Goal: Task Accomplishment & Management: Manage account settings

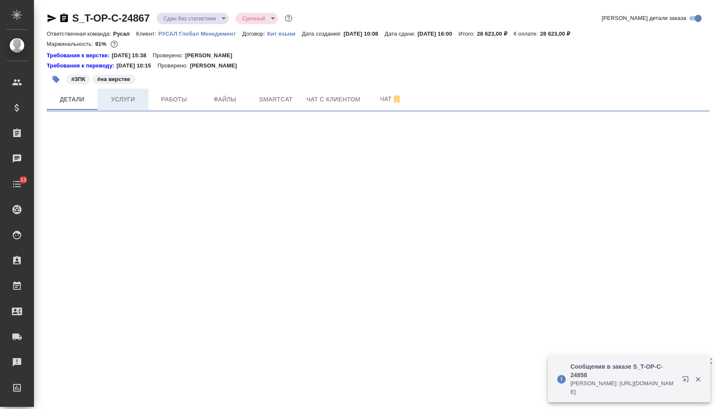
select select "RU"
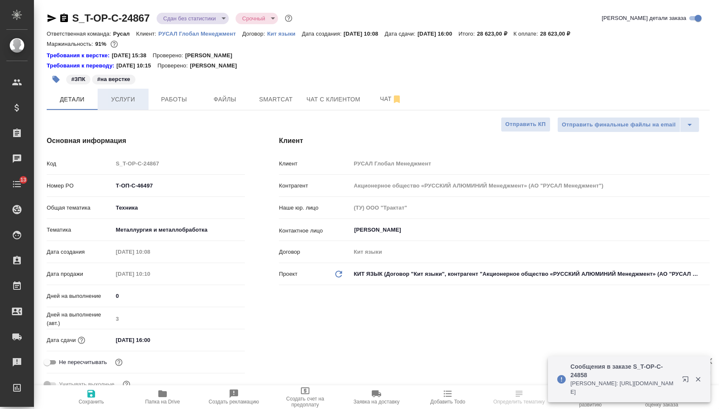
type textarea "x"
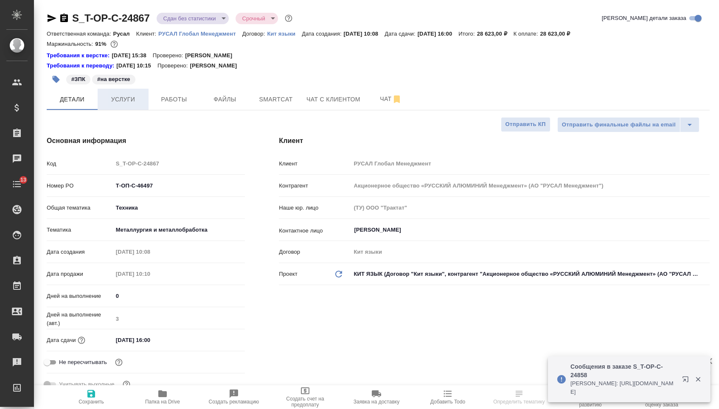
type textarea "x"
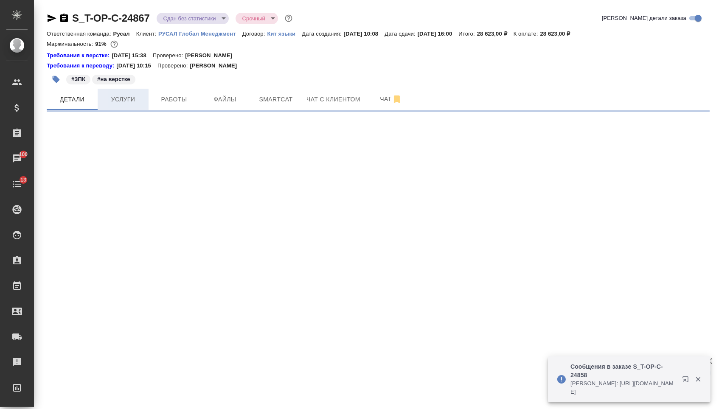
select select "RU"
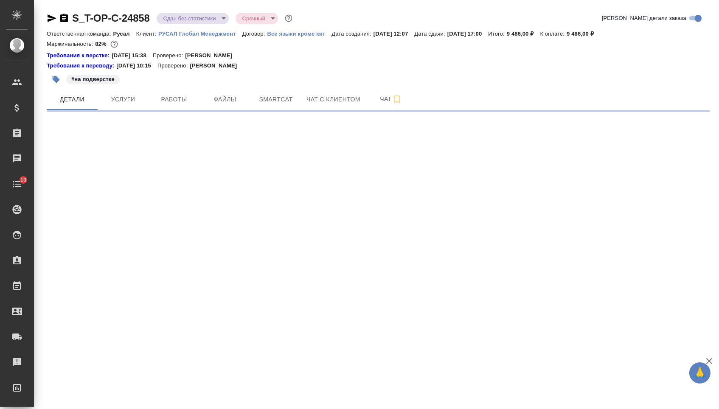
select select "RU"
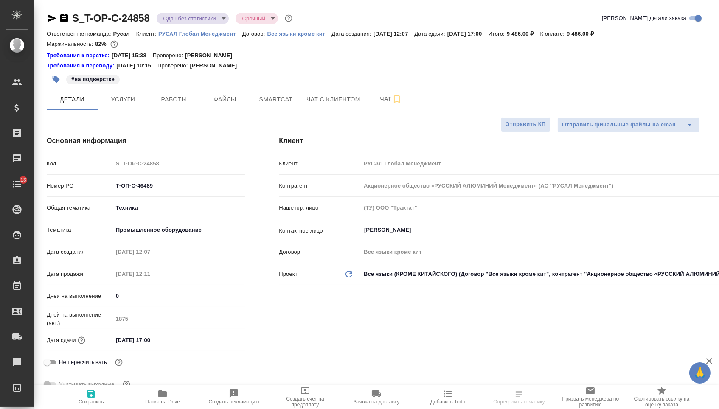
type textarea "x"
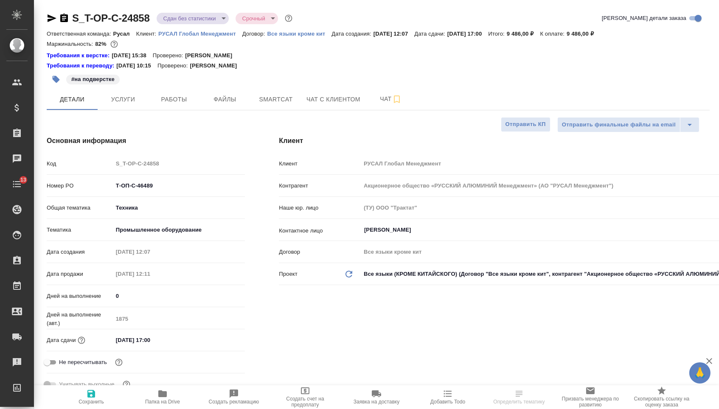
type textarea "x"
drag, startPoint x: 155, startPoint y: 191, endPoint x: 92, endPoint y: 191, distance: 63.2
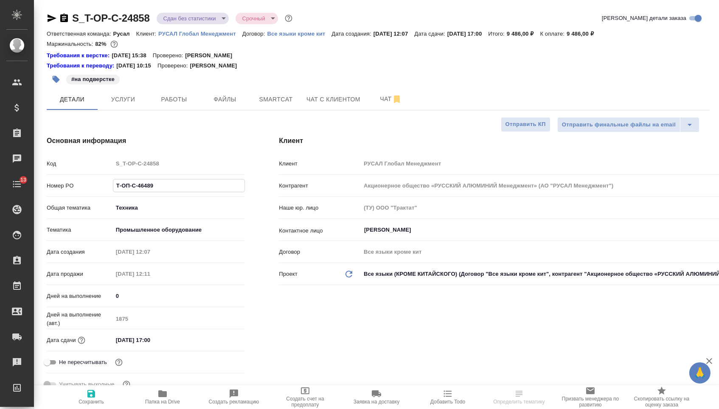
click at [92, 191] on div "Номер PO Т-ОП-С-46489" at bounding box center [146, 185] width 198 height 15
type textarea "x"
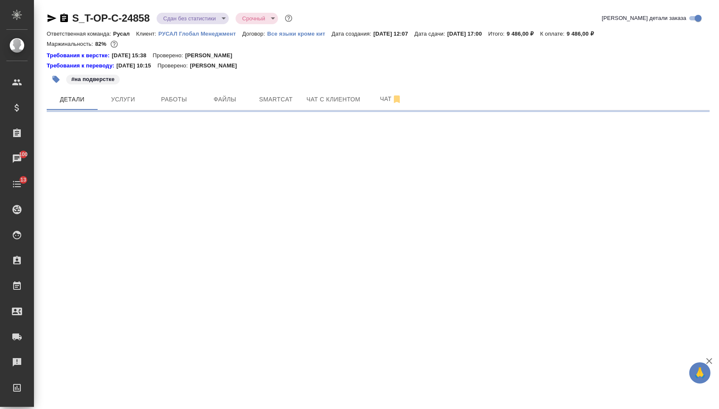
select select "RU"
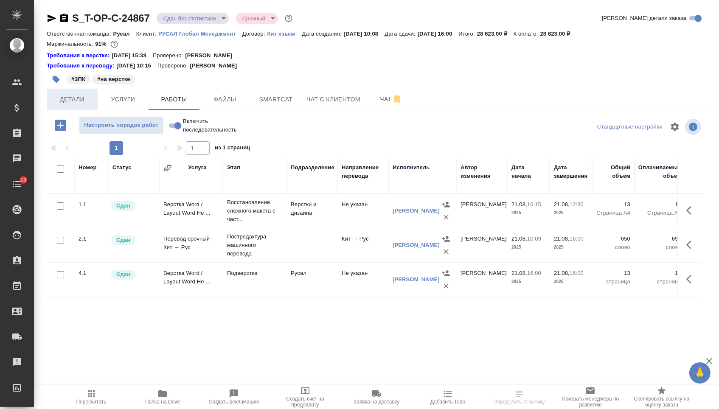
click at [60, 101] on span "Детали" at bounding box center [72, 99] width 41 height 11
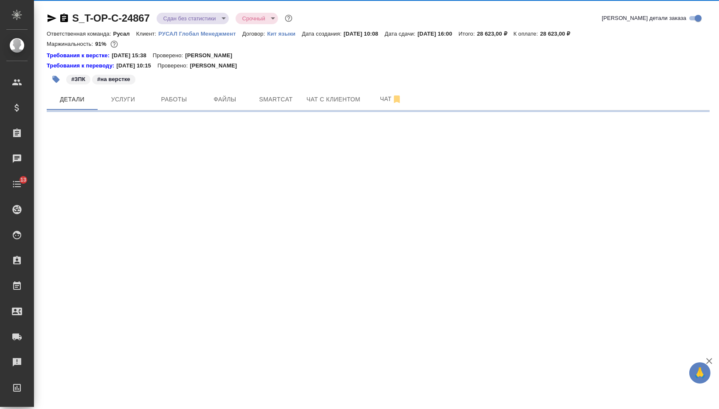
select select "RU"
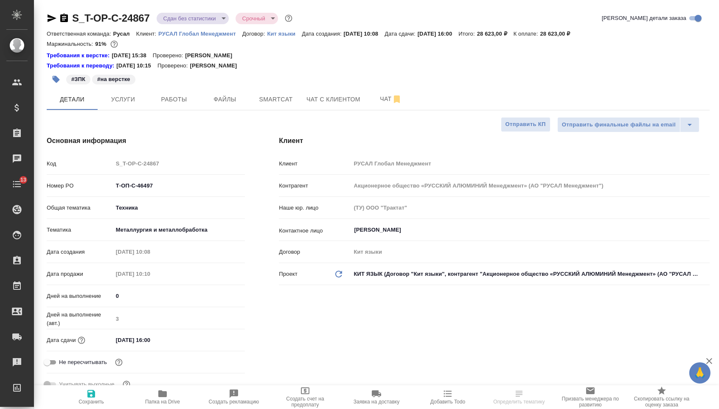
click at [51, 17] on icon "button" at bounding box center [52, 18] width 9 height 8
type textarea "x"
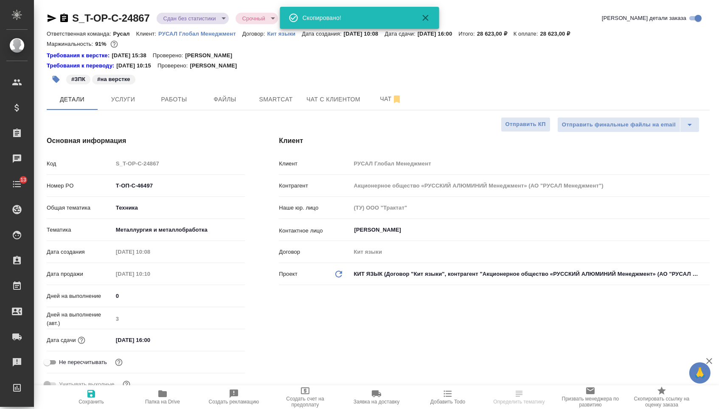
type textarea "x"
select select "RU"
type textarea "x"
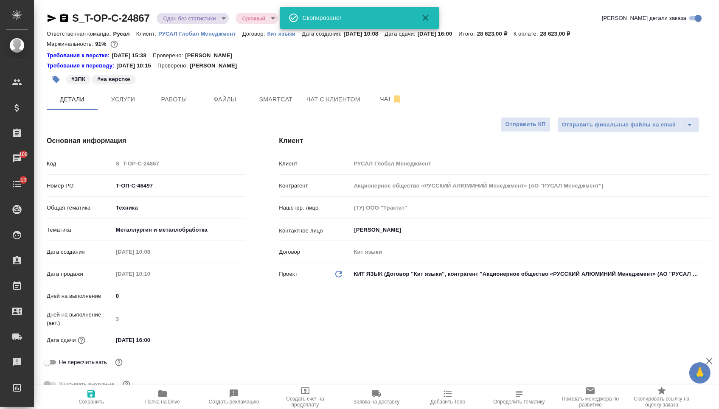
type textarea "x"
click at [174, 394] on span "Папка на Drive" at bounding box center [162, 397] width 61 height 16
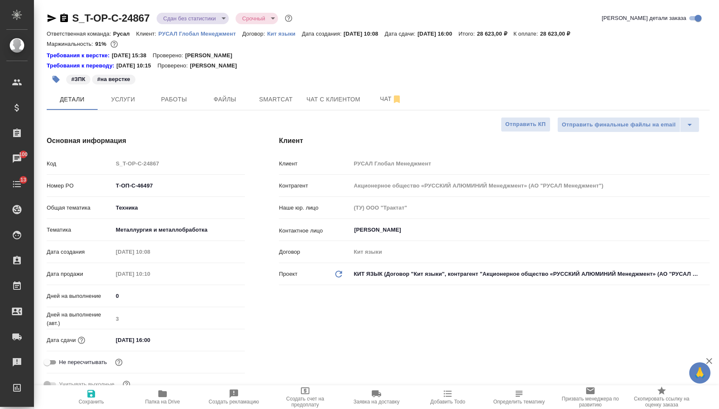
type textarea "x"
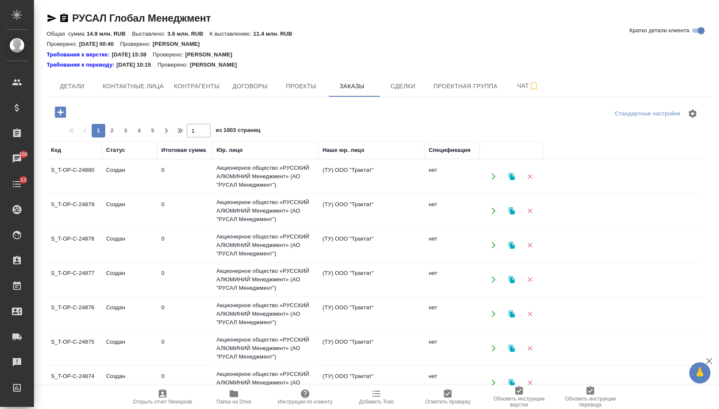
click at [54, 111] on icon "button" at bounding box center [60, 112] width 15 height 15
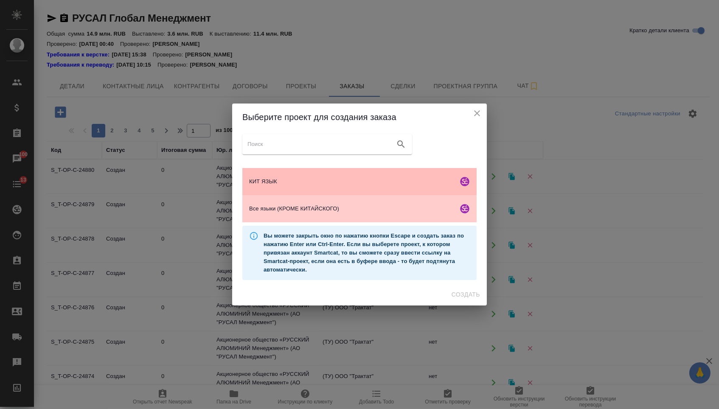
click at [312, 183] on span "КИТ ЯЗЫК" at bounding box center [351, 181] width 205 height 8
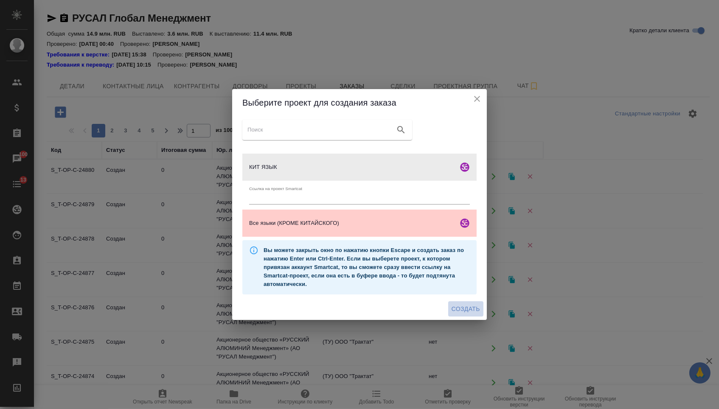
click at [466, 313] on span "Создать" at bounding box center [466, 309] width 28 height 11
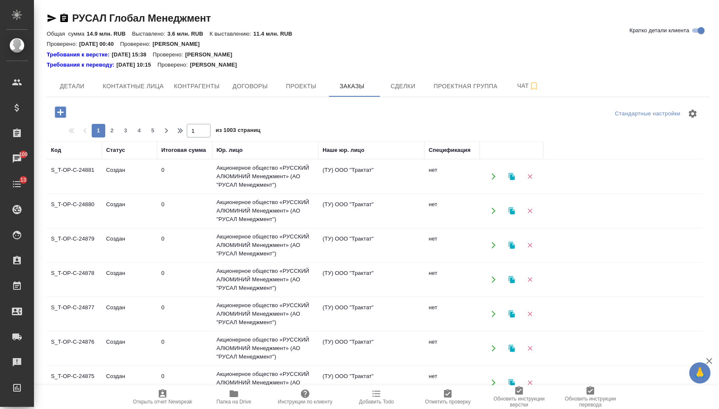
click at [59, 124] on div at bounding box center [157, 114] width 221 height 20
click at [59, 118] on icon "button" at bounding box center [60, 112] width 11 height 11
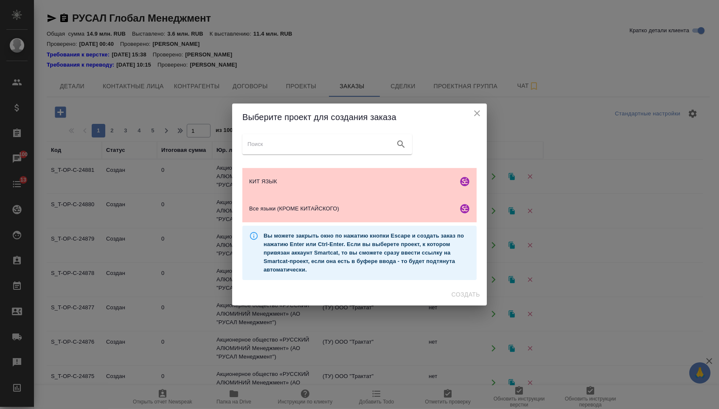
click at [308, 225] on ul "КИТ ЯЗЫК Все языки (КРОМЕ КИТАЙСКОГО)" at bounding box center [359, 195] width 234 height 61
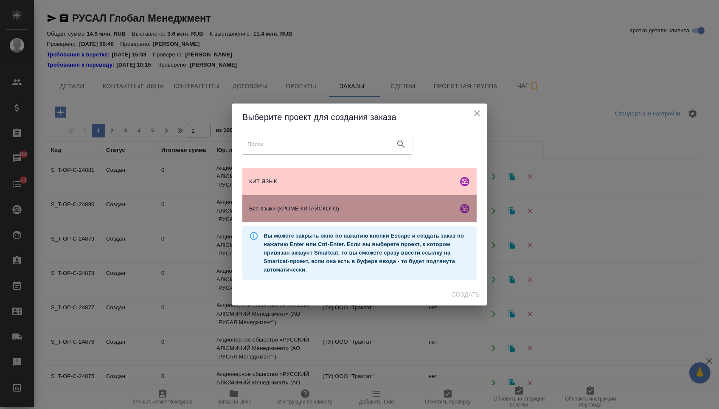
click at [314, 213] on span "Все языки (КРОМЕ КИТАЙСКОГО)" at bounding box center [351, 209] width 205 height 8
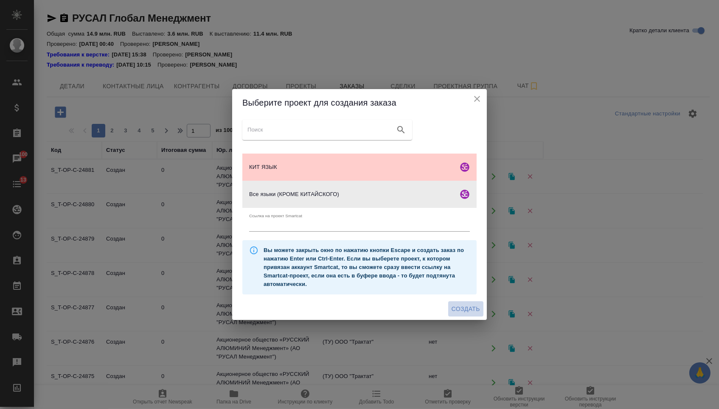
click at [459, 309] on span "Создать" at bounding box center [466, 309] width 28 height 11
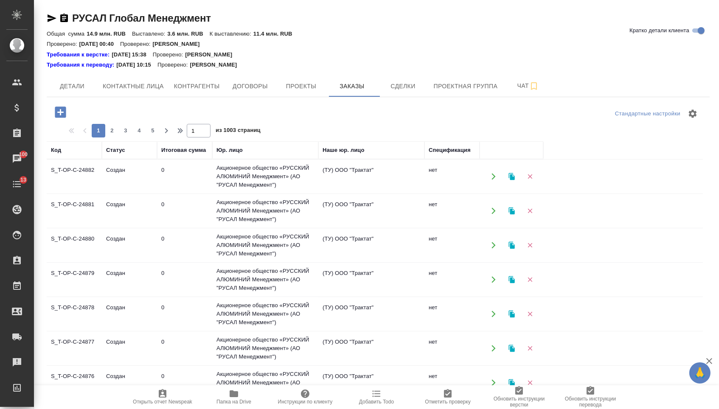
click at [66, 106] on icon "button" at bounding box center [60, 112] width 15 height 15
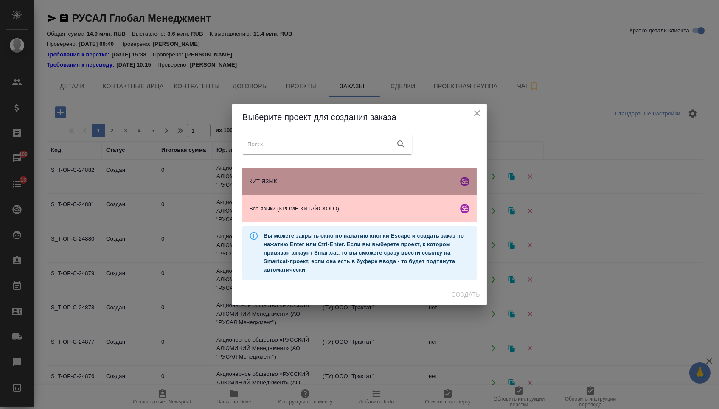
click at [261, 170] on div "КИТ ЯЗЫК" at bounding box center [359, 181] width 234 height 27
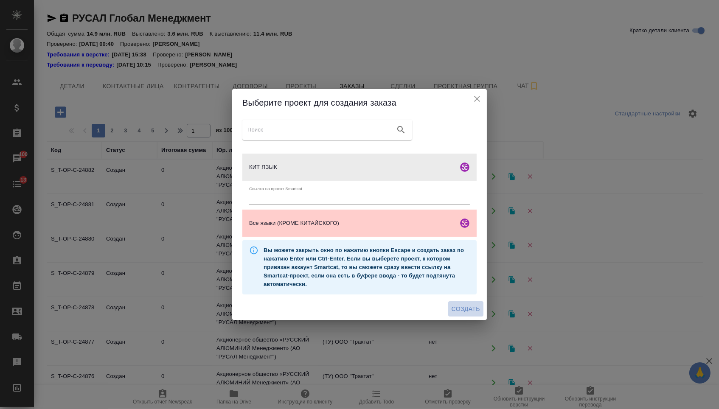
click at [453, 312] on span "Создать" at bounding box center [466, 309] width 28 height 11
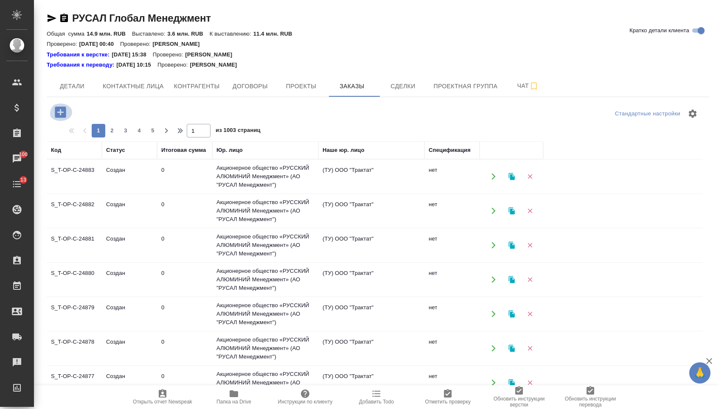
click at [62, 115] on icon "button" at bounding box center [60, 112] width 15 height 15
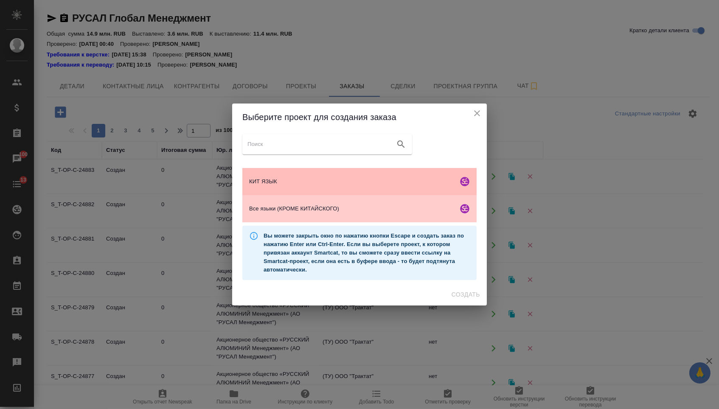
click at [310, 176] on div "КИТ ЯЗЫК" at bounding box center [359, 181] width 234 height 27
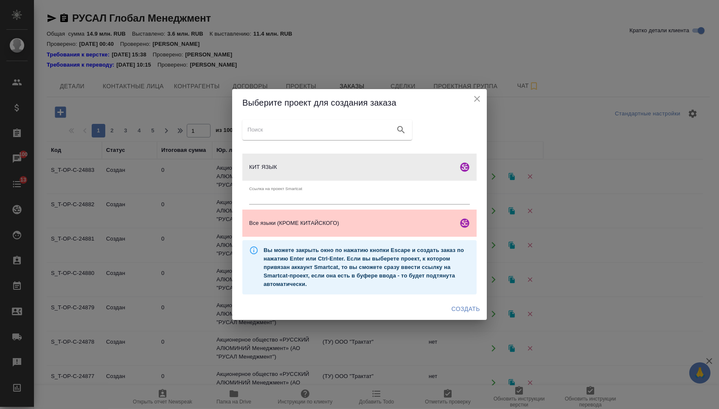
click at [461, 302] on div "Создать" at bounding box center [359, 309] width 255 height 22
click at [461, 307] on span "Создать" at bounding box center [466, 309] width 28 height 11
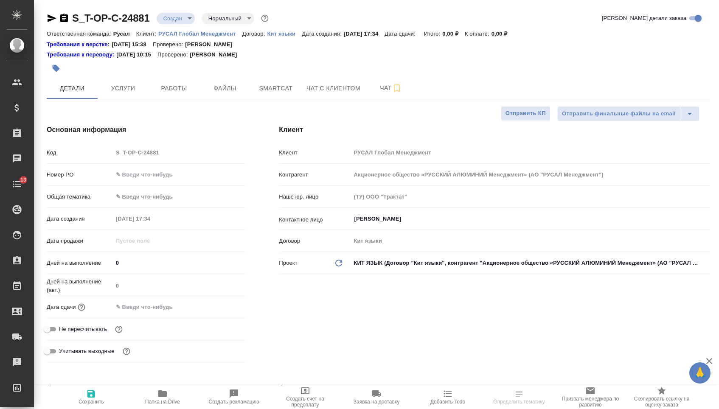
select select "RU"
type textarea "x"
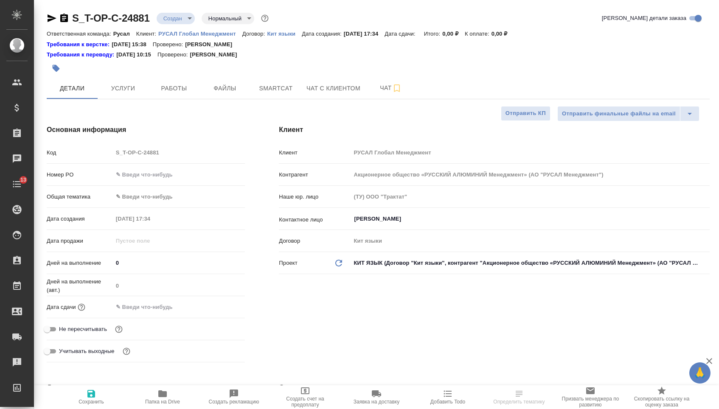
type textarea "x"
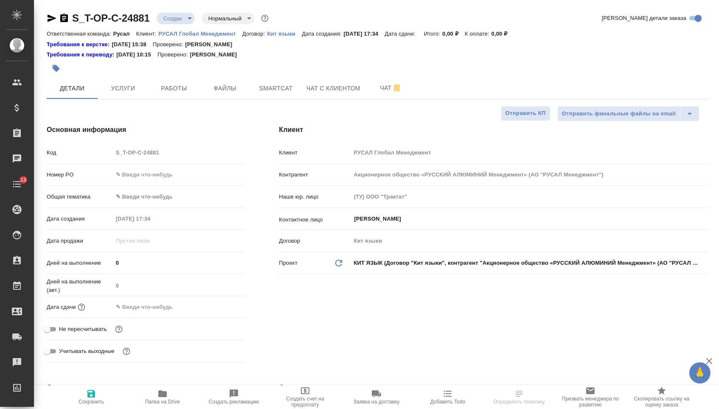
click at [169, 177] on input "text" at bounding box center [179, 174] width 132 height 12
paste input "Т-ОП-С-46508"
type input "Т-ОП-С-46508"
type textarea "x"
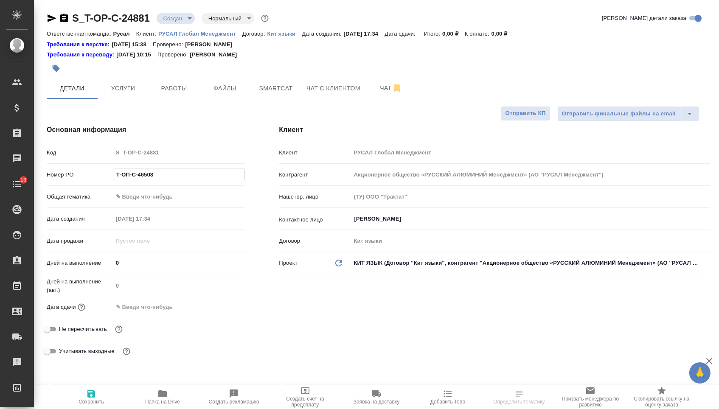
type textarea "x"
type input "Т-ОП-С-46508"
drag, startPoint x: 161, startPoint y: 305, endPoint x: 168, endPoint y: 306, distance: 7.7
click at [161, 306] on input "text" at bounding box center [150, 307] width 74 height 12
click at [222, 309] on icon "button" at bounding box center [220, 306] width 10 height 10
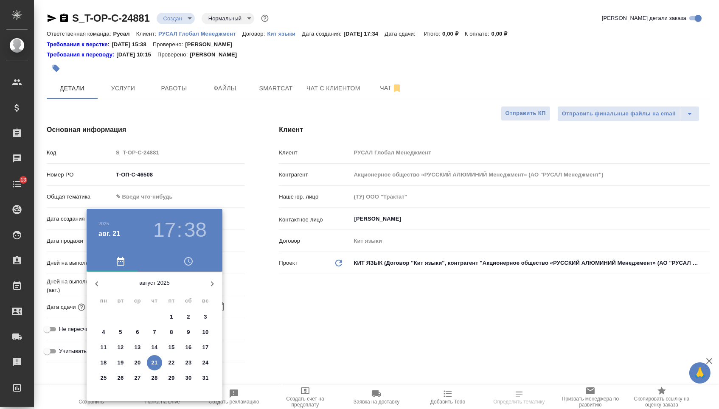
click at [176, 363] on span "22" at bounding box center [171, 363] width 15 height 8
type input "[DATE] 17:38"
type textarea "x"
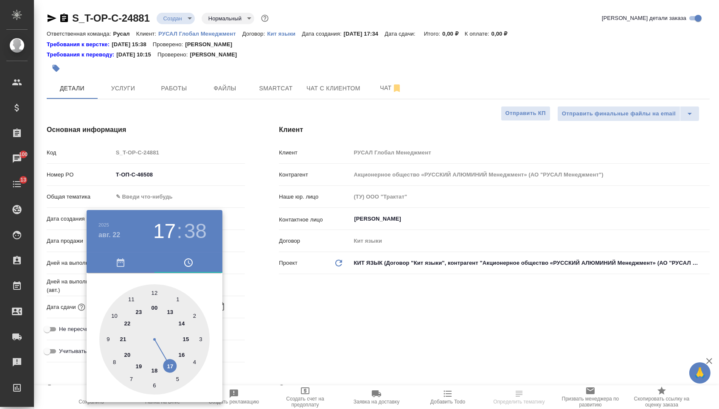
type textarea "x"
click at [173, 311] on div at bounding box center [154, 339] width 110 height 110
type input "[DATE] 13:38"
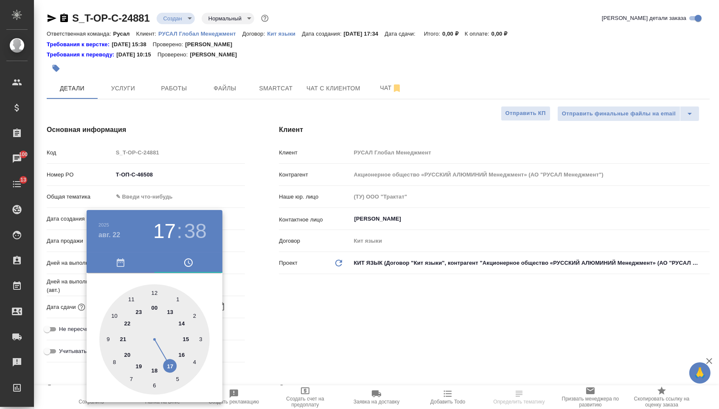
type textarea "x"
click at [157, 385] on div at bounding box center [154, 339] width 110 height 110
type input "22.08.2025 13:29"
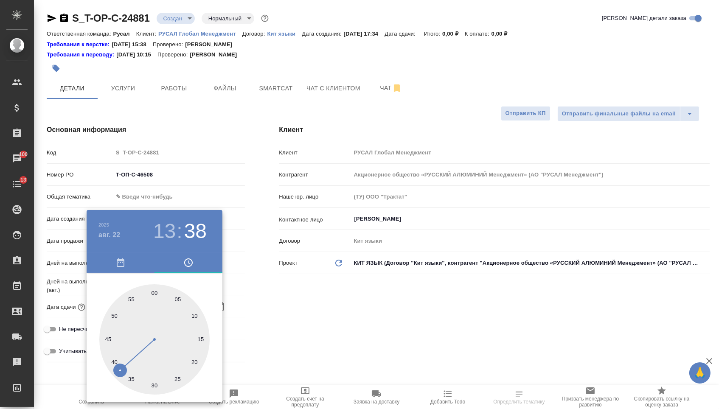
type textarea "x"
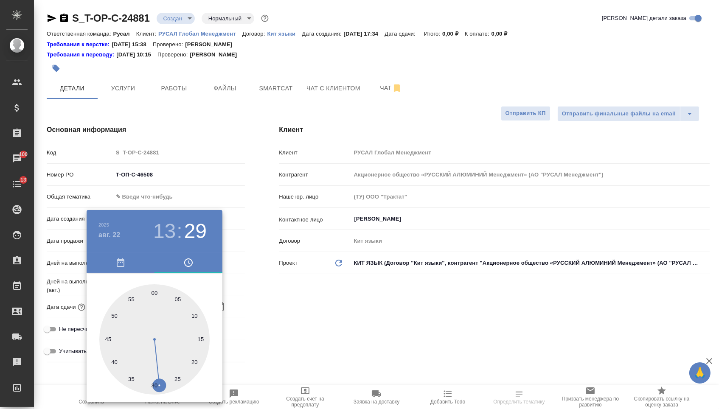
type textarea "x"
type input "22.08.2025 13:30"
click at [157, 387] on div at bounding box center [154, 339] width 110 height 110
type textarea "x"
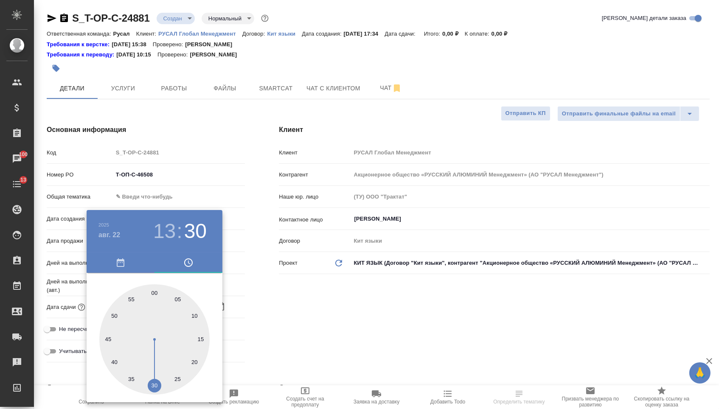
type textarea "x"
click at [285, 314] on div at bounding box center [359, 204] width 719 height 409
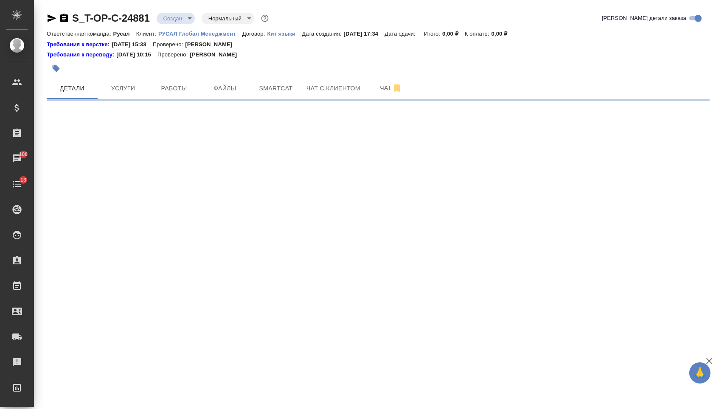
select select "RU"
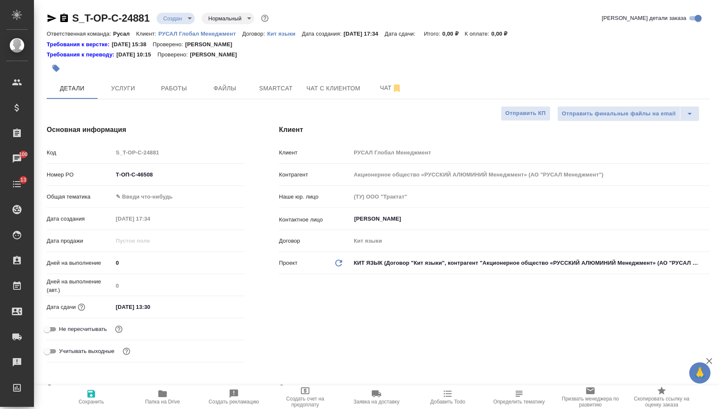
type textarea "x"
click at [173, 200] on body "🙏 .cls-1 fill:#fff; AWATERA Menshikova Aleksandra Клиенты Спецификации Заказы 1…" at bounding box center [359, 204] width 719 height 409
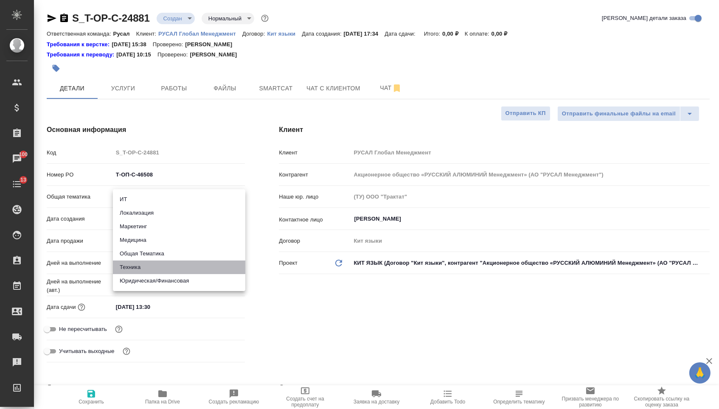
click at [165, 267] on li "Техника" at bounding box center [179, 268] width 132 height 14
type input "tech"
type textarea "x"
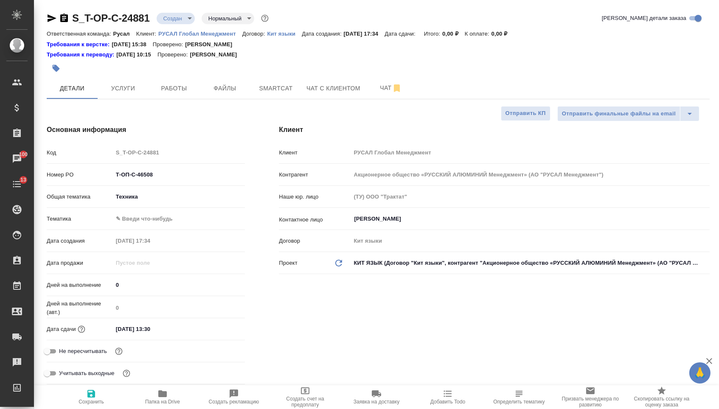
click at [166, 222] on body "🙏 .cls-1 fill:#fff; AWATERA Menshikova Aleksandra Клиенты Спецификации Заказы 1…" at bounding box center [359, 204] width 719 height 409
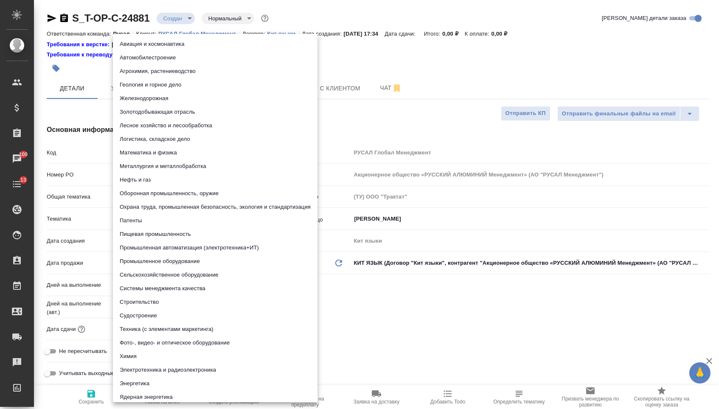
click at [154, 264] on li "Промышленное оборудование" at bounding box center [215, 262] width 205 height 14
type textarea "x"
type input "5f647205b73bc97568ca66bc"
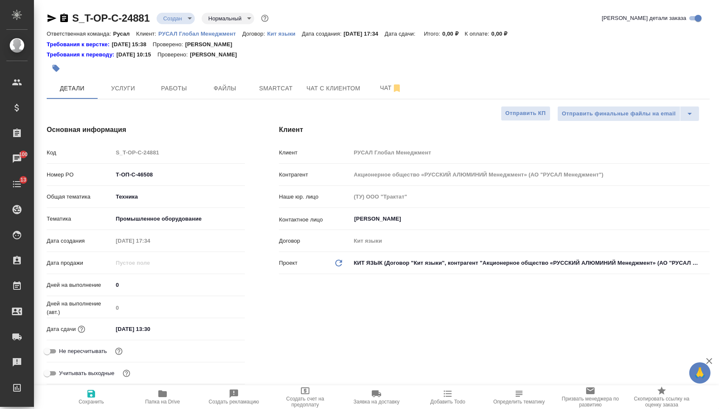
click at [100, 399] on span "Сохранить" at bounding box center [91, 397] width 61 height 16
type textarea "x"
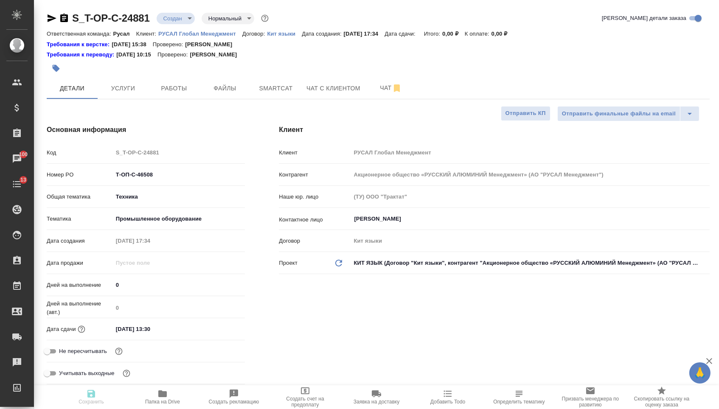
type textarea "x"
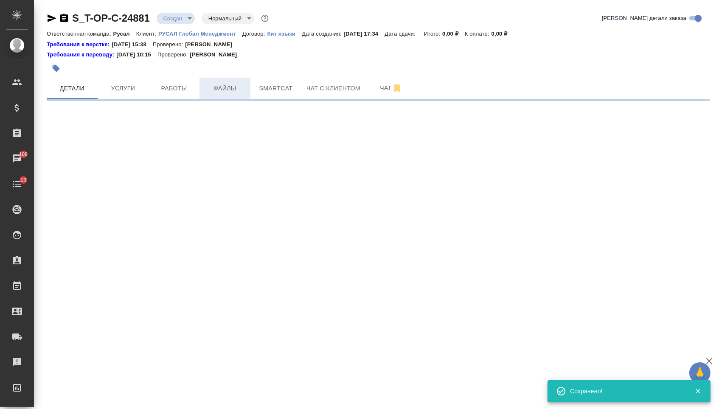
select select "RU"
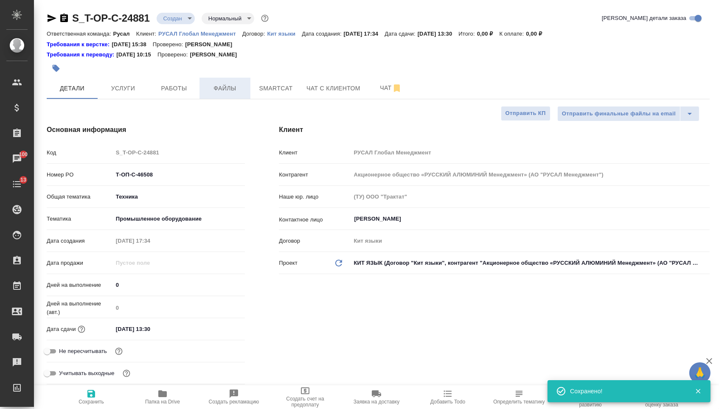
click at [224, 84] on button "Файлы" at bounding box center [224, 88] width 51 height 21
type textarea "x"
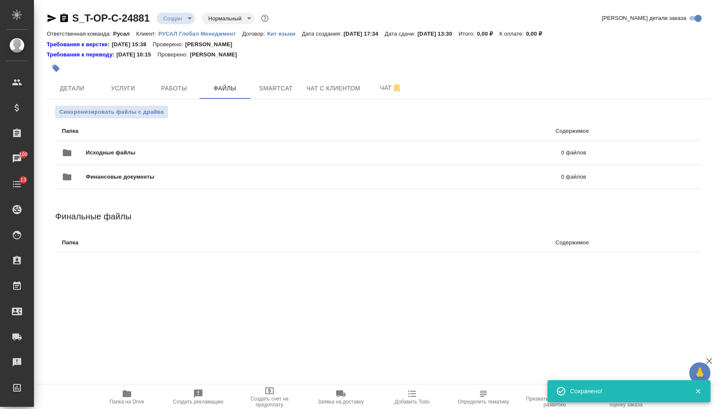
click at [151, 135] on p "Папка" at bounding box center [189, 131] width 255 height 8
click at [147, 146] on div "Исходные файлы 0 файлов" at bounding box center [324, 153] width 524 height 20
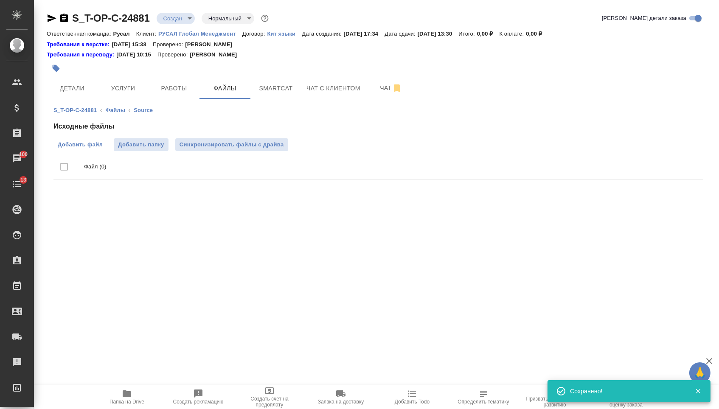
click at [86, 146] on span "Добавить файл" at bounding box center [80, 144] width 45 height 8
click at [0, 0] on input "Добавить файл" at bounding box center [0, 0] width 0 height 0
click at [136, 84] on button "Услуги" at bounding box center [123, 88] width 51 height 21
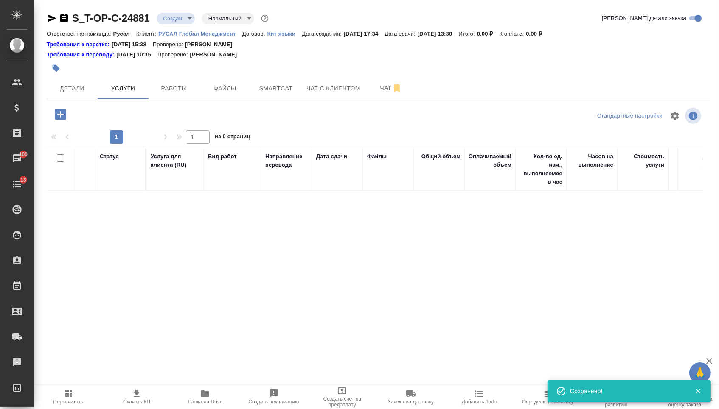
click at [68, 118] on icon "button" at bounding box center [60, 114] width 15 height 15
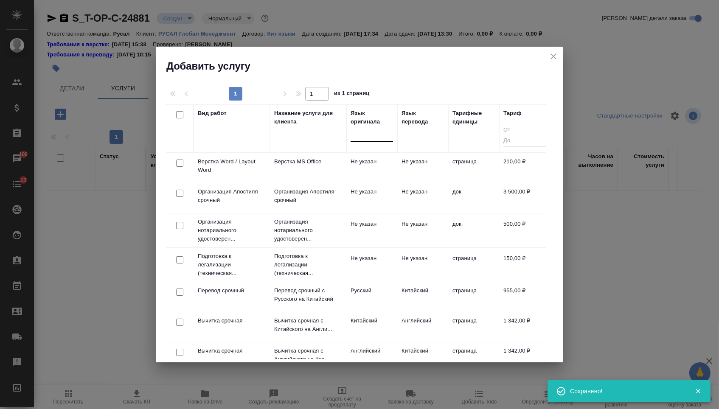
click at [380, 132] on div at bounding box center [372, 133] width 42 height 12
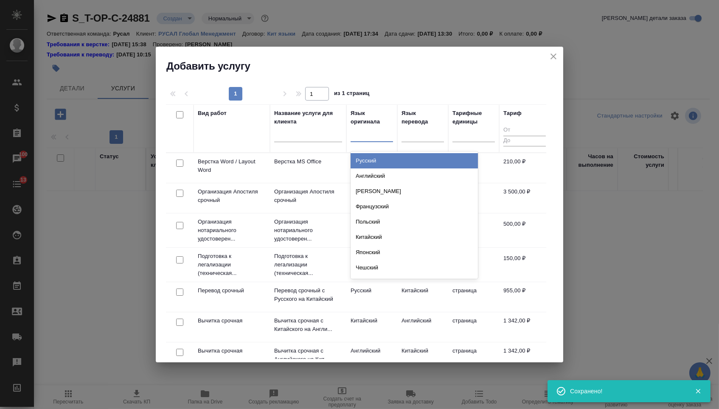
click at [380, 157] on div "Русский" at bounding box center [414, 160] width 127 height 15
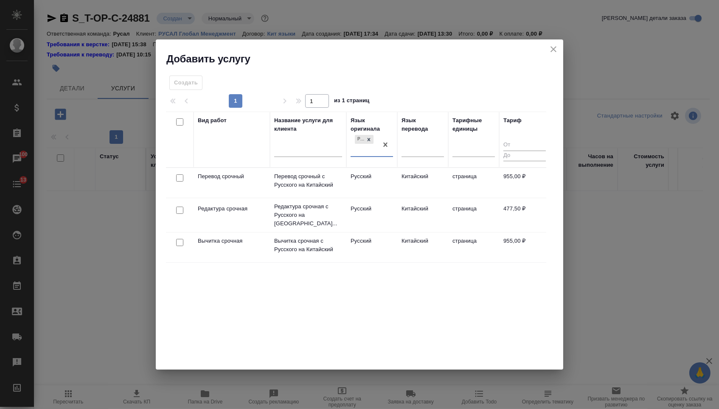
drag, startPoint x: 180, startPoint y: 179, endPoint x: 180, endPoint y: 186, distance: 7.2
click at [180, 179] on input "checkbox" at bounding box center [179, 177] width 7 height 7
checkbox input "true"
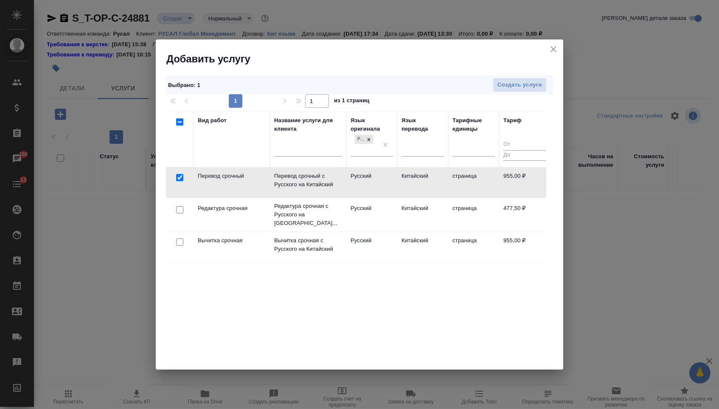
click at [180, 207] on input "checkbox" at bounding box center [179, 209] width 7 height 7
checkbox input "true"
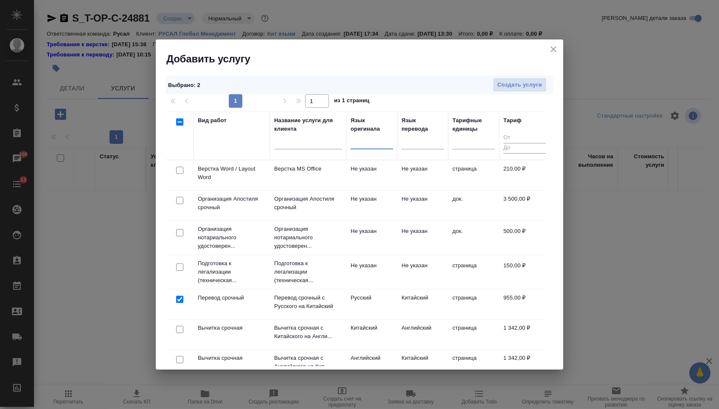
drag, startPoint x: 385, startPoint y: 147, endPoint x: 278, endPoint y: 154, distance: 107.6
click at [177, 172] on input "checkbox" at bounding box center [179, 170] width 7 height 7
checkbox input "true"
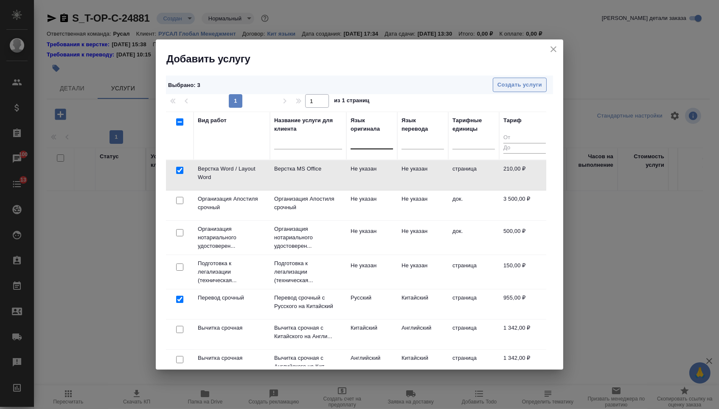
click at [522, 90] on button "Создать услуги" at bounding box center [520, 85] width 54 height 15
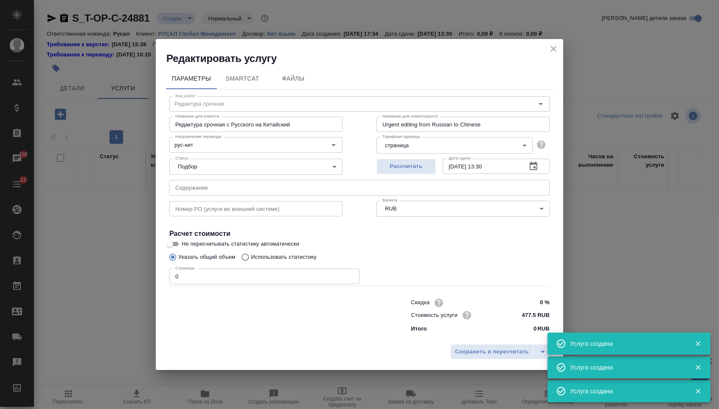
type input "Перевод срочный"
type input "Перевод срочный с Русского на Китайский"
type input "Urgent translation from Russian to Chinese"
type input "рус-кит"
type input "955 RUB"
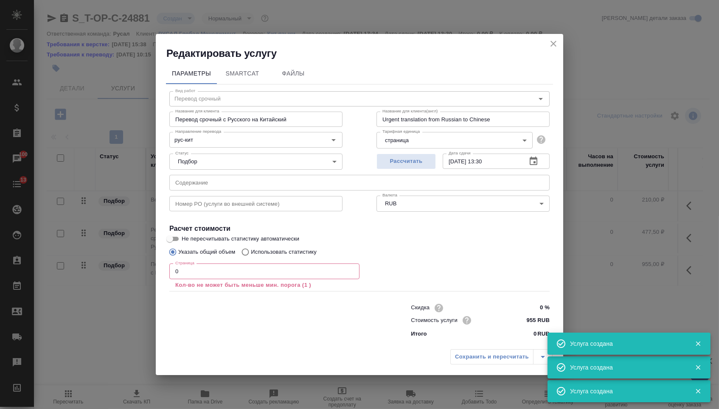
click at [233, 182] on input "text" at bounding box center [359, 182] width 380 height 15
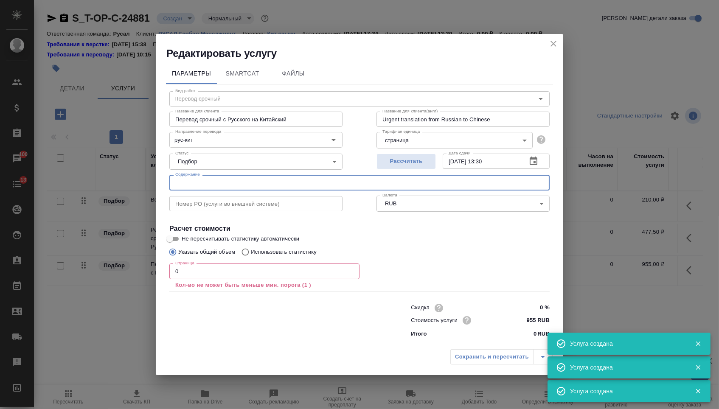
paste input "Блок схема упаковки"
type input "Блок схема упаковки"
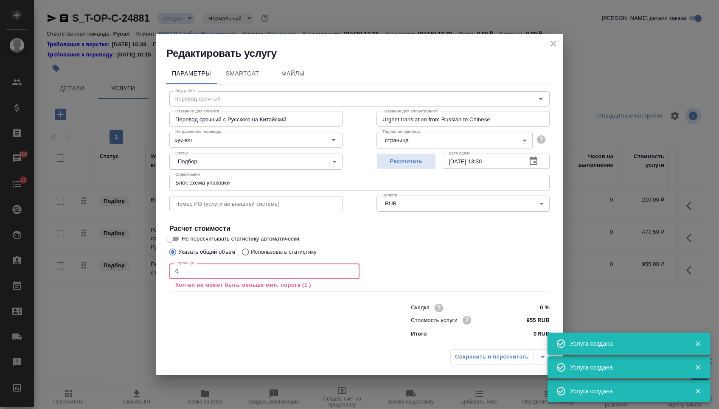
click at [205, 274] on input "0" at bounding box center [264, 271] width 190 height 15
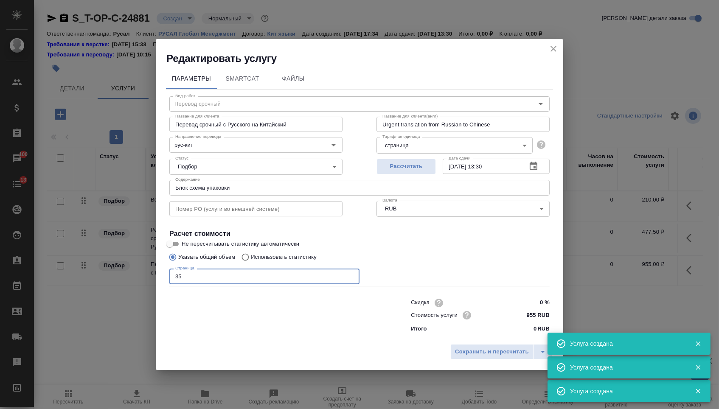
type input "3"
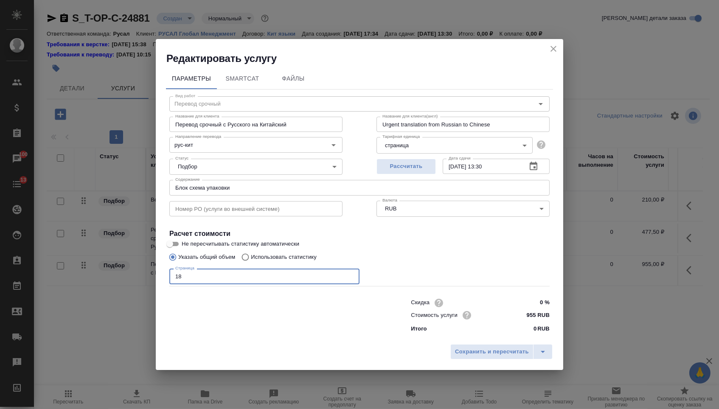
type input "1"
type input "3600"
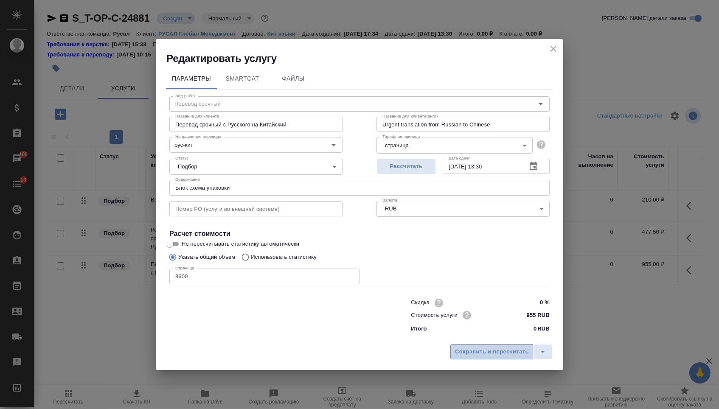
click at [481, 359] on button "Сохранить и пересчитать" at bounding box center [491, 351] width 83 height 15
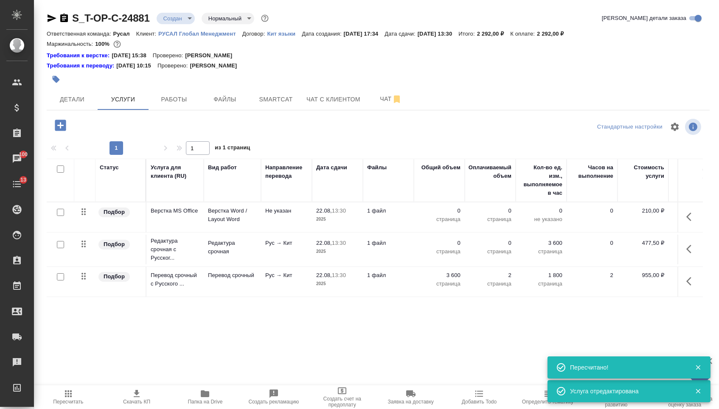
click at [444, 244] on p "0" at bounding box center [439, 243] width 42 height 8
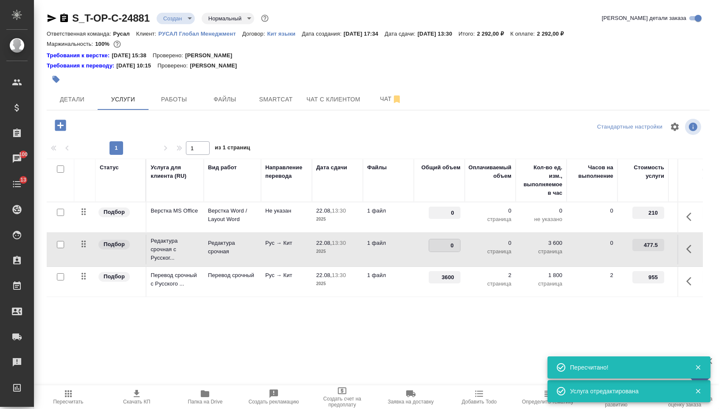
click at [443, 249] on input "0" at bounding box center [444, 245] width 31 height 12
type input "3600"
drag, startPoint x: 443, startPoint y: 215, endPoint x: 478, endPoint y: 215, distance: 35.7
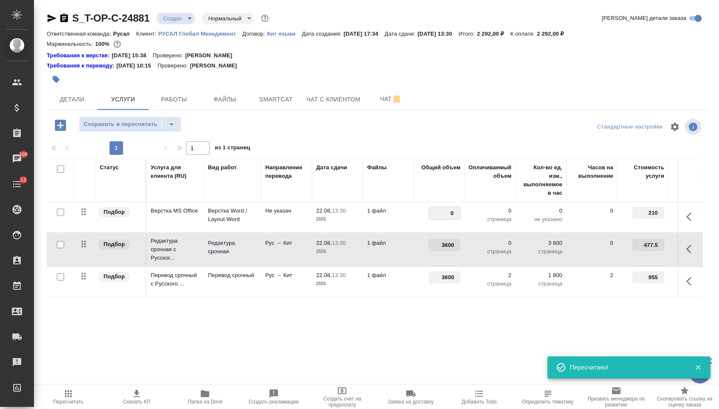
type input "2"
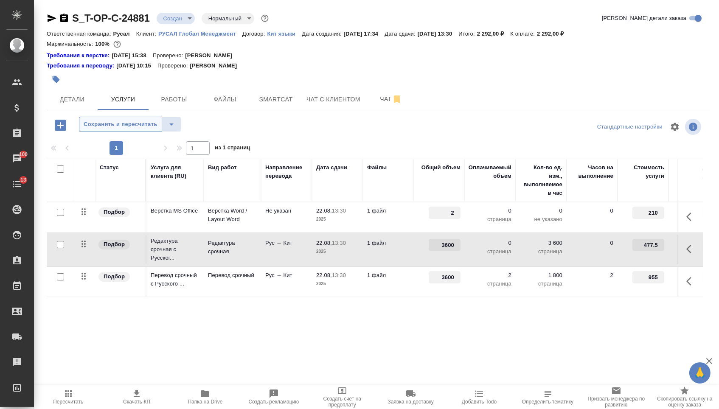
click at [123, 129] on span "Сохранить и пересчитать" at bounding box center [121, 125] width 74 height 10
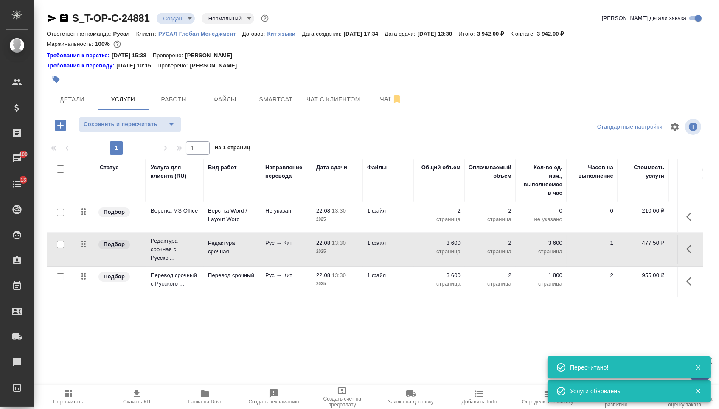
drag, startPoint x: 87, startPoint y: 282, endPoint x: 87, endPoint y: 227, distance: 55.6
click at [87, 227] on tbody "Подбор Верстка MS Office Верстка Word / Layout Word Не указан 22.08, 13:30 2025…" at bounding box center [447, 249] width 800 height 95
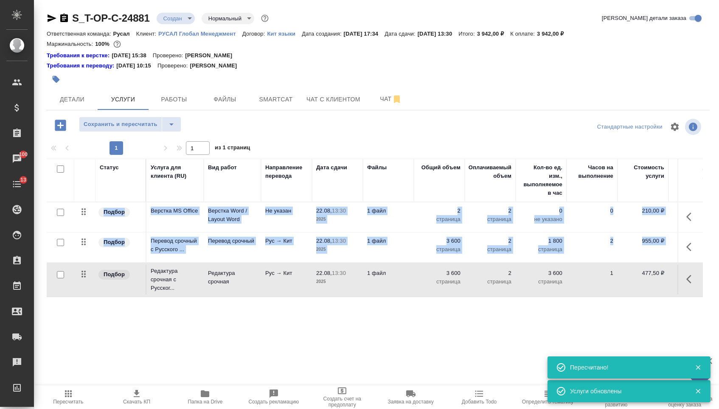
drag, startPoint x: 88, startPoint y: 227, endPoint x: 87, endPoint y: 297, distance: 69.6
click at [88, 297] on tbody "Подбор Верстка MS Office Верстка Word / Layout Word Не указан 22.08, 13:30 2025…" at bounding box center [447, 249] width 800 height 95
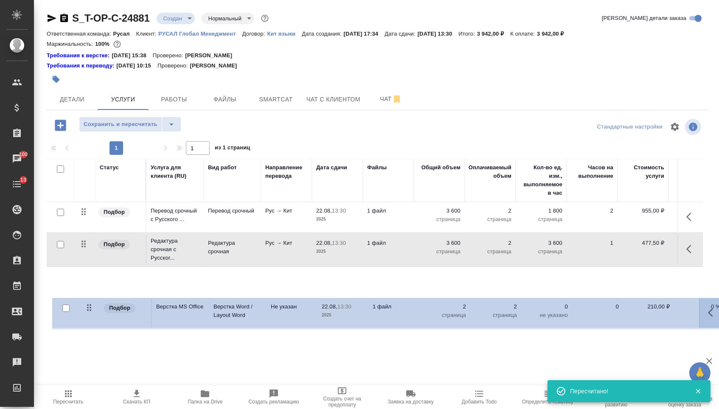
drag, startPoint x: 84, startPoint y: 214, endPoint x: 89, endPoint y: 308, distance: 93.5
click at [89, 308] on div "Статус Услуга для клиента (RU) Вид работ Направление перевода Дата сдачи Файлы …" at bounding box center [375, 250] width 656 height 183
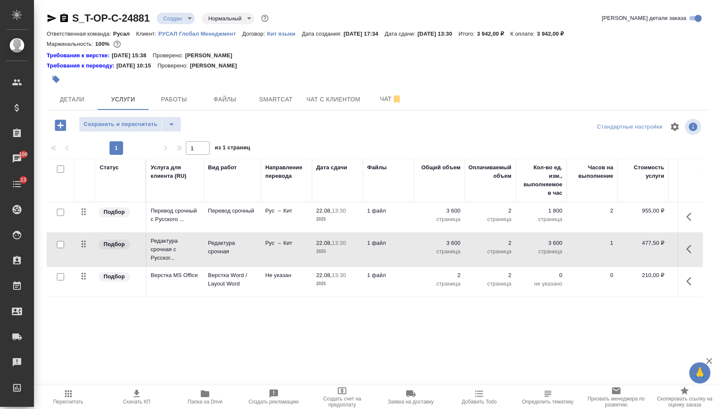
drag, startPoint x: 92, startPoint y: 315, endPoint x: 93, endPoint y: 298, distance: 17.4
click at [93, 315] on div "Статус Услуга для клиента (RU) Вид работ Направление перевода Дата сдачи Файлы …" at bounding box center [375, 250] width 656 height 183
click at [115, 129] on span "Сохранить и пересчитать" at bounding box center [121, 125] width 74 height 10
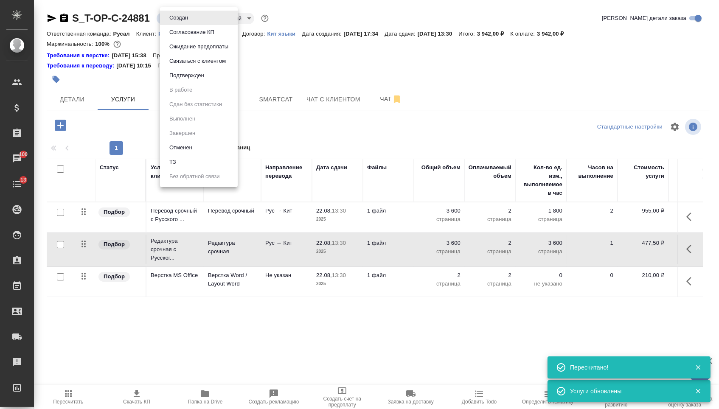
click at [188, 21] on body "🙏 .cls-1 fill:#fff; AWATERA Menshikova Aleksandra Клиенты Спецификации Заказы 1…" at bounding box center [359, 204] width 719 height 409
click at [191, 22] on button "Подтвержден" at bounding box center [179, 17] width 24 height 9
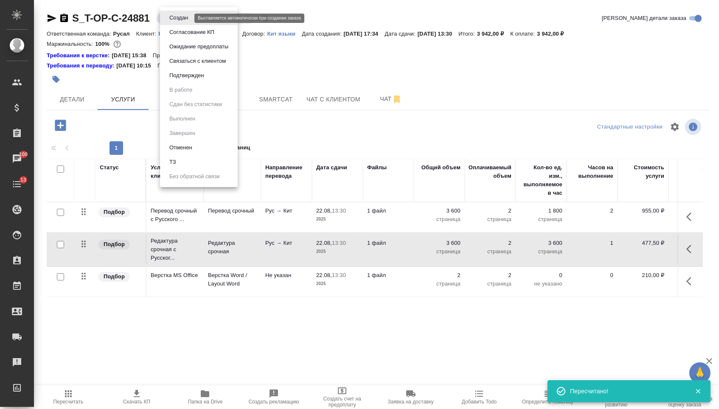
click at [171, 17] on body "🙏 .cls-1 fill:#fff; AWATERA Menshikova Aleksandra Клиенты Спецификации Заказы 1…" at bounding box center [359, 204] width 719 height 409
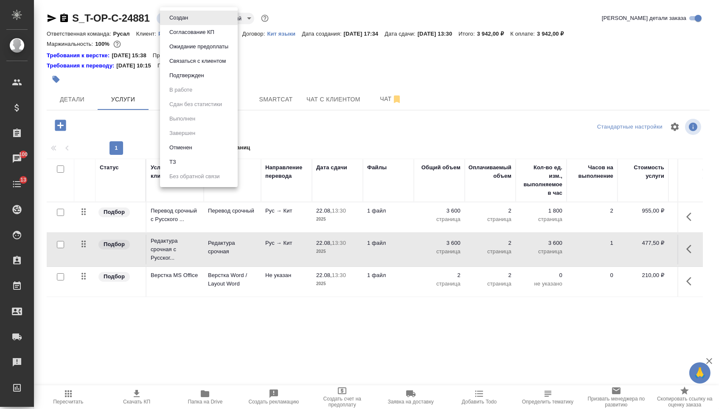
click at [171, 22] on button "Подтвержден" at bounding box center [179, 17] width 24 height 9
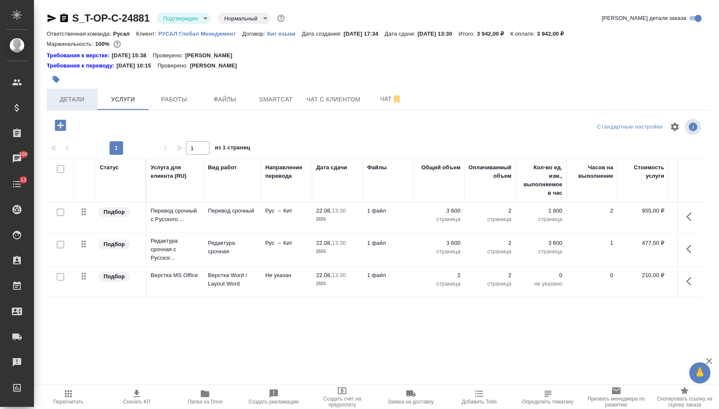
click at [79, 103] on span "Детали" at bounding box center [72, 99] width 41 height 11
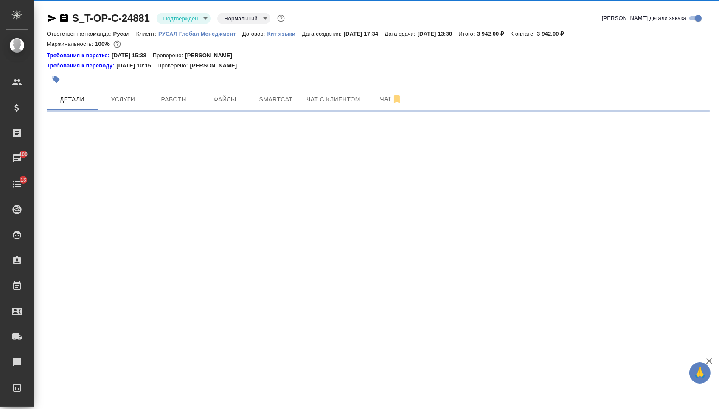
select select "RU"
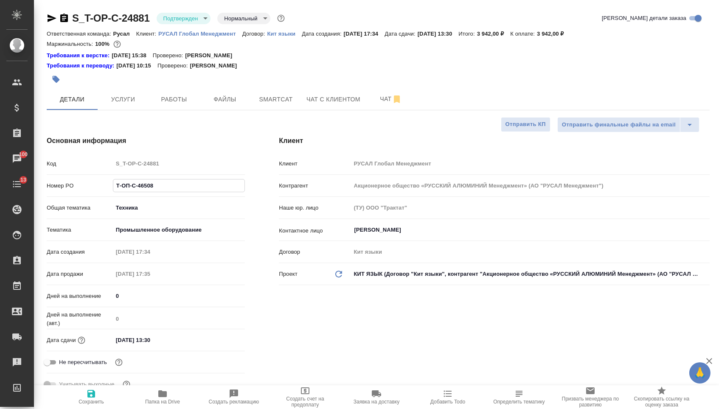
drag, startPoint x: 173, startPoint y: 194, endPoint x: 75, endPoint y: 185, distance: 98.4
click at [76, 186] on div "Номер PO Т-ОП-С-46508" at bounding box center [146, 185] width 198 height 15
type textarea "x"
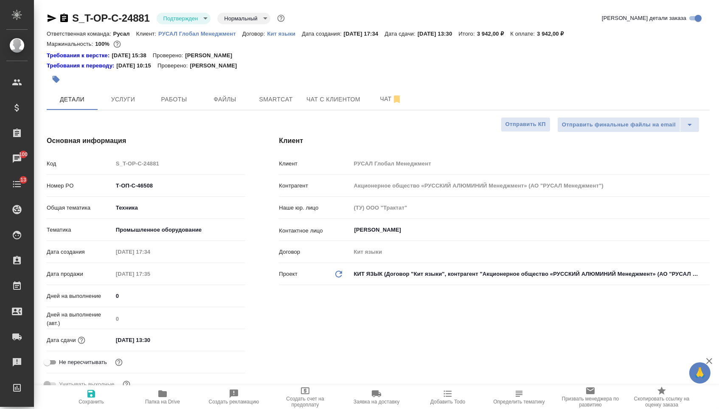
type textarea "x"
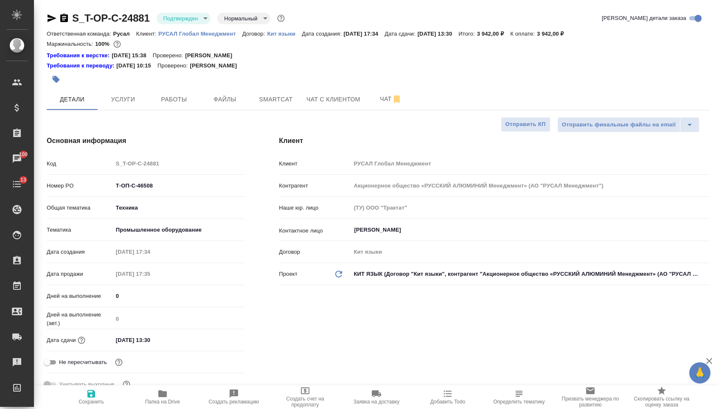
type textarea "x"
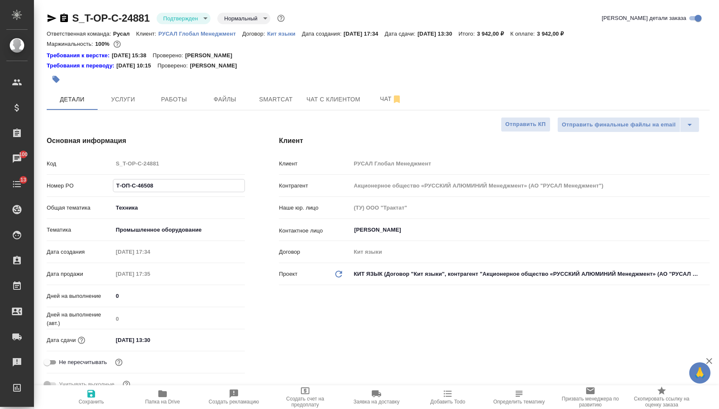
type textarea "x"
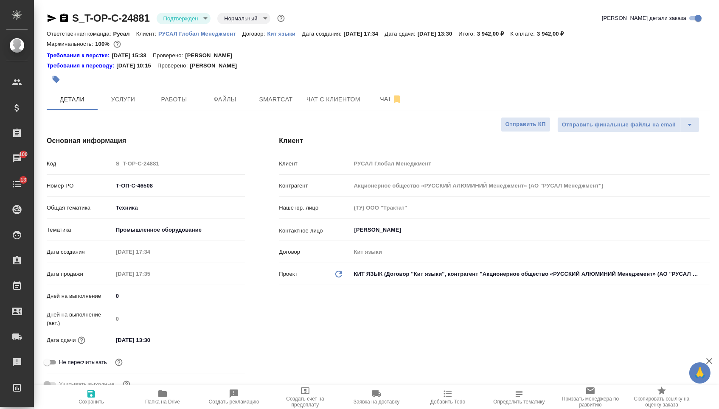
type textarea "x"
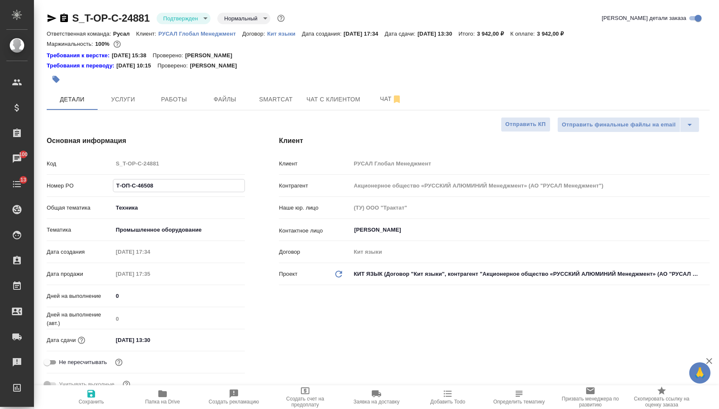
type textarea "x"
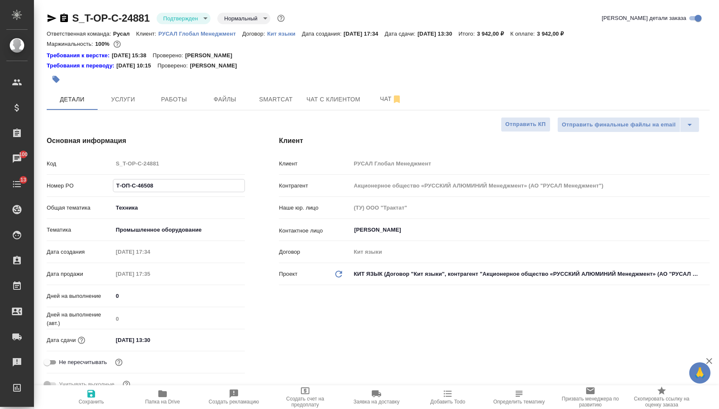
type textarea "x"
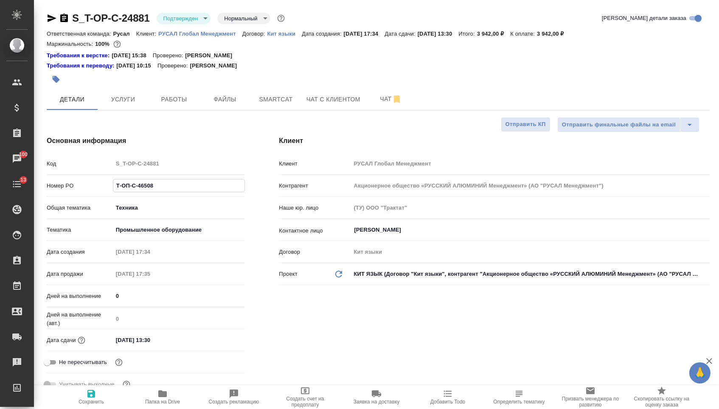
type textarea "x"
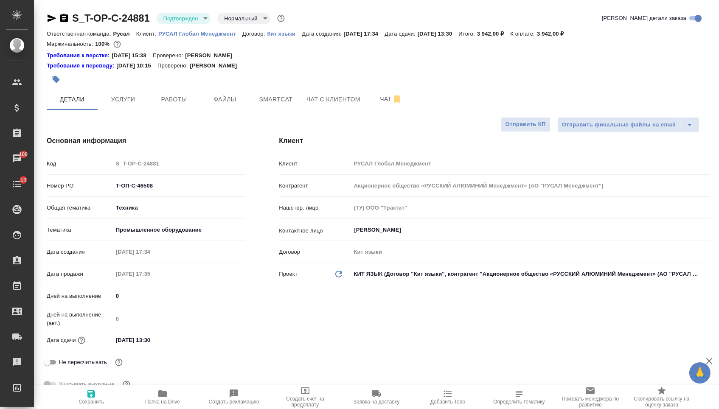
type textarea "x"
click at [68, 16] on icon "button" at bounding box center [64, 18] width 8 height 8
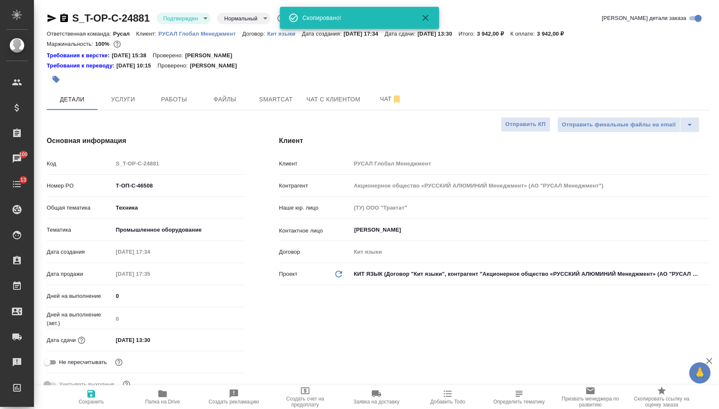
type textarea "x"
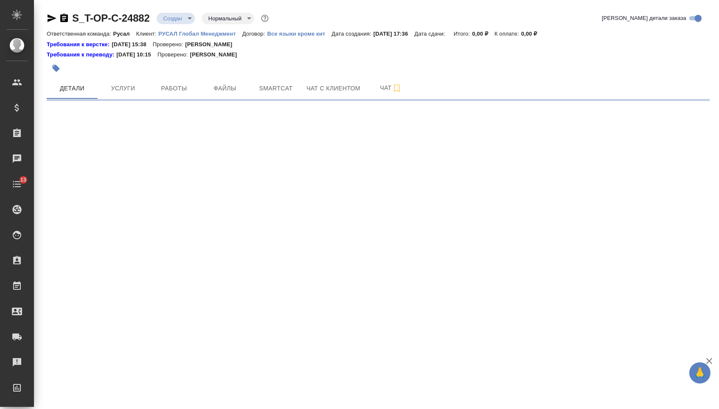
select select "RU"
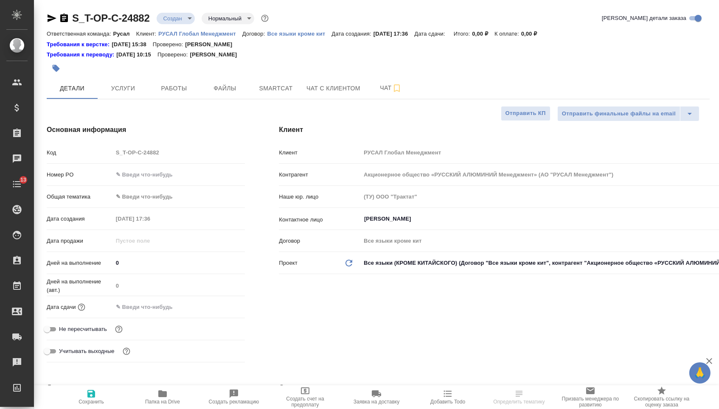
type textarea "x"
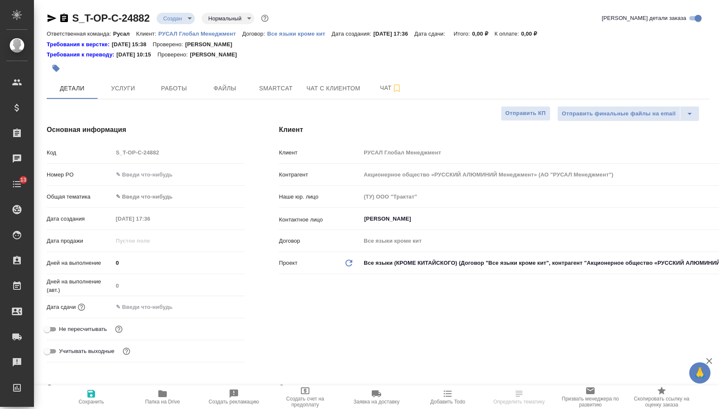
type textarea "x"
click at [162, 180] on input "text" at bounding box center [179, 174] width 132 height 12
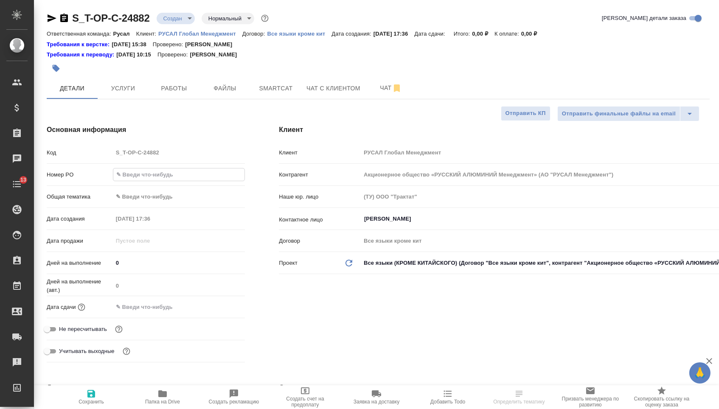
paste input "Т-ОП-С-46509"
type input "Т-ОП-С-46509"
type textarea "x"
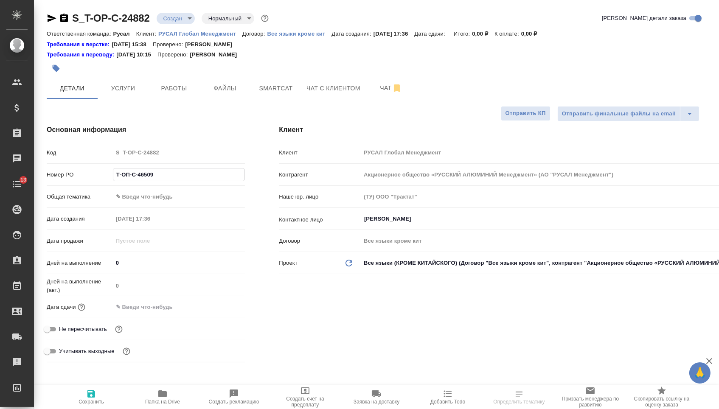
type input "Т-ОП-С-46509"
click at [157, 308] on input "text" at bounding box center [150, 307] width 74 height 12
click at [221, 311] on icon "button" at bounding box center [220, 306] width 10 height 10
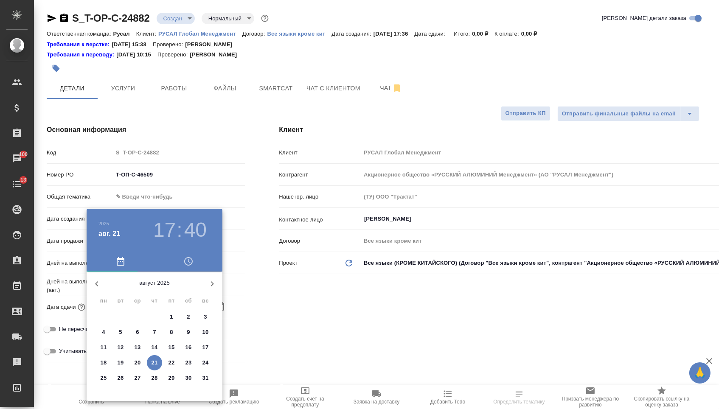
click at [174, 365] on p "22" at bounding box center [171, 363] width 6 height 8
type input "[DATE] 17:40"
type textarea "x"
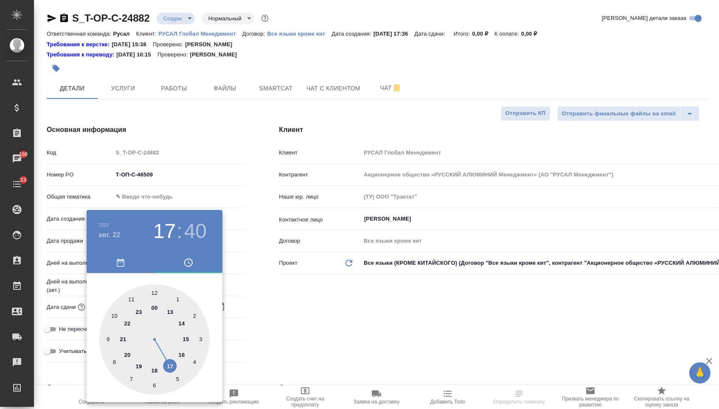
click at [130, 298] on div at bounding box center [154, 339] width 110 height 110
type input "[DATE] 11:40"
type textarea "x"
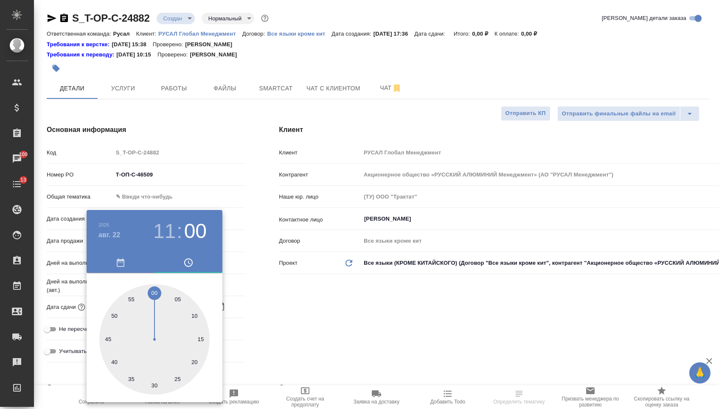
type textarea "x"
click at [154, 292] on div at bounding box center [154, 339] width 110 height 110
type input "[DATE] 11:00"
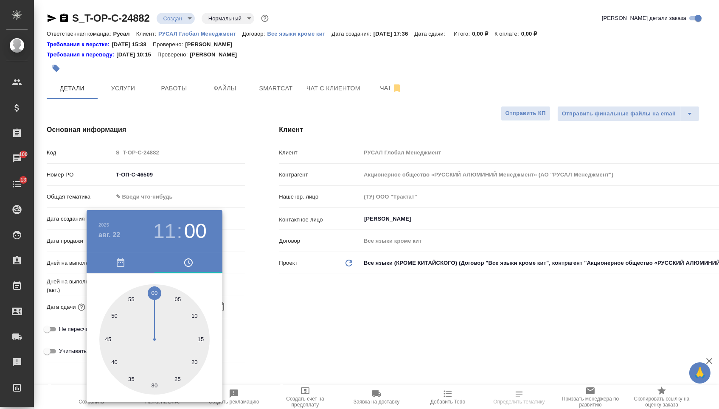
type textarea "x"
click at [273, 303] on div at bounding box center [359, 204] width 719 height 409
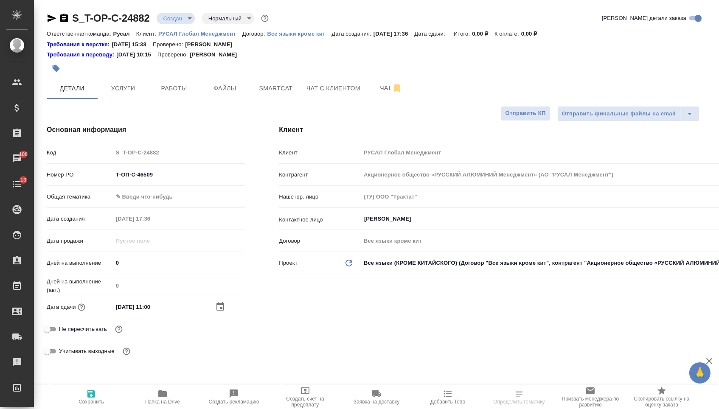
click at [149, 309] on input "[DATE] 11:00" at bounding box center [150, 307] width 74 height 12
type input "[DATE] 10:0_"
type textarea "x"
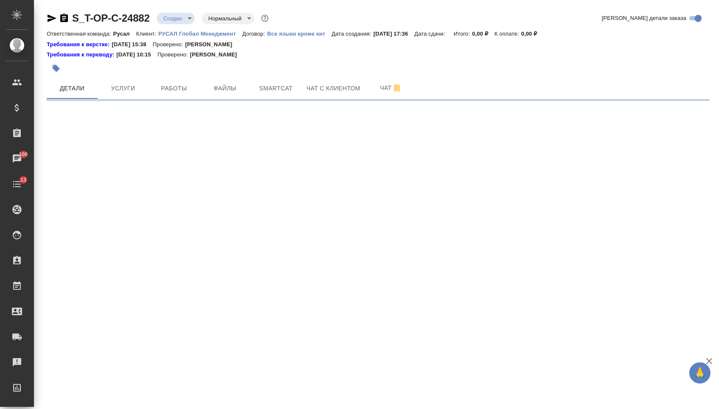
select select "RU"
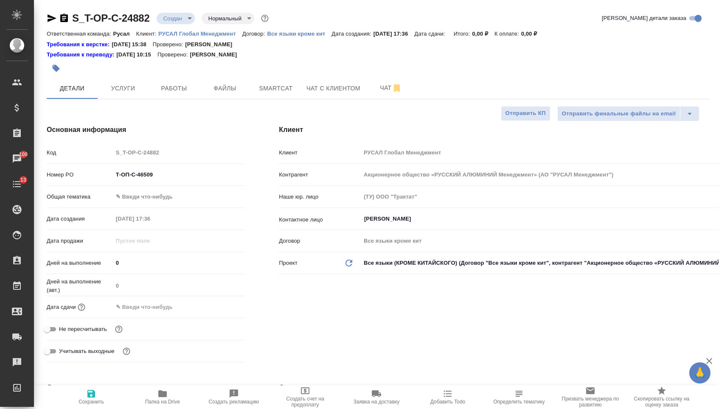
type textarea "x"
click at [159, 309] on input "text" at bounding box center [150, 307] width 74 height 12
click at [216, 309] on icon "button" at bounding box center [220, 306] width 10 height 10
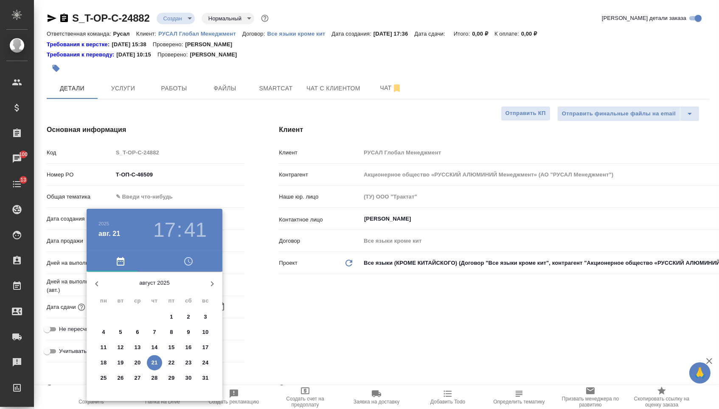
click at [168, 367] on p "22" at bounding box center [171, 363] width 6 height 8
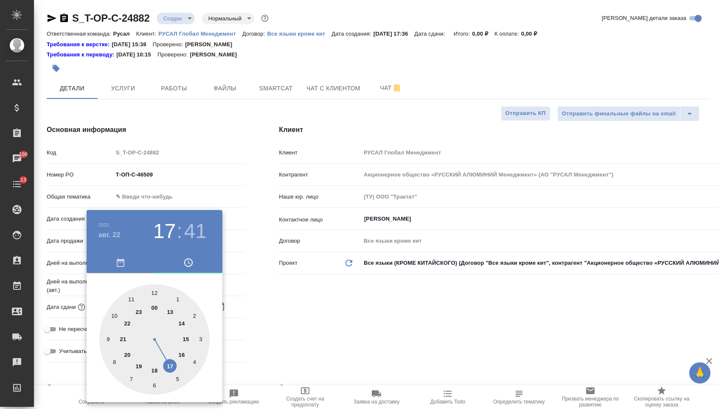
type input "[DATE] 17:41"
type textarea "x"
click at [114, 314] on div at bounding box center [154, 339] width 110 height 110
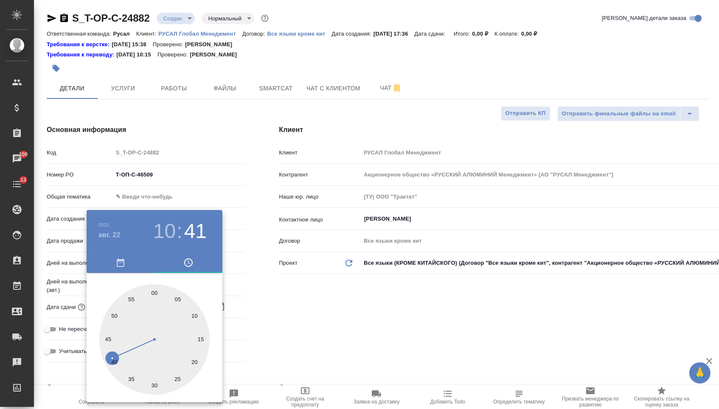
type input "[DATE] 10:41"
type textarea "x"
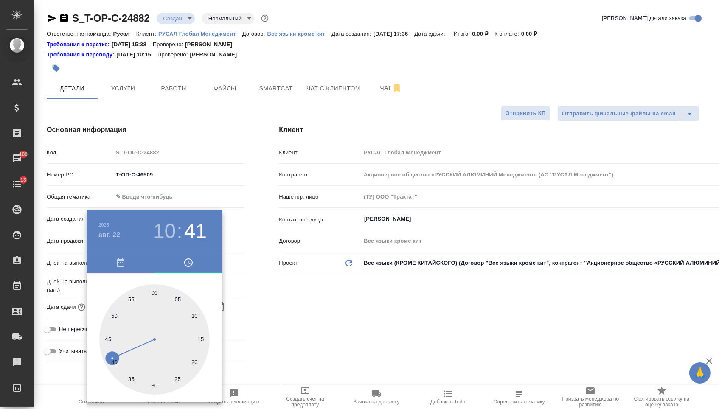
type textarea "x"
type input "22.08.2025 10:00"
click at [152, 290] on div at bounding box center [154, 339] width 110 height 110
type textarea "x"
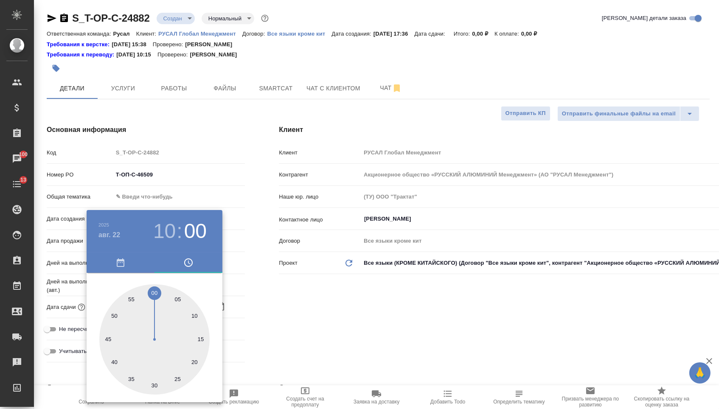
type textarea "x"
click at [354, 360] on div at bounding box center [359, 204] width 719 height 409
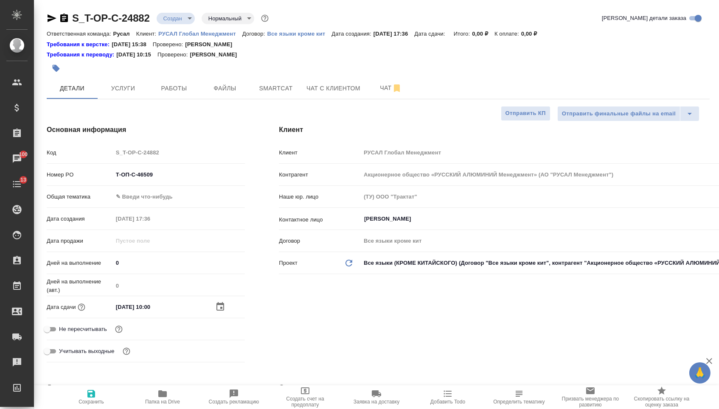
type textarea "x"
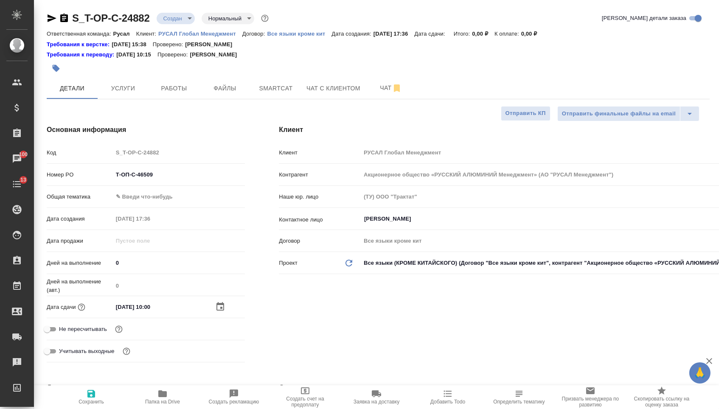
type textarea "x"
click at [154, 202] on body "🙏 .cls-1 fill:#fff; AWATERA Menshikova Aleksandra Клиенты Спецификации Заказы 1…" at bounding box center [359, 204] width 719 height 409
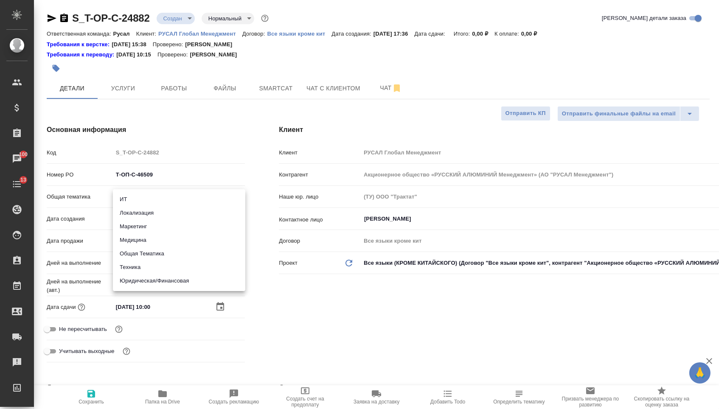
click at [151, 259] on li "Общая Тематика" at bounding box center [179, 254] width 132 height 14
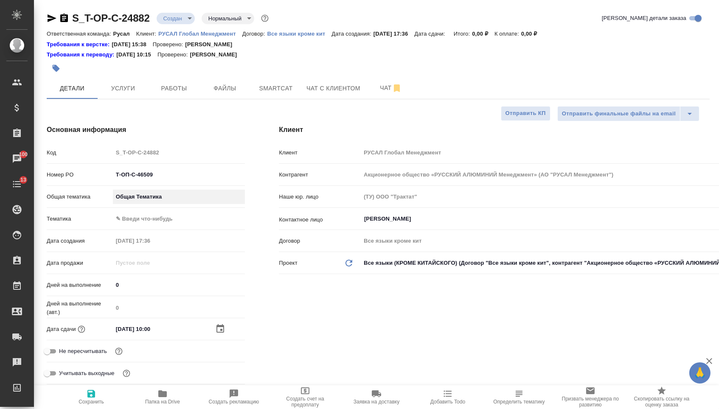
type input "obtem"
type textarea "x"
click at [152, 208] on div "Общая тематика Общая Тематика obtem" at bounding box center [146, 200] width 198 height 22
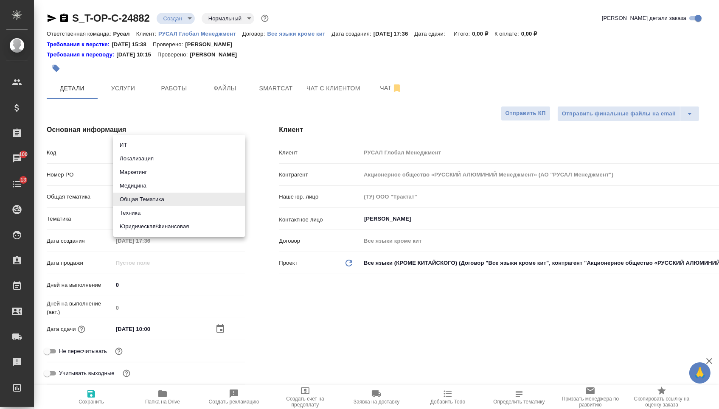
click at [152, 203] on body "🙏 .cls-1 fill:#fff; AWATERA Menshikova Aleksandra Клиенты Спецификации Заказы 1…" at bounding box center [359, 204] width 719 height 409
click at [147, 214] on li "Техника" at bounding box center [179, 213] width 132 height 14
type input "tech"
type textarea "x"
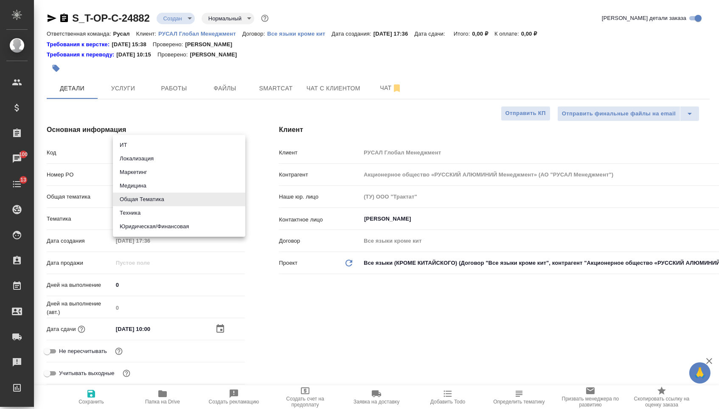
type textarea "x"
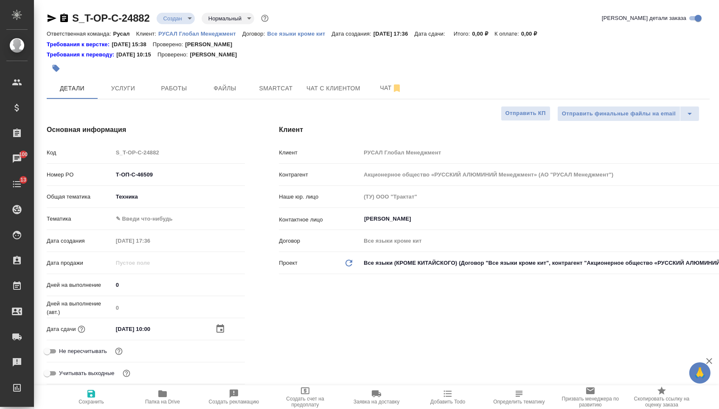
click at [144, 227] on body "🙏 .cls-1 fill:#fff; AWATERA Menshikova Aleksandra Клиенты Спецификации Заказы 1…" at bounding box center [359, 204] width 719 height 409
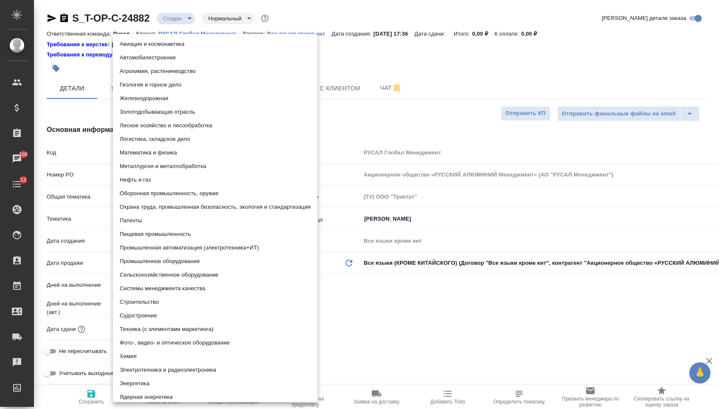
click at [140, 224] on li "Патенты" at bounding box center [215, 221] width 205 height 14
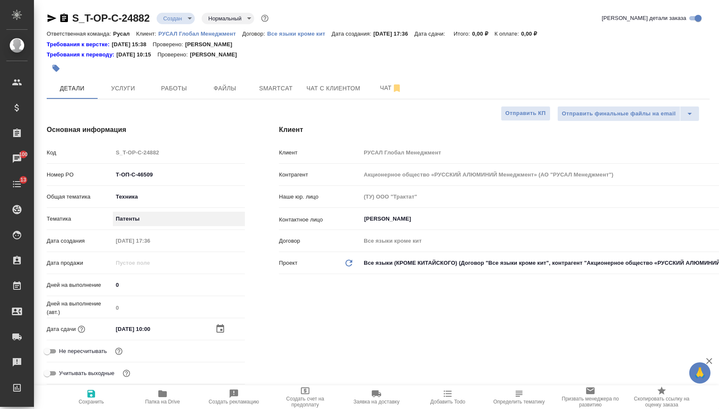
type textarea "x"
type input "5a8b8b956a9677013d343d19"
click at [98, 398] on span "Сохранить" at bounding box center [91, 397] width 61 height 16
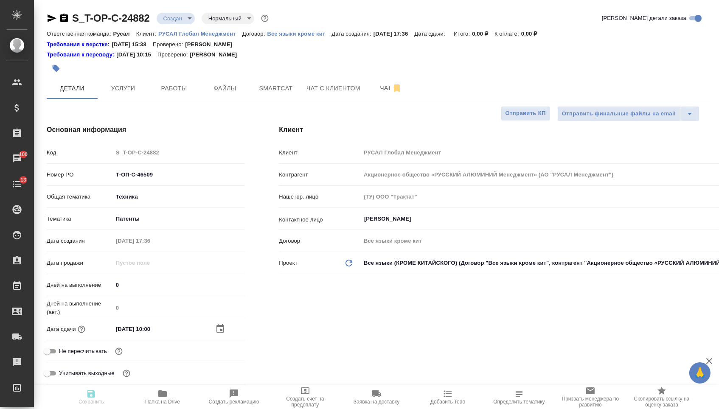
type textarea "x"
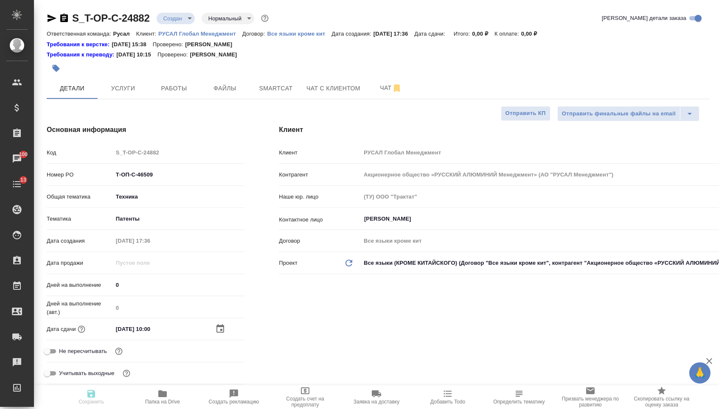
type textarea "x"
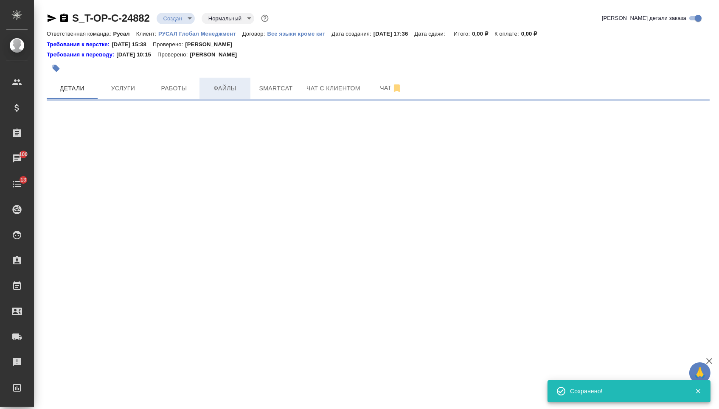
select select "RU"
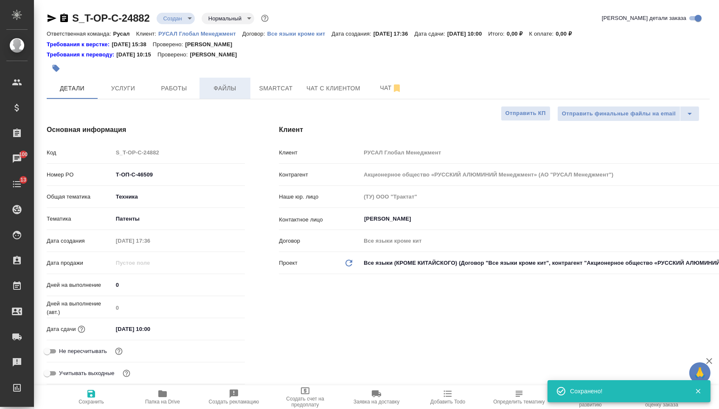
click at [224, 88] on span "Файлы" at bounding box center [225, 88] width 41 height 11
type textarea "x"
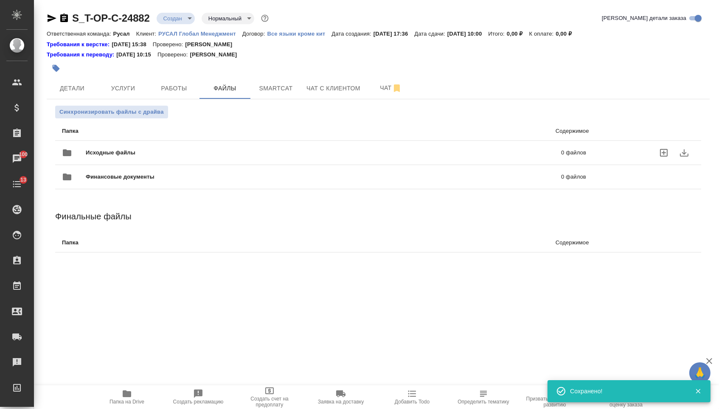
click at [165, 152] on span "Исходные файлы" at bounding box center [217, 153] width 263 height 8
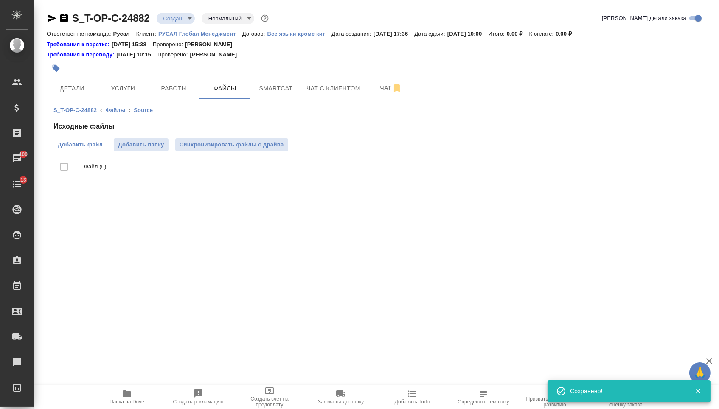
click at [77, 143] on span "Добавить файл" at bounding box center [80, 144] width 45 height 8
click at [0, 0] on input "Добавить файл" at bounding box center [0, 0] width 0 height 0
click at [134, 81] on button "Услуги" at bounding box center [123, 88] width 51 height 21
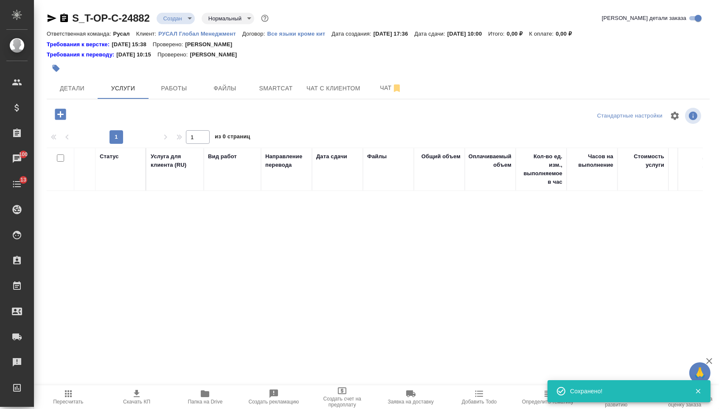
click at [65, 109] on icon "button" at bounding box center [60, 114] width 15 height 15
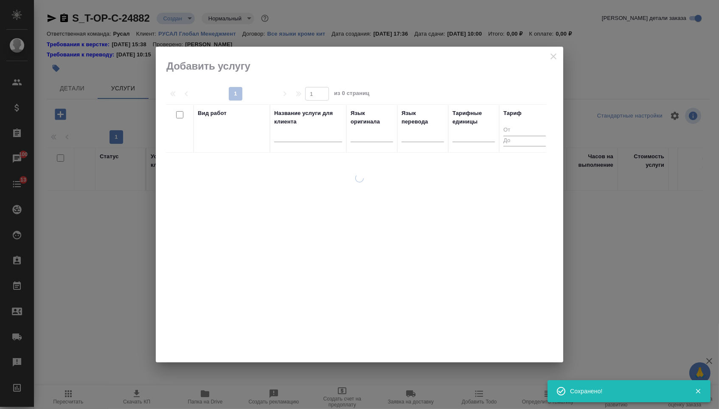
drag, startPoint x: 65, startPoint y: 109, endPoint x: 66, endPoint y: 118, distance: 9.5
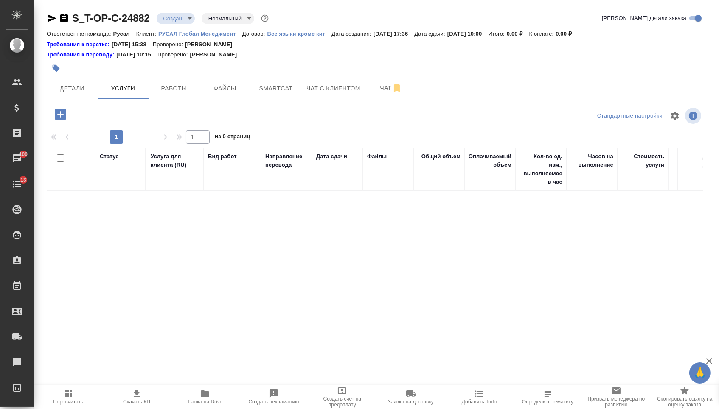
click at [77, 112] on div at bounding box center [157, 114] width 221 height 17
click at [64, 117] on icon "button" at bounding box center [60, 114] width 15 height 15
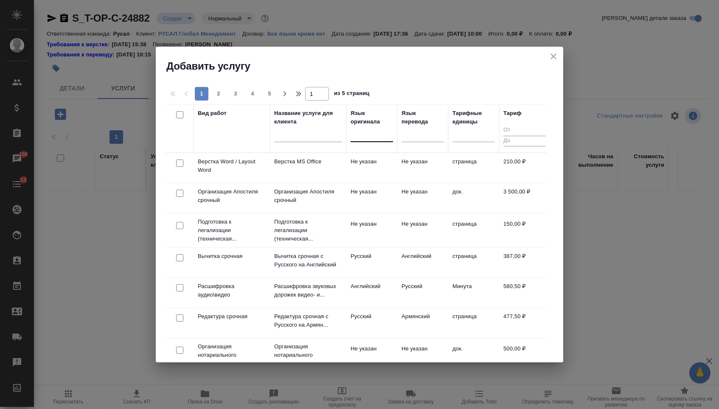
click at [352, 139] on div at bounding box center [372, 133] width 42 height 12
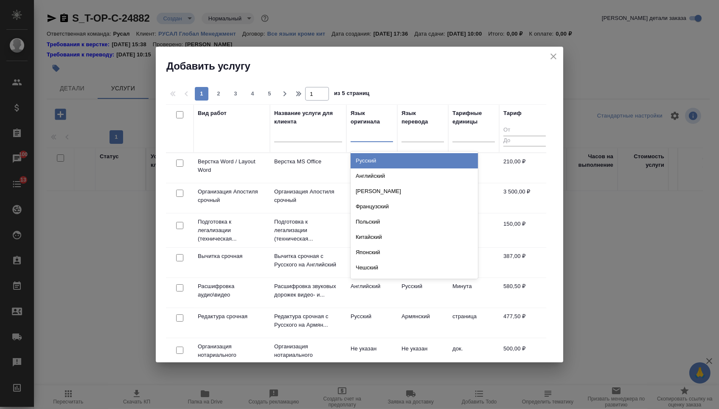
click at [359, 169] on div "Английский" at bounding box center [414, 175] width 127 height 15
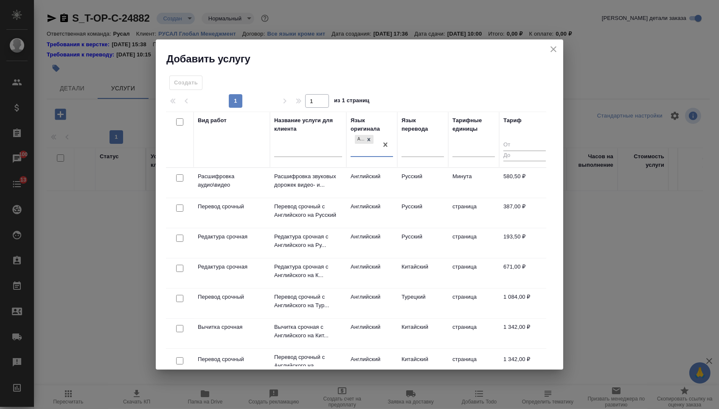
drag, startPoint x: 413, startPoint y: 149, endPoint x: 413, endPoint y: 162, distance: 13.2
click at [413, 149] on div at bounding box center [423, 149] width 42 height 12
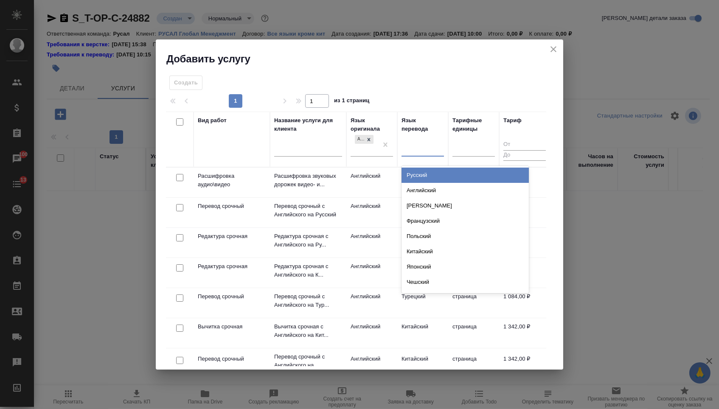
click at [413, 174] on div "Русский" at bounding box center [465, 175] width 127 height 15
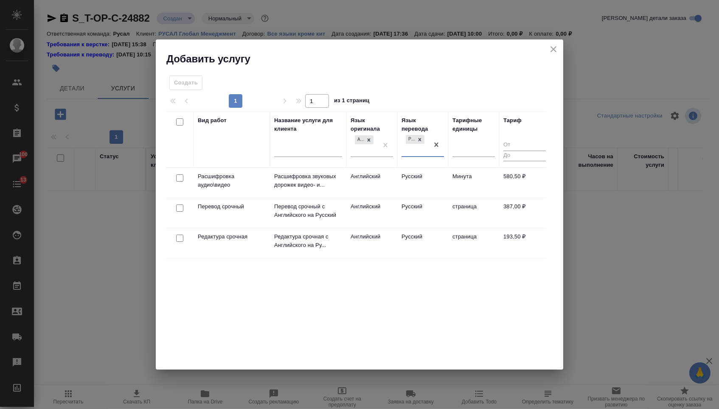
click at [174, 184] on div at bounding box center [179, 178] width 19 height 12
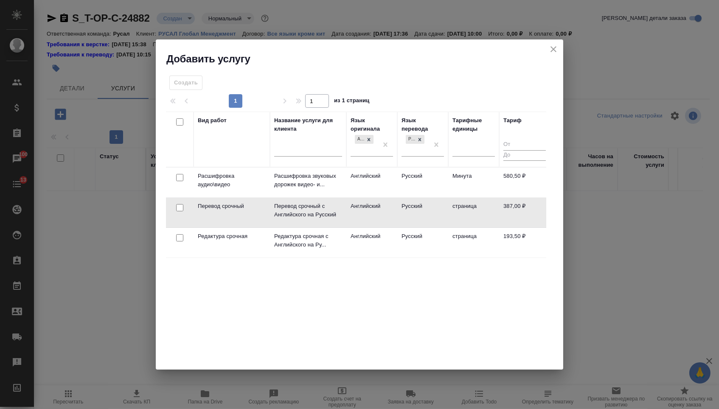
click at [177, 207] on input "checkbox" at bounding box center [179, 207] width 7 height 7
checkbox input "true"
click at [177, 235] on input "checkbox" at bounding box center [179, 237] width 7 height 7
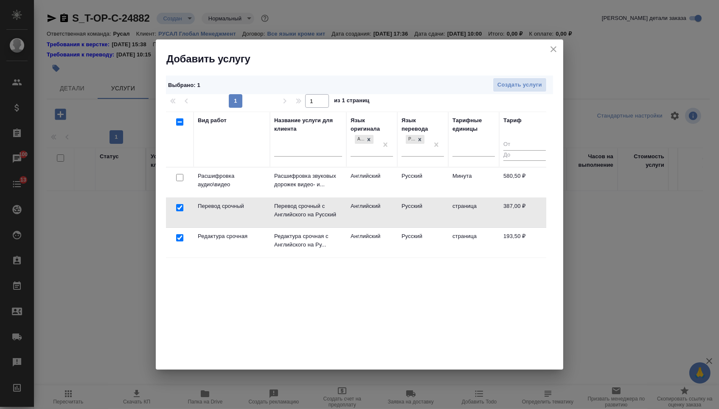
checkbox input "true"
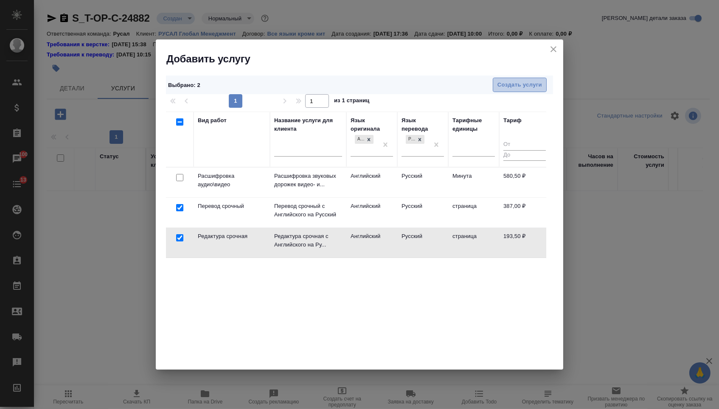
click at [506, 90] on button "Создать услуги" at bounding box center [520, 85] width 54 height 15
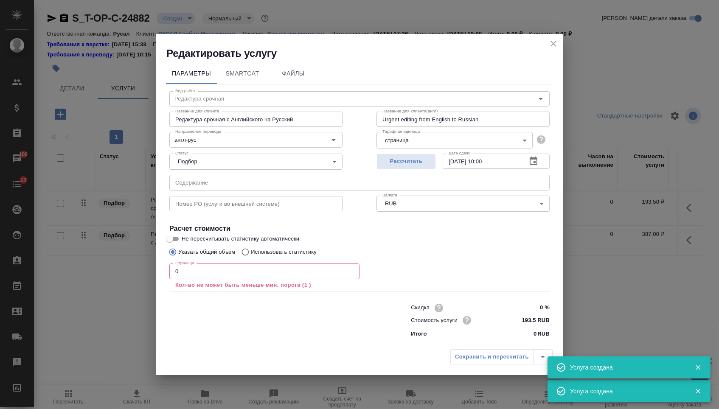
type input "Перевод срочный"
type input "Перевод срочный с Английского на Русский"
type input "Urgent translation from English into Russian"
type input "387 RUB"
click at [233, 171] on div "Статус Подбор none Статус" at bounding box center [255, 160] width 207 height 55
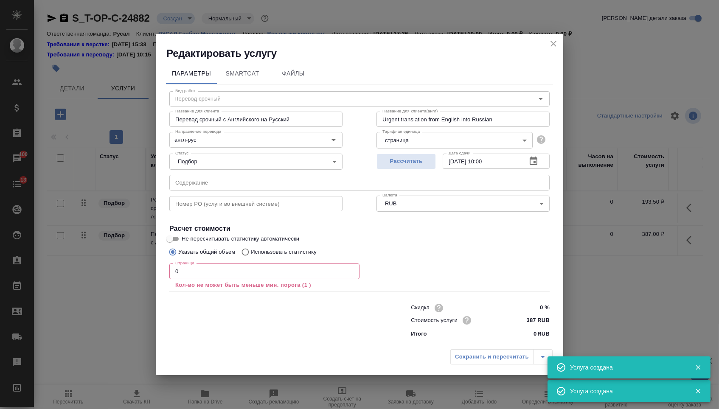
click at [233, 184] on input "text" at bounding box center [359, 182] width 380 height 15
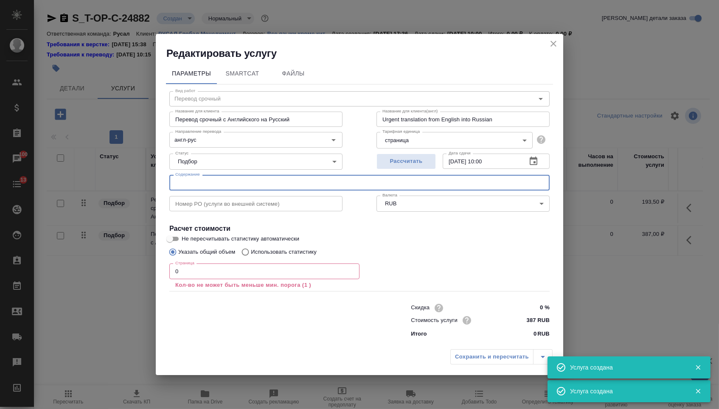
paste input "Patent Fee Reduction_ (002)"
type input "Patent Fee Reduction_ (002)"
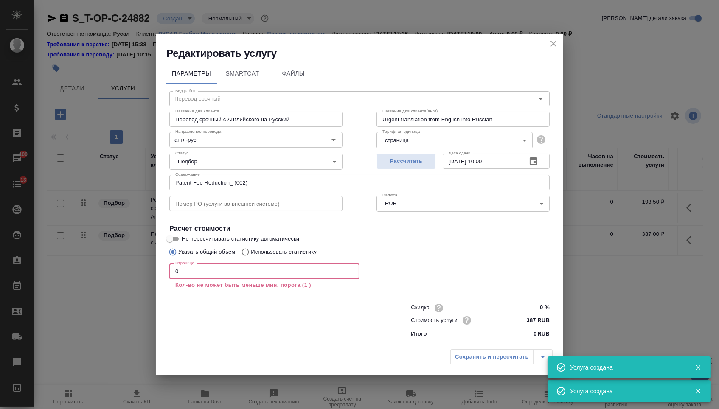
click at [195, 270] on input "0" at bounding box center [264, 271] width 190 height 15
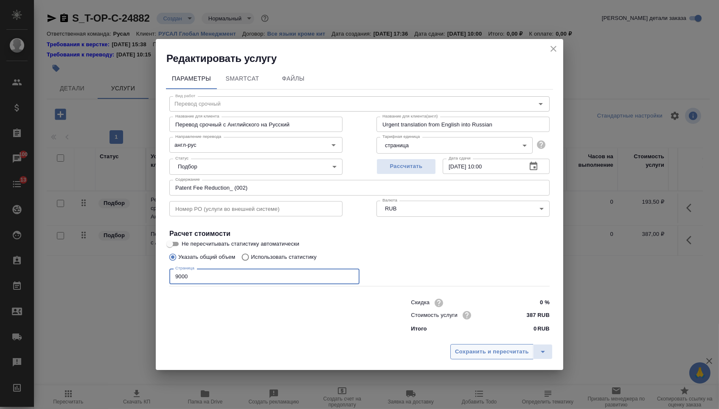
type input "9000"
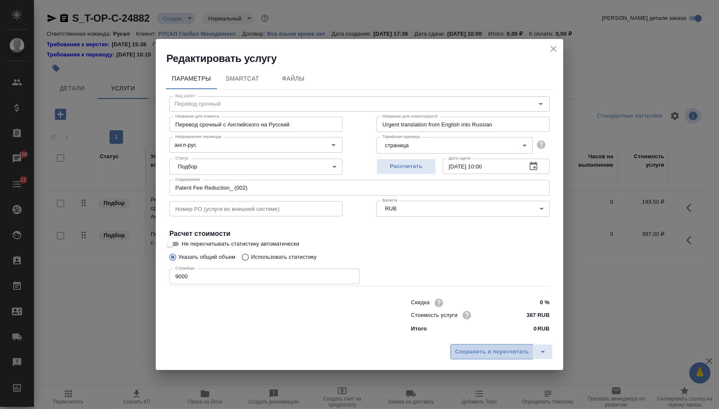
click at [463, 351] on span "Сохранить и пересчитать" at bounding box center [492, 352] width 74 height 10
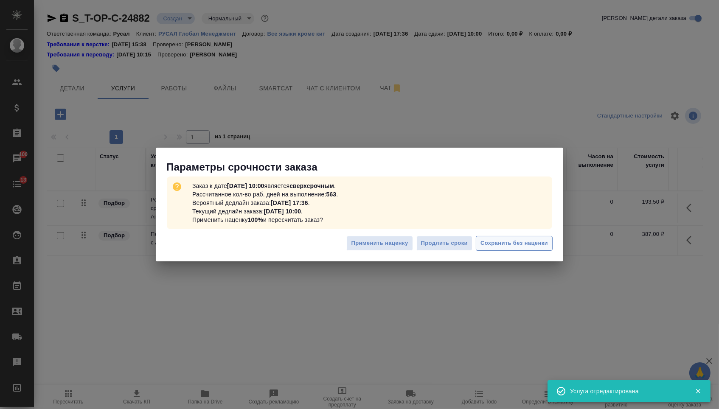
click at [512, 245] on span "Сохранить без наценки" at bounding box center [513, 244] width 67 height 10
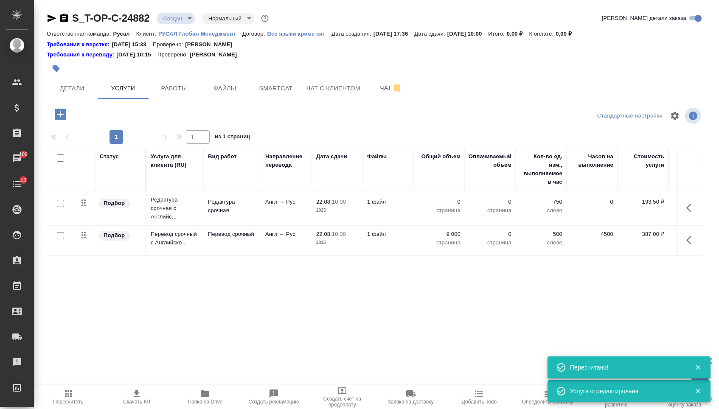
type input "urgent"
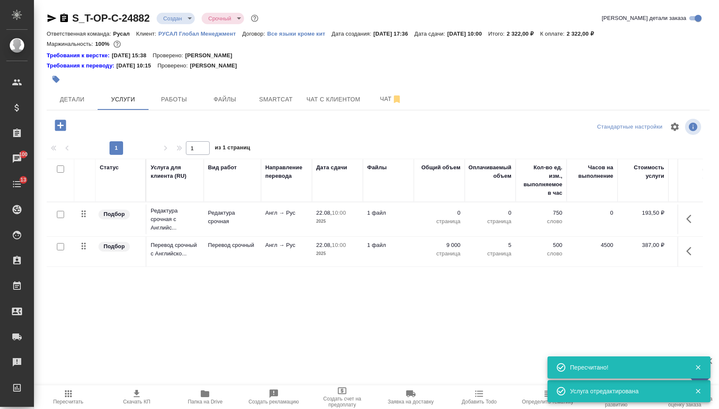
click at [438, 210] on td "0 страница" at bounding box center [439, 220] width 51 height 30
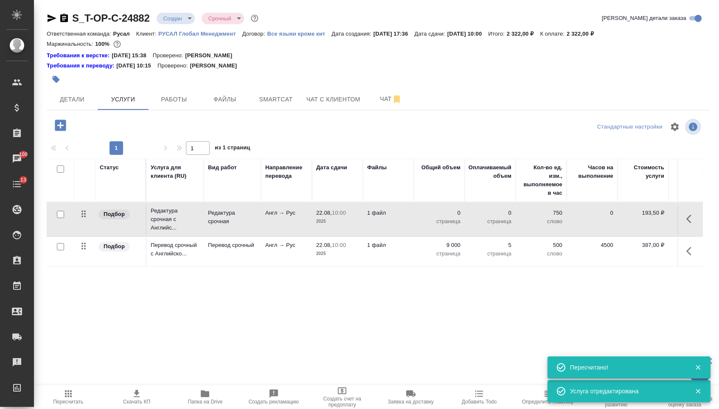
click at [438, 217] on p "0" at bounding box center [439, 213] width 42 height 8
type input "9000"
click at [426, 306] on div "Статус Услуга для клиента (RU) Вид работ Направление перевода Дата сдачи Файлы …" at bounding box center [375, 250] width 656 height 183
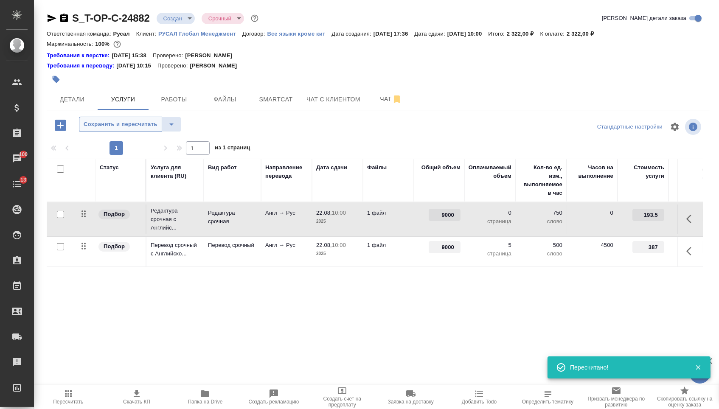
click at [124, 125] on span "Сохранить и пересчитать" at bounding box center [121, 125] width 74 height 10
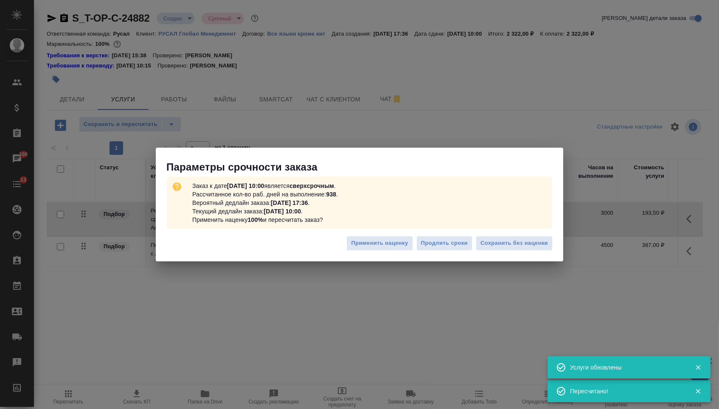
click at [531, 251] on div "Применить наценку Продлить сроки Сохранить без наценки" at bounding box center [359, 247] width 407 height 30
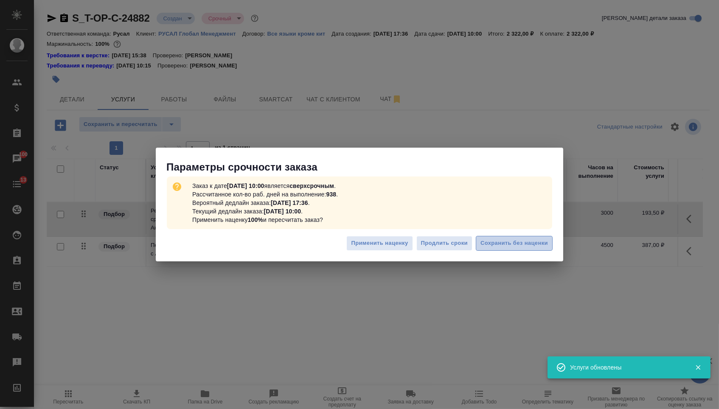
click at [521, 241] on span "Сохранить без наценки" at bounding box center [513, 244] width 67 height 10
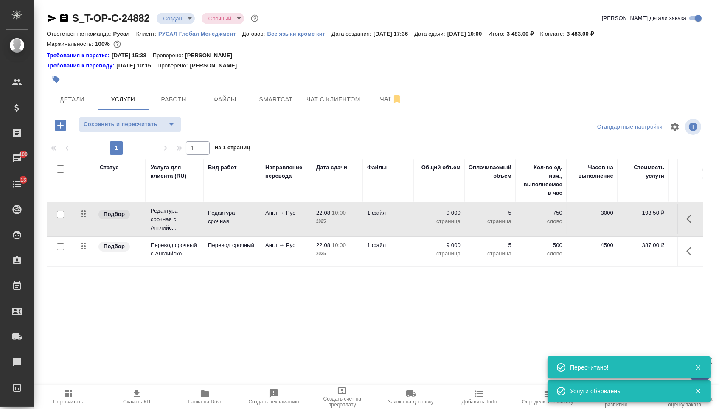
drag, startPoint x: 84, startPoint y: 253, endPoint x: 84, endPoint y: 211, distance: 42.9
click at [84, 211] on tbody "Подбор Редактура срочная с Английс... Редактура срочная Англ → Рус 22.08, 10:00…" at bounding box center [447, 234] width 800 height 65
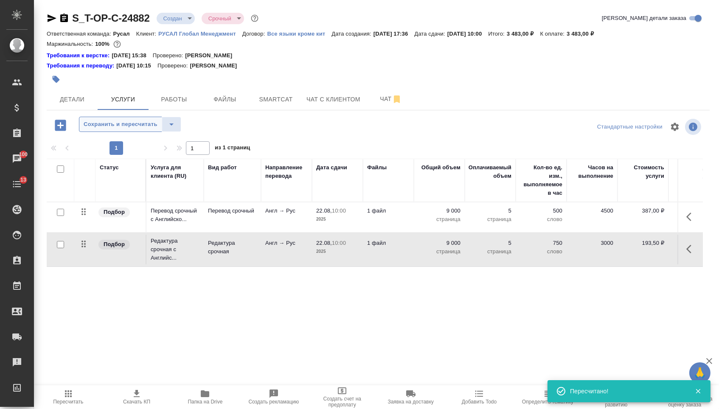
click at [126, 123] on span "Сохранить и пересчитать" at bounding box center [121, 125] width 74 height 10
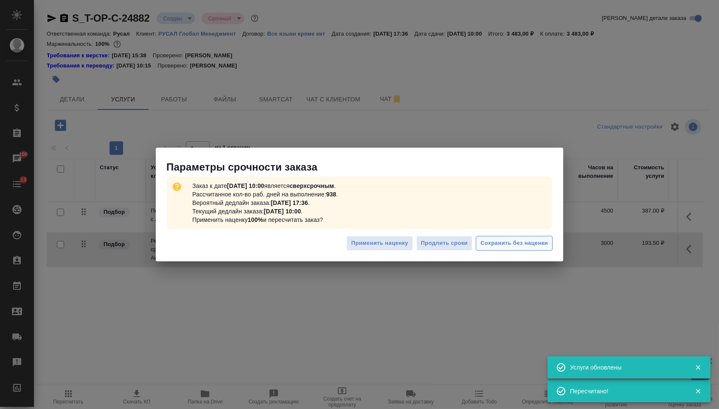
click at [547, 249] on button "Сохранить без наценки" at bounding box center [514, 243] width 77 height 15
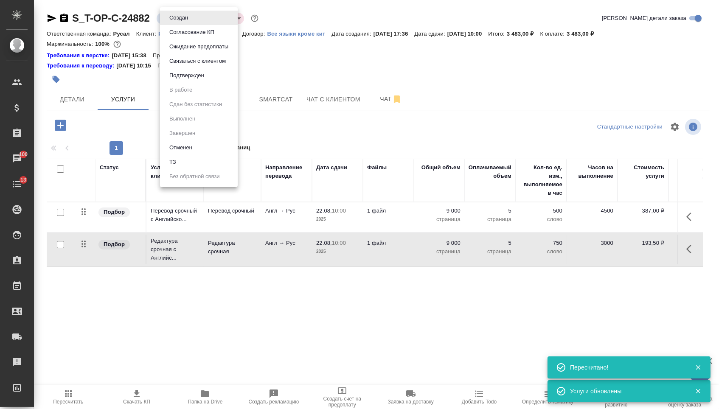
drag, startPoint x: 190, startPoint y: 21, endPoint x: 190, endPoint y: 28, distance: 6.4
click at [190, 21] on body "🙏 .cls-1 fill:#fff; AWATERA Menshikova Aleksandra Клиенты Спецификации Заказы 1…" at bounding box center [359, 204] width 719 height 409
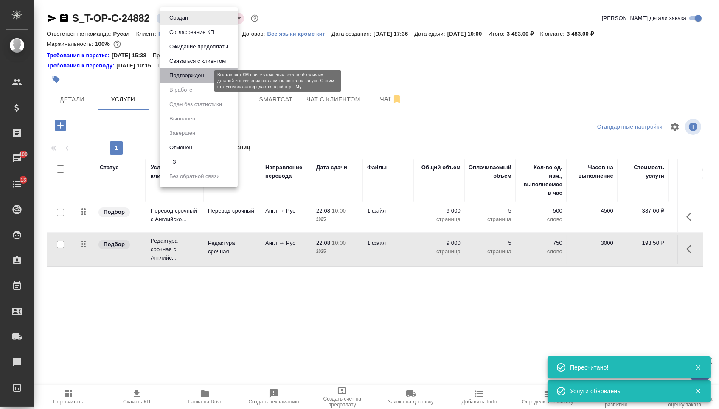
click at [190, 79] on button "Подтвержден" at bounding box center [187, 75] width 40 height 9
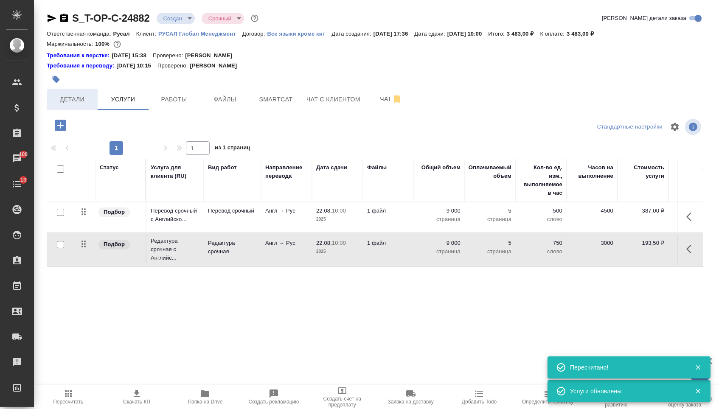
click at [68, 109] on button "Детали" at bounding box center [72, 99] width 51 height 21
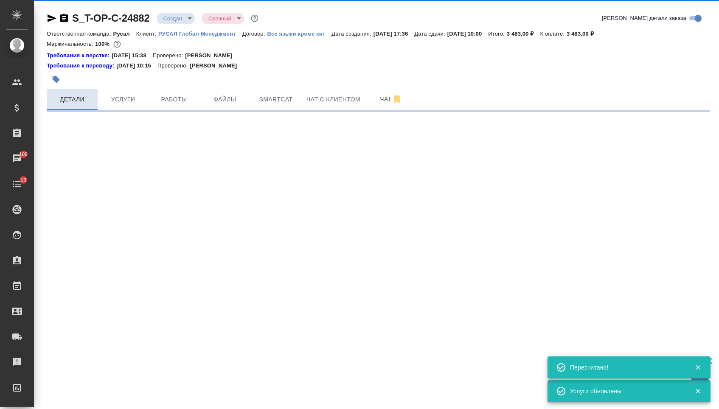
select select "RU"
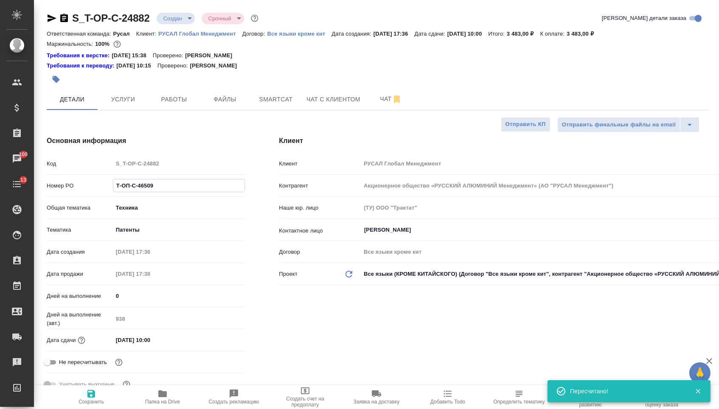
drag, startPoint x: 159, startPoint y: 188, endPoint x: 62, endPoint y: 185, distance: 97.7
click at [62, 186] on div "Номер PO Т-ОП-С-46509" at bounding box center [146, 185] width 198 height 15
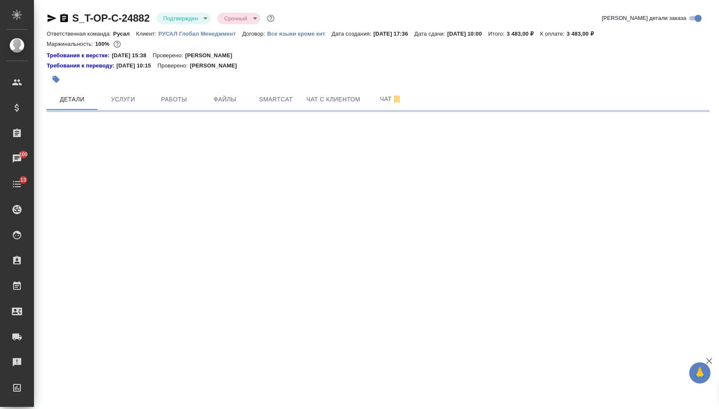
select select "RU"
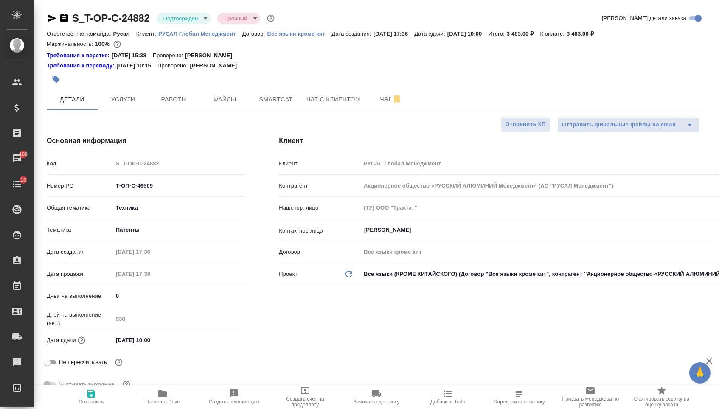
type textarea "x"
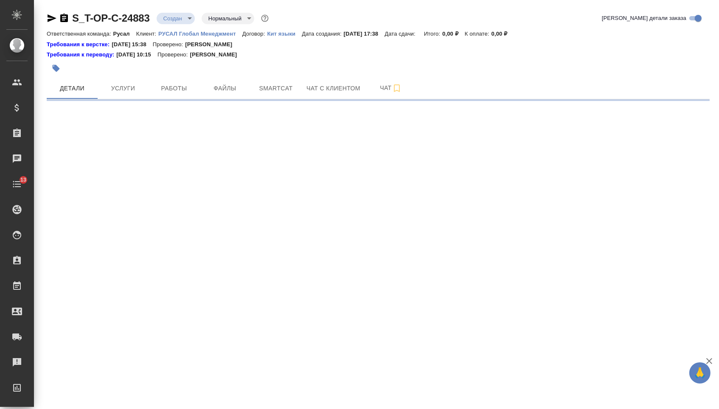
select select "RU"
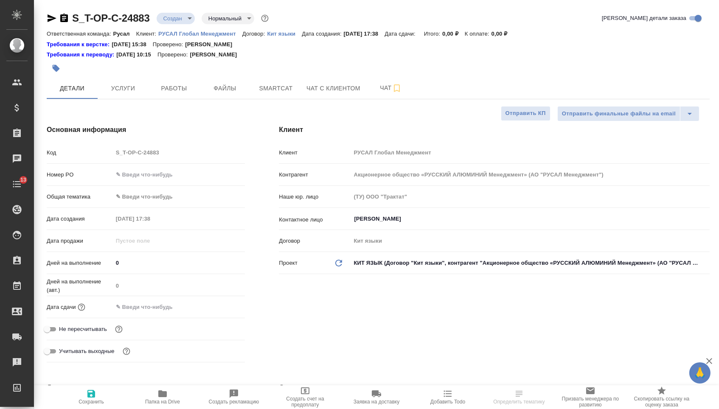
type textarea "x"
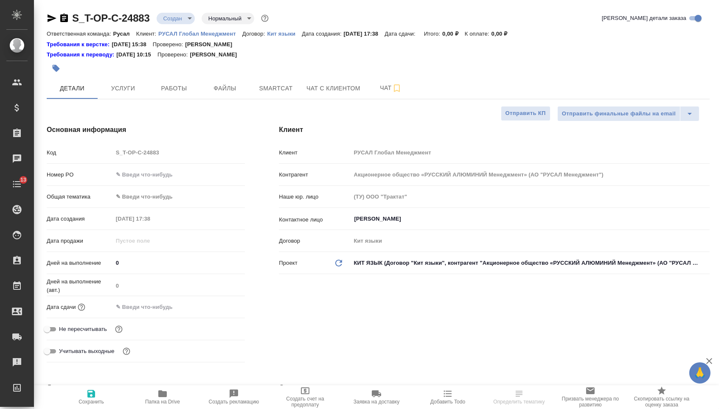
type textarea "x"
click at [173, 181] on input "text" at bounding box center [179, 174] width 132 height 12
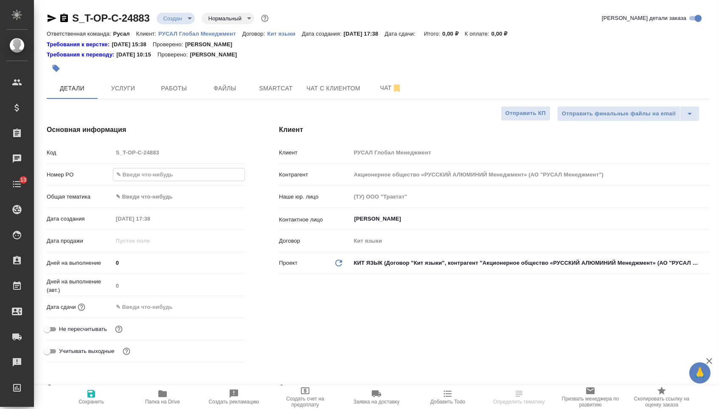
paste input "Т-ОП-С-46510"
type input "Т-ОП-С-46510"
type textarea "x"
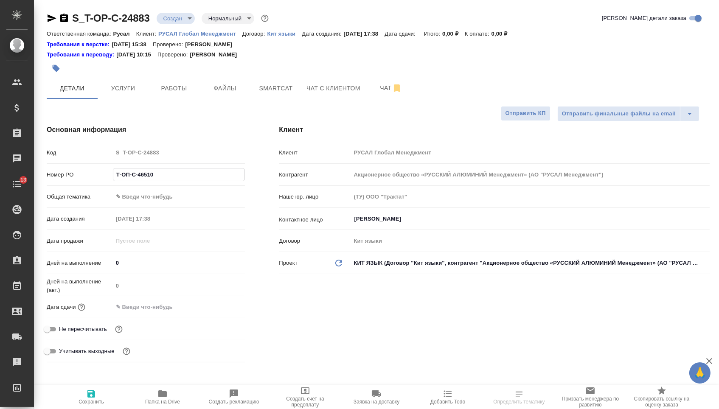
type input "Т-ОП-С-46510"
click at [156, 299] on div "Дней на выполнение (авт.) 0" at bounding box center [146, 289] width 198 height 22
click at [157, 302] on div "Дата сдачи" at bounding box center [146, 307] width 198 height 15
click at [163, 310] on input "text" at bounding box center [150, 307] width 74 height 12
click at [222, 307] on icon "button" at bounding box center [220, 306] width 8 height 8
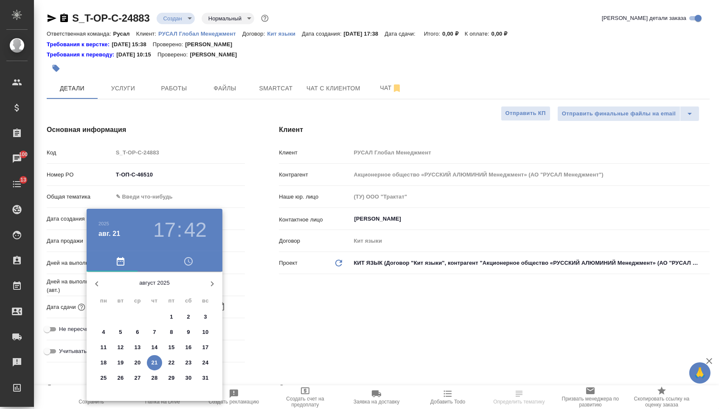
click at [168, 364] on p "22" at bounding box center [171, 363] width 6 height 8
type input "[DATE] 17:42"
type textarea "x"
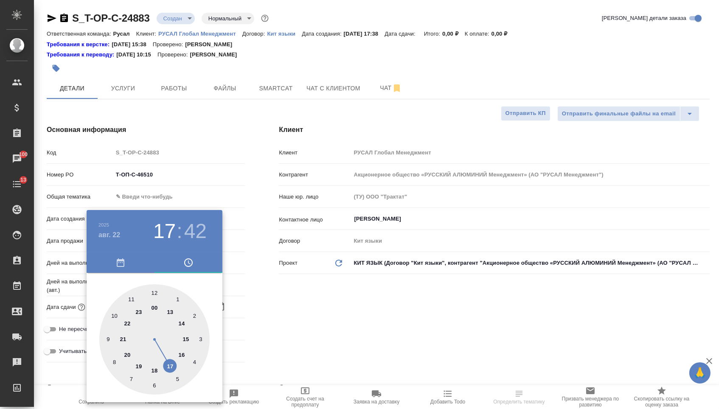
type textarea "x"
type input "[DATE] 16:42"
click at [183, 351] on div at bounding box center [154, 339] width 110 height 110
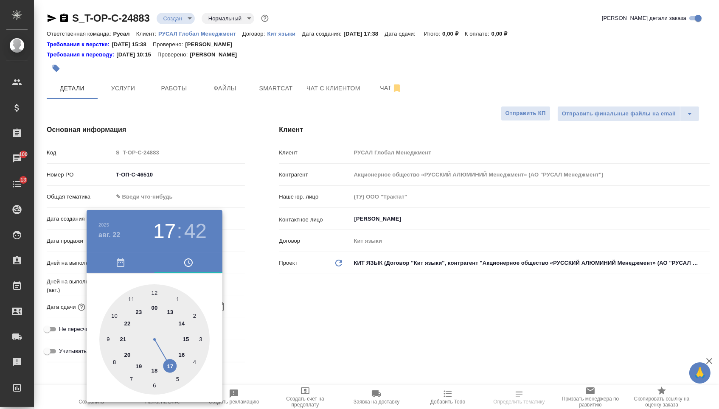
type textarea "x"
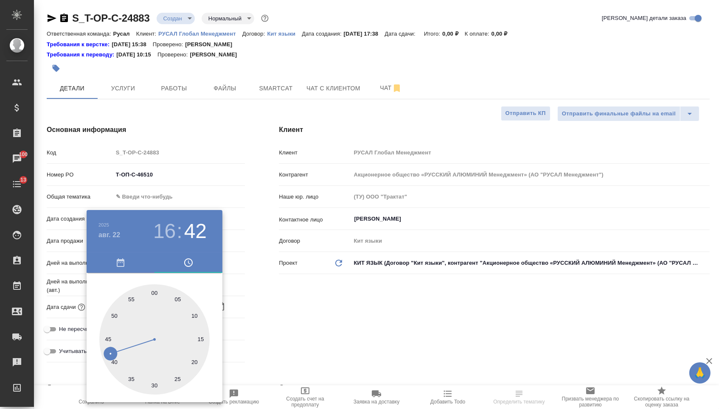
type textarea "x"
click at [154, 288] on div at bounding box center [154, 339] width 110 height 110
type input "[DATE] 16:00"
type textarea "x"
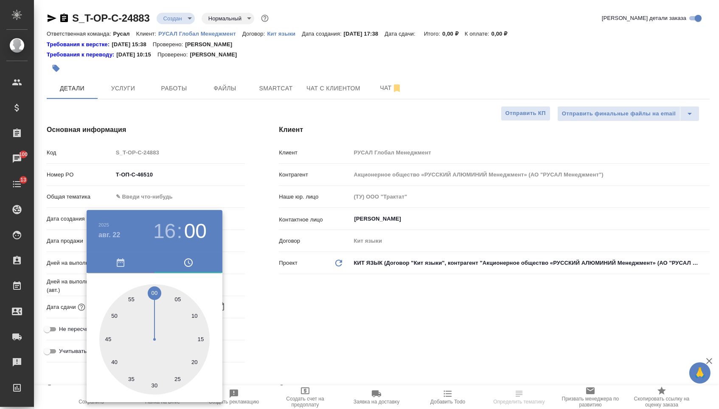
type textarea "x"
click at [289, 301] on div at bounding box center [359, 204] width 719 height 409
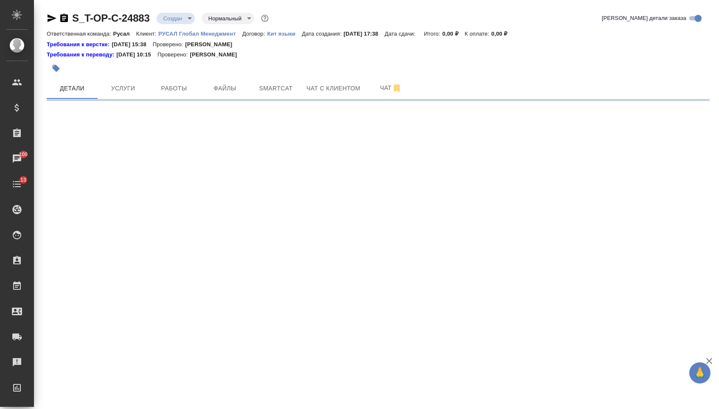
select select "RU"
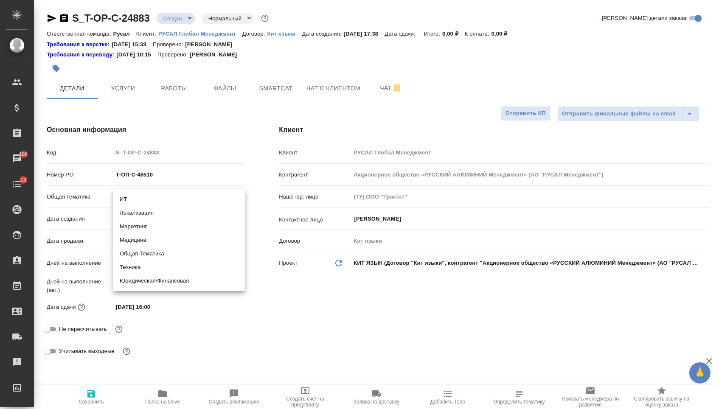
type textarea "x"
drag, startPoint x: 287, startPoint y: 301, endPoint x: 146, endPoint y: 202, distance: 171.9
click at [146, 205] on body "🙏 .cls-1 fill:#fff; AWATERA [PERSON_NAME] Спецификации Заказы 100 Чаты 13 Todo …" at bounding box center [359, 204] width 719 height 409
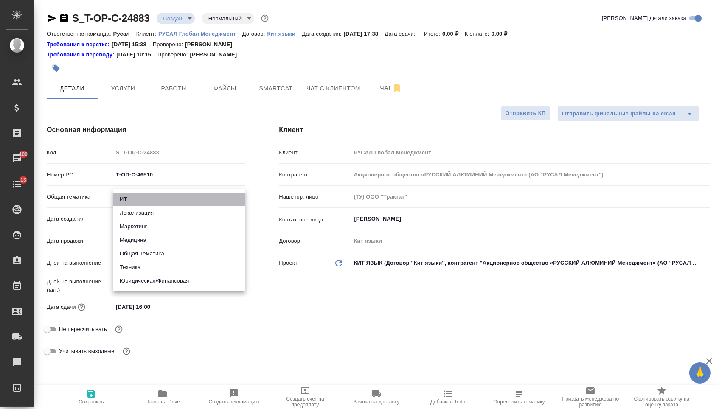
click at [146, 202] on li "ИТ" at bounding box center [179, 200] width 132 height 14
type input "it"
type textarea "x"
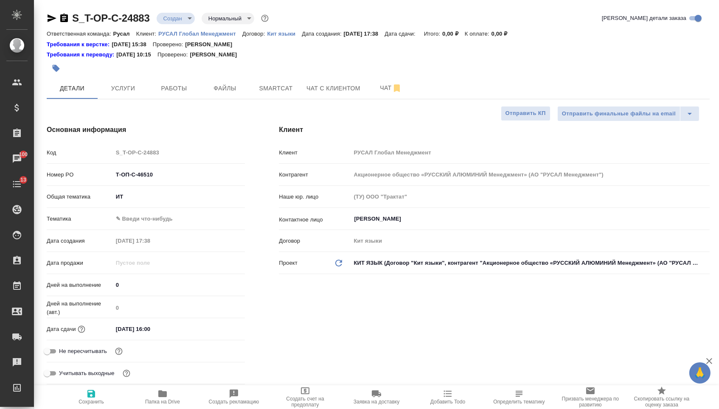
click at [145, 199] on body "🙏 .cls-1 fill:#fff; AWATERA Menshikova Aleksandra Клиенты Спецификации Заказы 1…" at bounding box center [359, 204] width 719 height 409
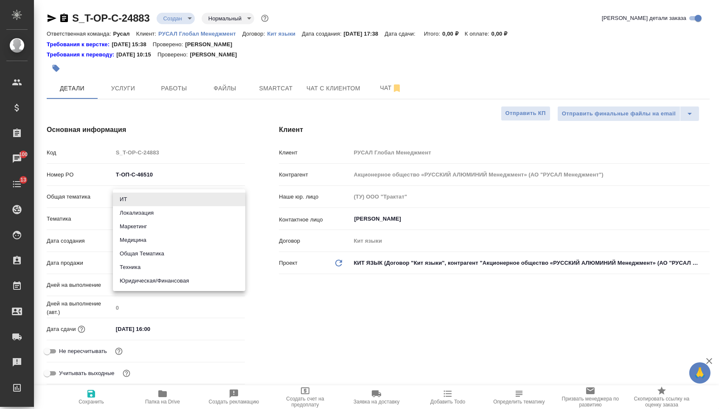
click at [145, 271] on li "Техника" at bounding box center [179, 268] width 132 height 14
type input "tech"
type textarea "x"
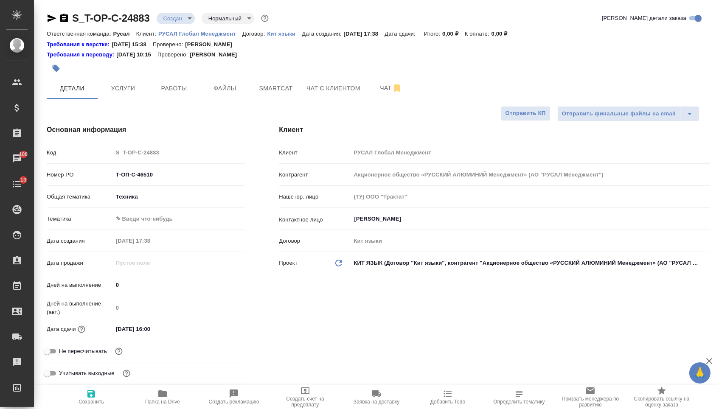
click at [145, 199] on body "🙏 .cls-1 fill:#fff; AWATERA Menshikova Aleksandra Клиенты Спецификации Заказы 1…" at bounding box center [359, 204] width 719 height 409
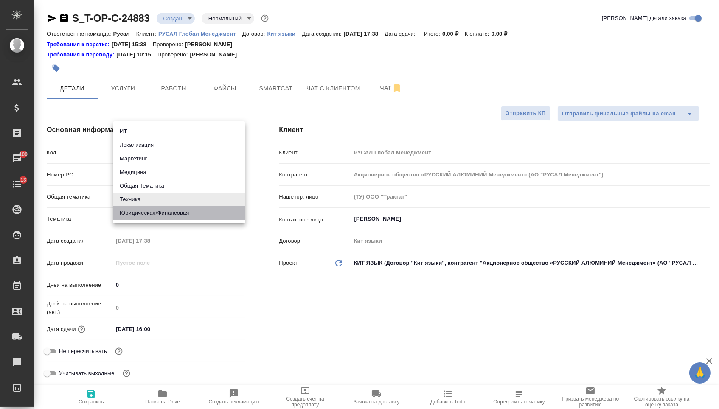
click at [145, 214] on li "Юридическая/Финансовая" at bounding box center [179, 213] width 132 height 14
type input "yr-fn"
type textarea "x"
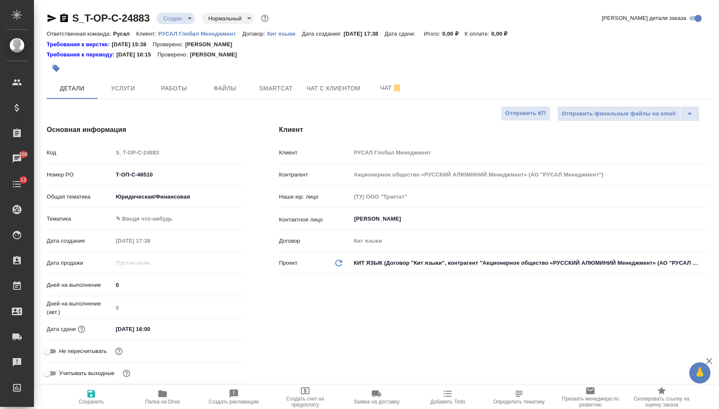
click at [146, 219] on body "🙏 .cls-1 fill:#fff; AWATERA Menshikova Aleksandra Клиенты Спецификации Заказы 1…" at bounding box center [359, 204] width 719 height 409
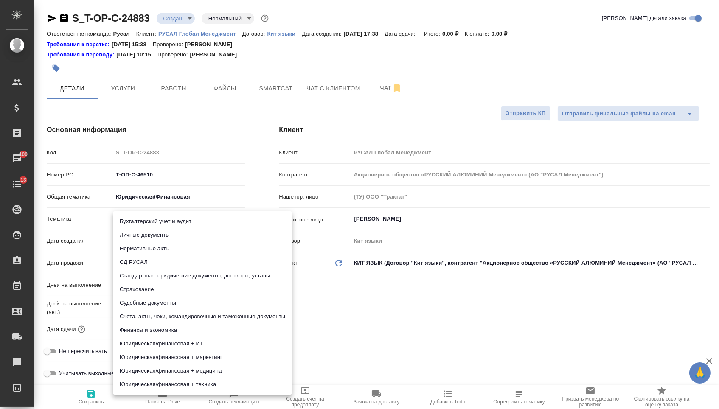
click at [139, 330] on li "Финансы и экономика" at bounding box center [202, 330] width 179 height 14
type textarea "x"
type input "5a8b8b956a9677013d343d3b"
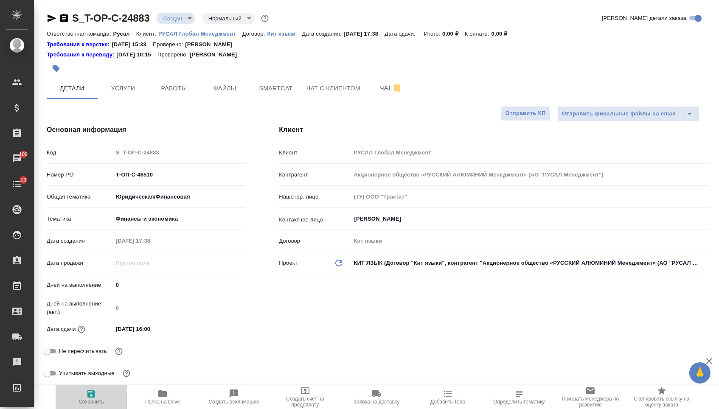
click at [99, 397] on span "Сохранить" at bounding box center [91, 397] width 61 height 16
type textarea "x"
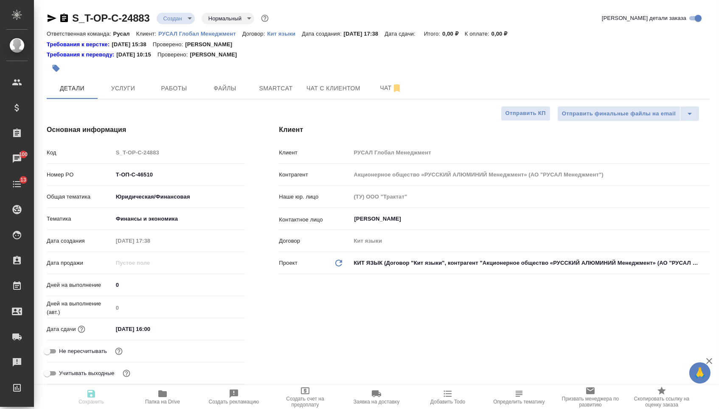
type textarea "x"
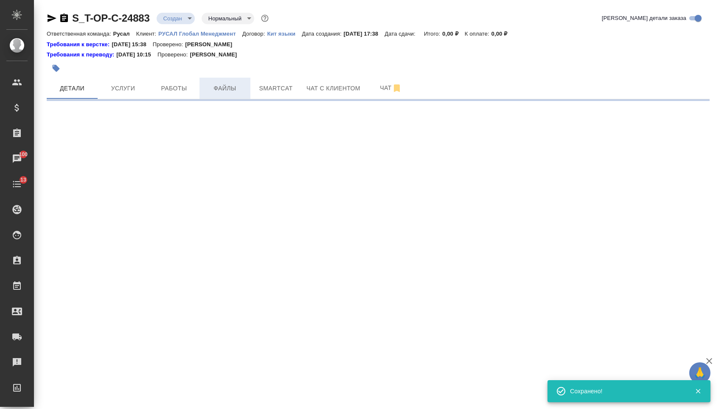
select select "RU"
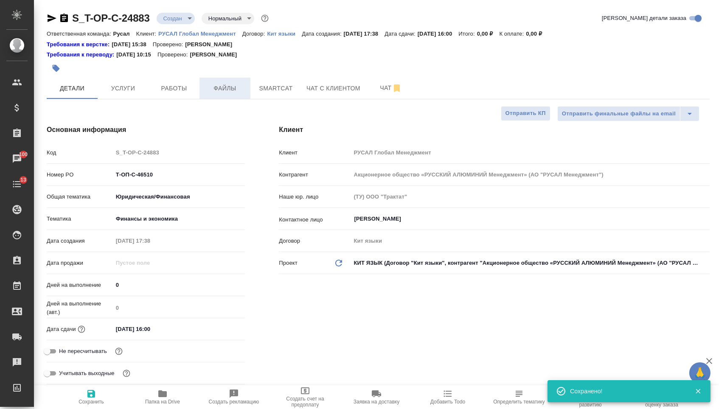
type textarea "x"
click at [218, 83] on button "Файлы" at bounding box center [224, 88] width 51 height 21
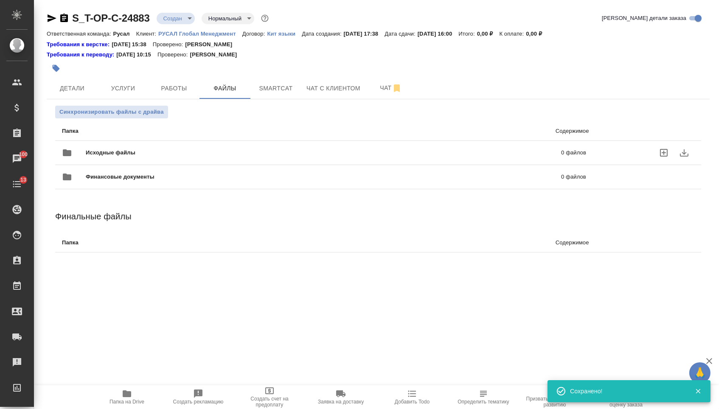
click at [149, 143] on div "Исходные файлы 0 файлов" at bounding box center [323, 152] width 541 height 37
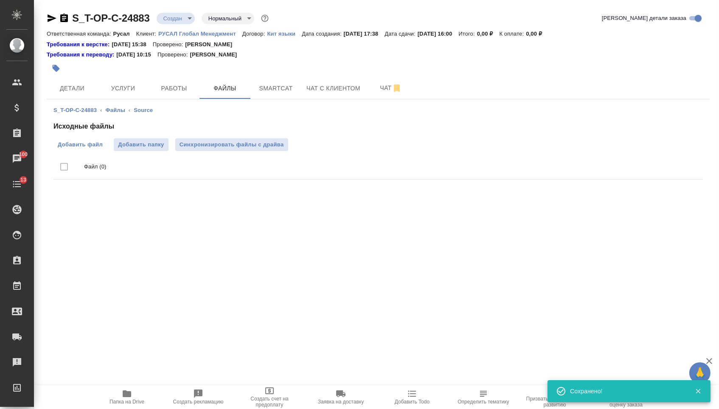
click at [77, 142] on span "Добавить файл" at bounding box center [80, 144] width 45 height 8
click at [0, 0] on input "Добавить файл" at bounding box center [0, 0] width 0 height 0
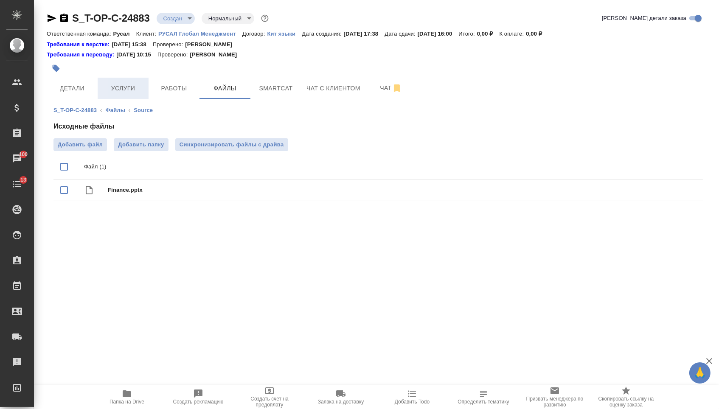
click at [122, 88] on span "Услуги" at bounding box center [123, 88] width 41 height 11
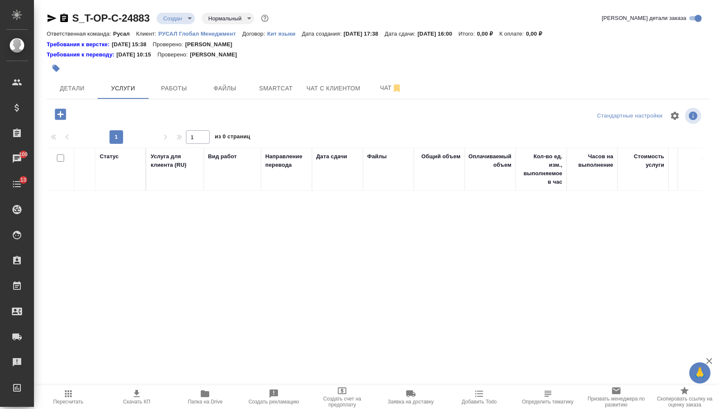
click at [62, 99] on hr at bounding box center [378, 99] width 663 height 0
click at [61, 114] on icon "button" at bounding box center [60, 114] width 15 height 15
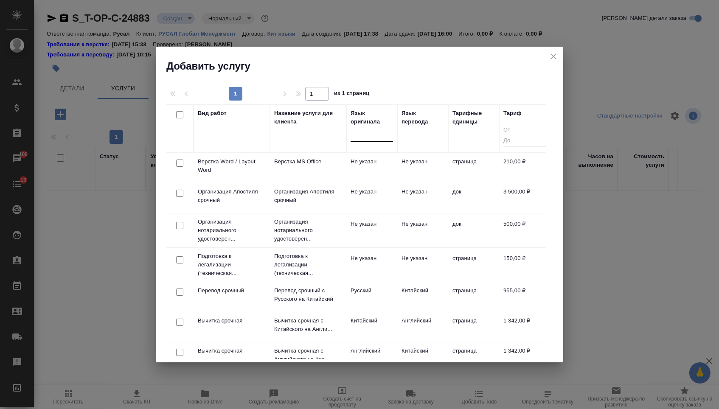
click at [364, 135] on div at bounding box center [372, 133] width 42 height 12
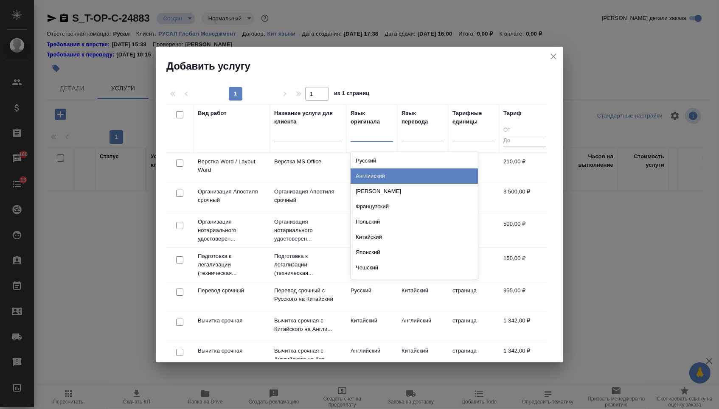
click at [364, 173] on div "Английский" at bounding box center [414, 175] width 127 height 15
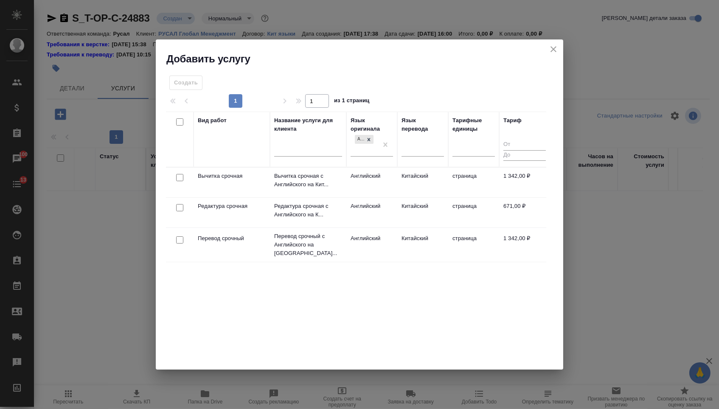
click at [177, 239] on input "checkbox" at bounding box center [179, 239] width 7 height 7
checkbox input "true"
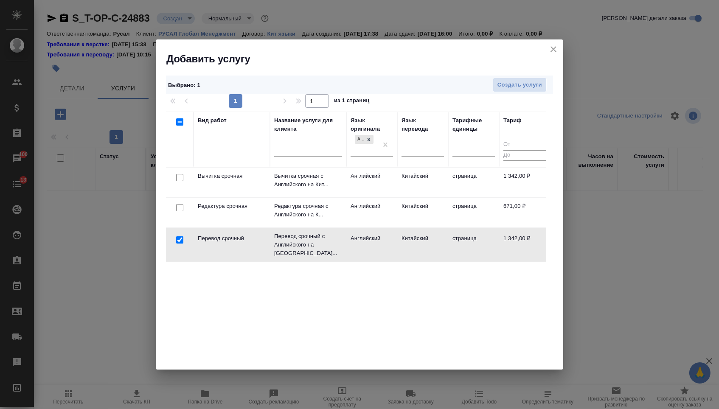
click at [177, 208] on input "checkbox" at bounding box center [179, 207] width 7 height 7
checkbox input "true"
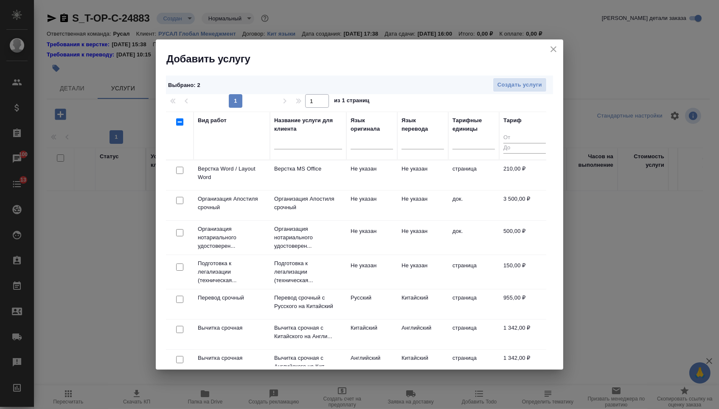
click at [180, 172] on input "checkbox" at bounding box center [179, 170] width 7 height 7
checkbox input "true"
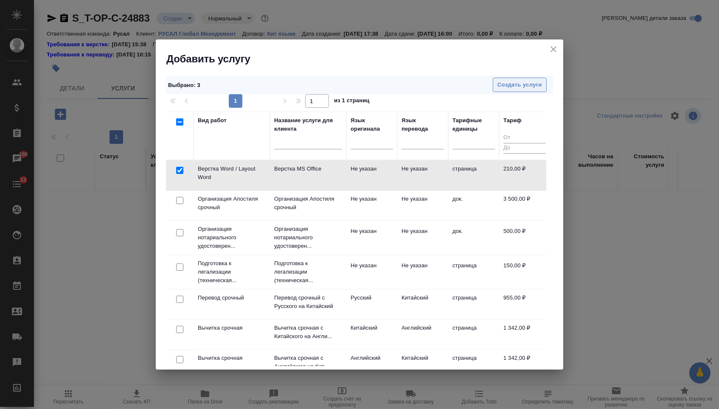
click at [514, 90] on button "Создать услуги" at bounding box center [520, 85] width 54 height 15
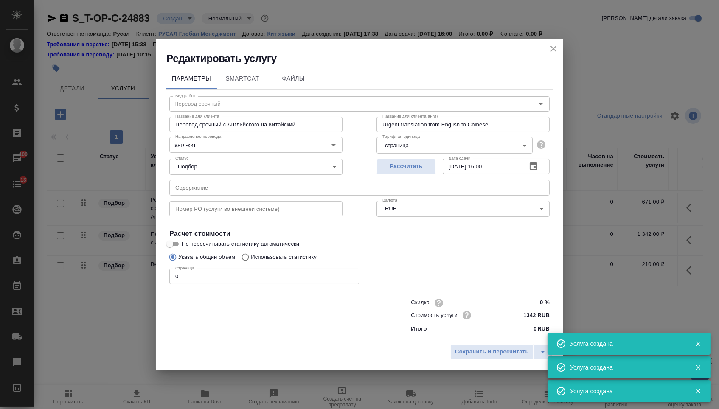
type input "Перевод срочный"
type input "Перевод срочный с Английского на Китайский"
type input "Urgent translation from English to Chinese"
type input "англ-кит"
type input "1342 RUB"
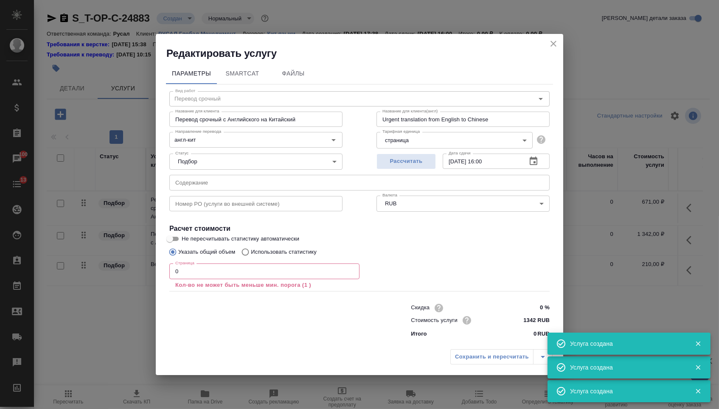
click at [213, 182] on input "text" at bounding box center [359, 182] width 380 height 15
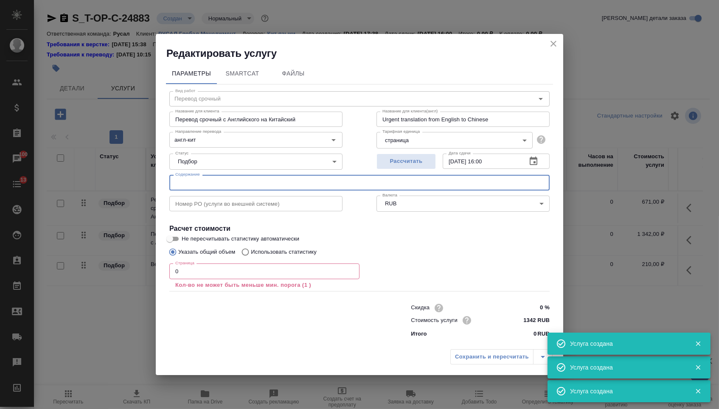
paste input "Finance"
type input "Finance"
click at [191, 274] on input "0" at bounding box center [264, 271] width 190 height 15
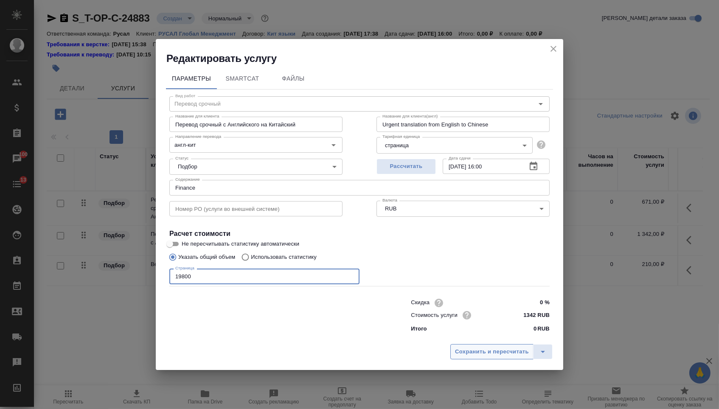
type input "19800"
click at [474, 359] on button "Сохранить и пересчитать" at bounding box center [491, 351] width 83 height 15
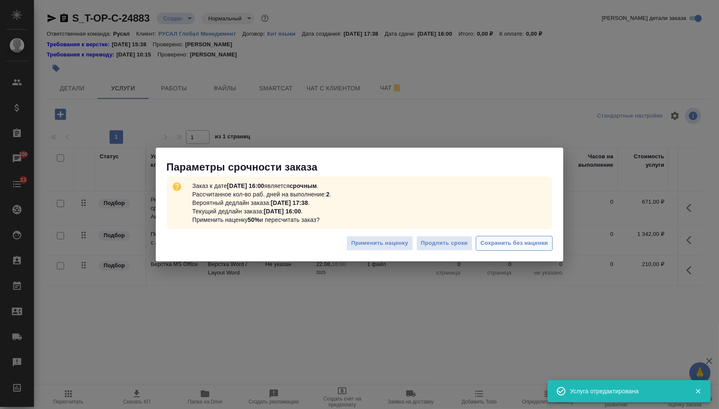
click at [493, 246] on span "Сохранить без наценки" at bounding box center [513, 244] width 67 height 10
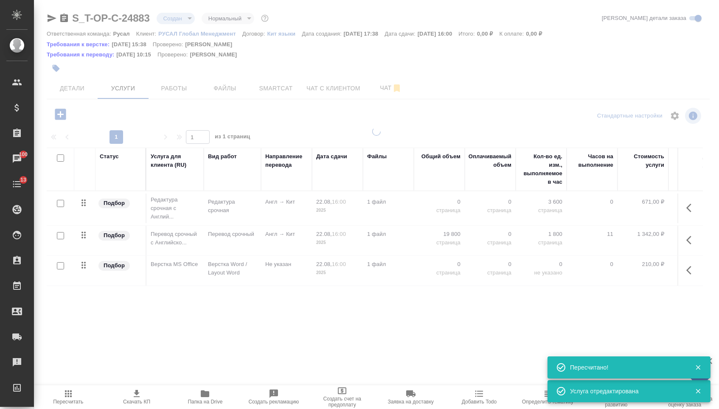
type input "urgent"
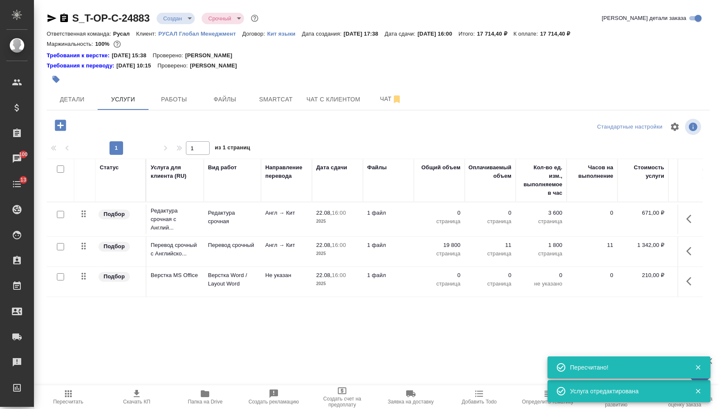
click at [443, 211] on td "0 страница" at bounding box center [439, 220] width 51 height 30
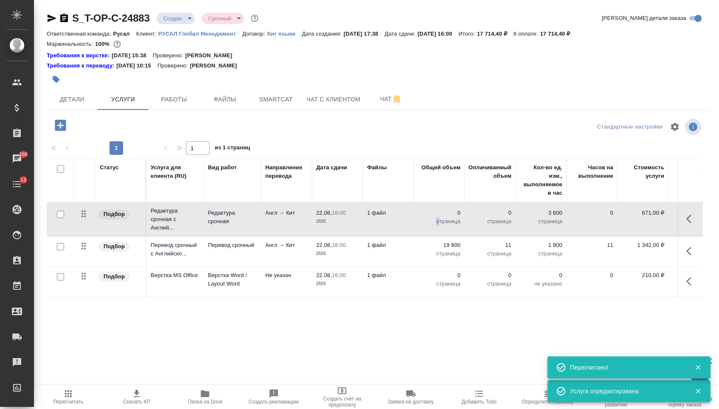
click at [437, 225] on p "страница" at bounding box center [439, 221] width 42 height 8
click at [437, 221] on input "0" at bounding box center [445, 215] width 32 height 12
type input "19800"
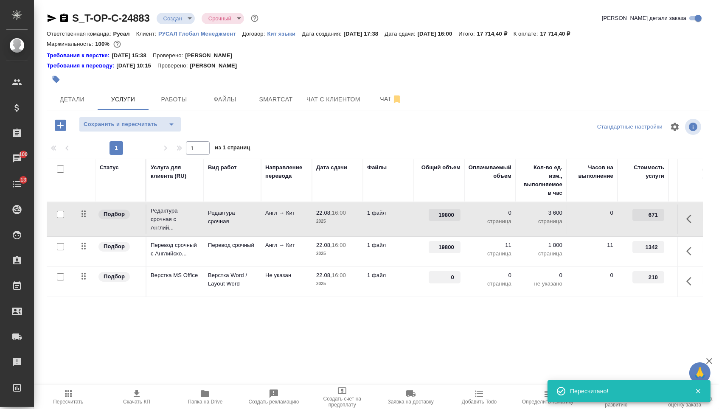
drag, startPoint x: 449, startPoint y: 284, endPoint x: 472, endPoint y: 284, distance: 22.5
type input "11"
click at [423, 341] on div "Статус Услуга для клиента (RU) Вид работ Направление перевода Дата сдачи Файлы …" at bounding box center [375, 250] width 656 height 183
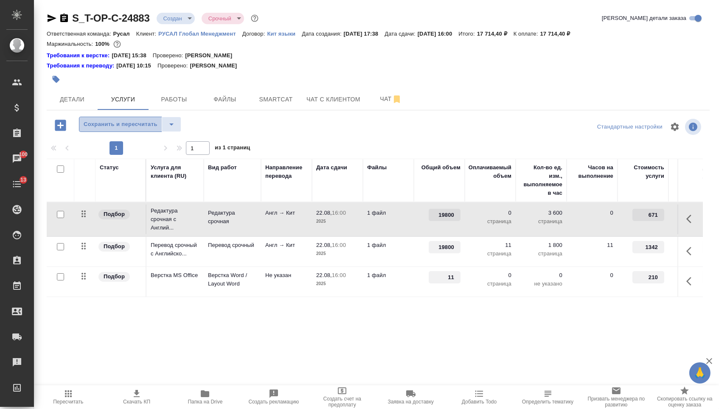
click at [143, 124] on span "Сохранить и пересчитать" at bounding box center [121, 125] width 74 height 10
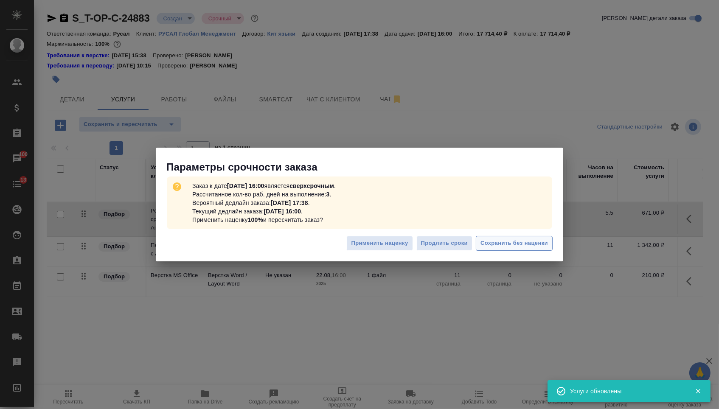
click at [514, 239] on span "Сохранить без наценки" at bounding box center [513, 244] width 67 height 10
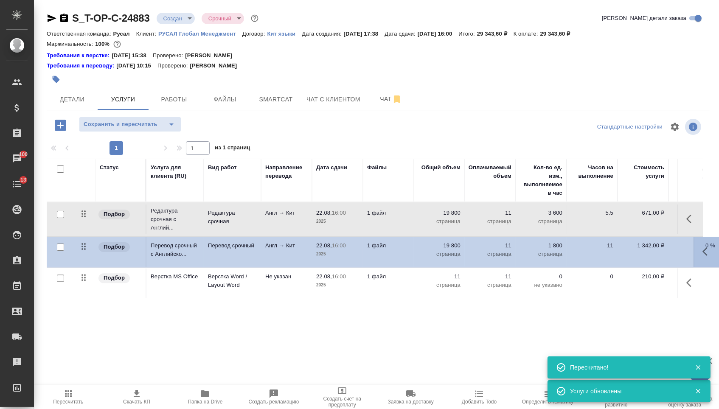
drag, startPoint x: 89, startPoint y: 248, endPoint x: 89, endPoint y: 215, distance: 33.1
click at [89, 215] on tbody "Подбор Редактура срочная с Англий... Редактура срочная Англ → Кит 22.08, 16:00 …" at bounding box center [447, 250] width 800 height 96
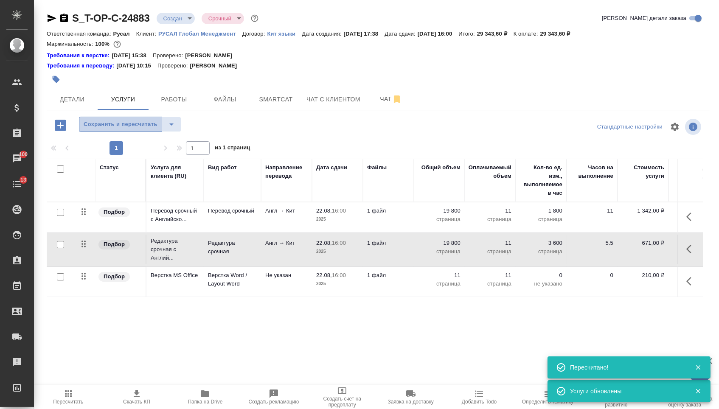
click at [128, 128] on span "Сохранить и пересчитать" at bounding box center [121, 125] width 74 height 10
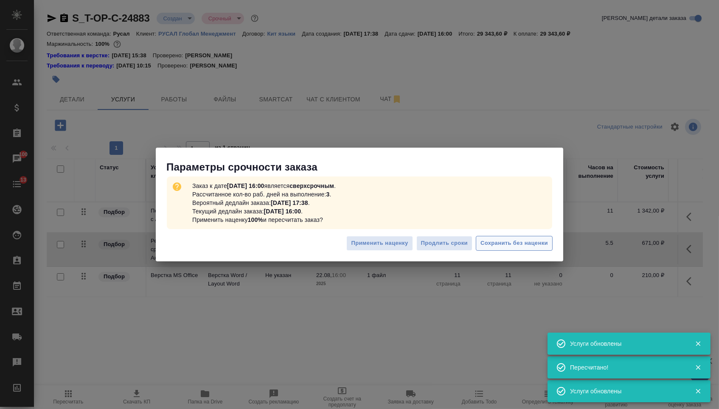
click at [500, 244] on span "Сохранить без наценки" at bounding box center [513, 244] width 67 height 10
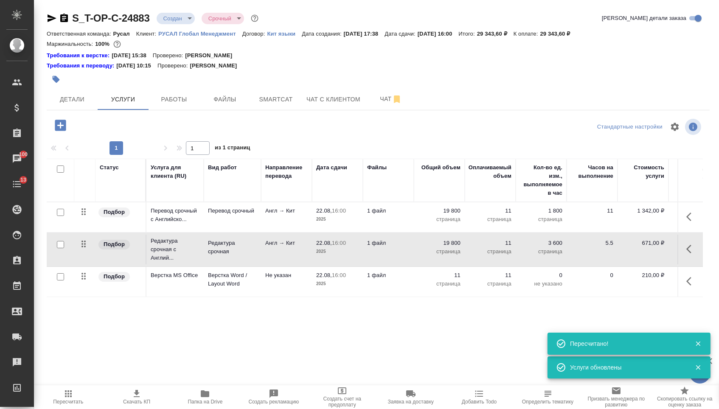
click at [185, 21] on body "🙏 .cls-1 fill:#fff; AWATERA Menshikova Aleksandra Клиенты Спецификации Заказы 1…" at bounding box center [359, 204] width 719 height 409
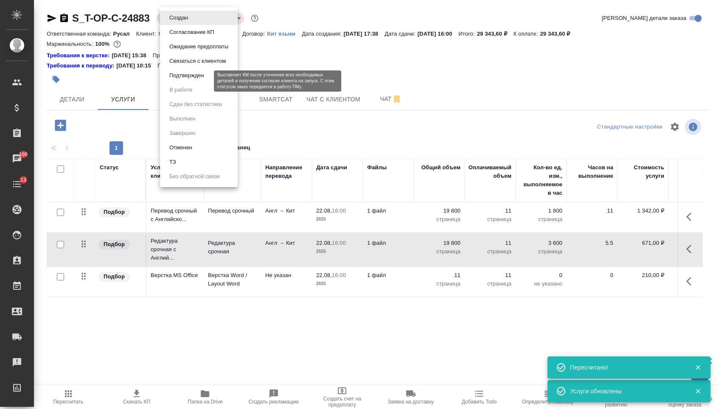
click at [184, 80] on button "Подтвержден" at bounding box center [187, 75] width 40 height 9
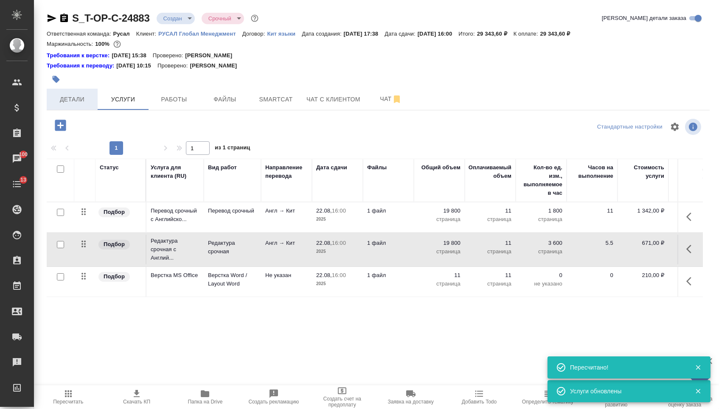
click at [75, 105] on span "Детали" at bounding box center [72, 99] width 41 height 11
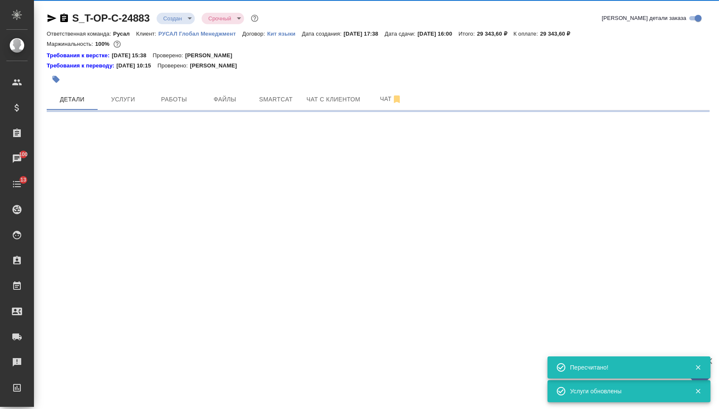
select select "RU"
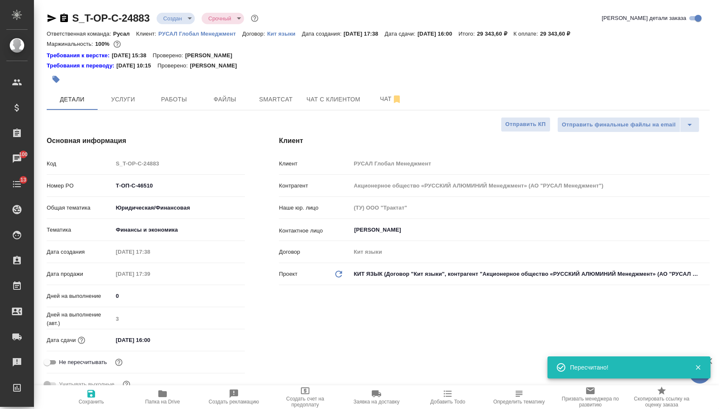
drag, startPoint x: 117, startPoint y: 188, endPoint x: 76, endPoint y: 183, distance: 41.5
click at [76, 183] on div "Номер PO Т-ОП-С-46510" at bounding box center [146, 185] width 198 height 15
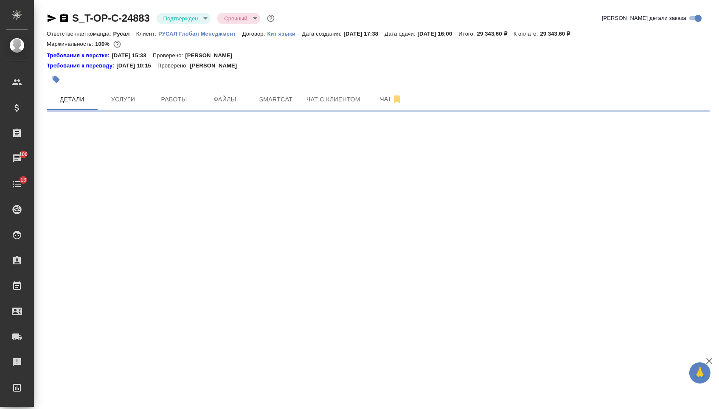
select select "RU"
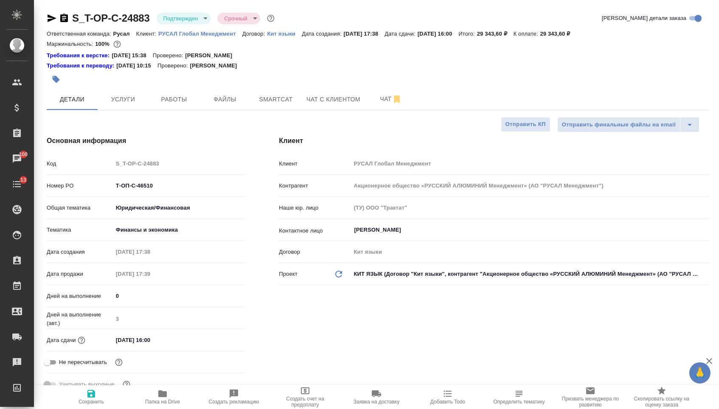
type textarea "x"
drag, startPoint x: 166, startPoint y: 189, endPoint x: 57, endPoint y: 186, distance: 108.7
click at [57, 187] on div "Номер PO Т-ОП-С-46510" at bounding box center [146, 185] width 198 height 15
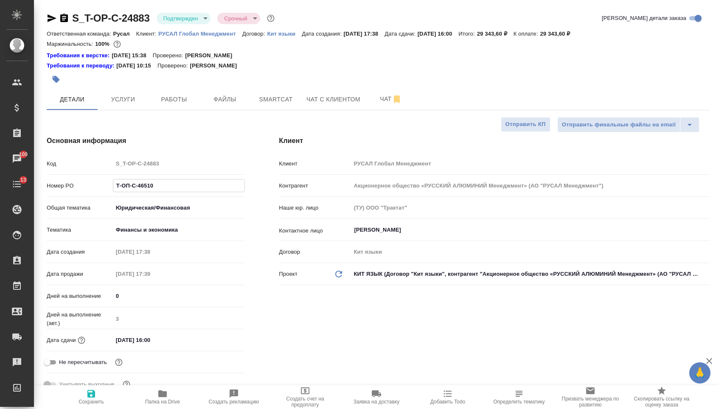
type textarea "x"
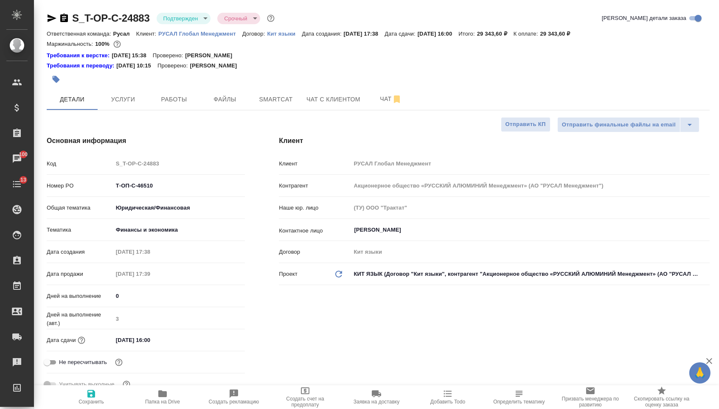
type textarea "x"
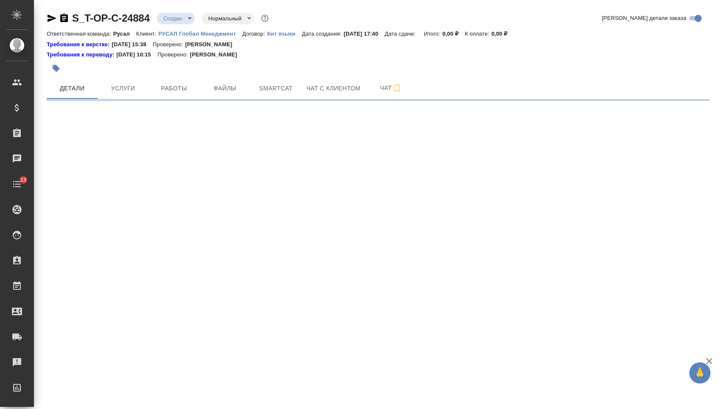
select select "RU"
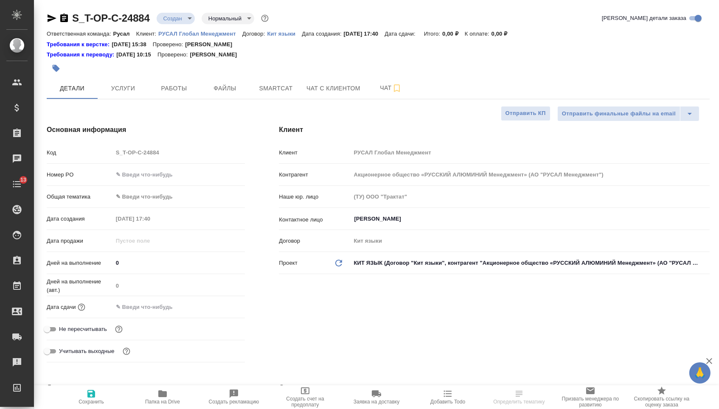
type textarea "x"
click at [190, 176] on input "text" at bounding box center [179, 174] width 132 height 12
paste input "Т-ОП-С-46511"
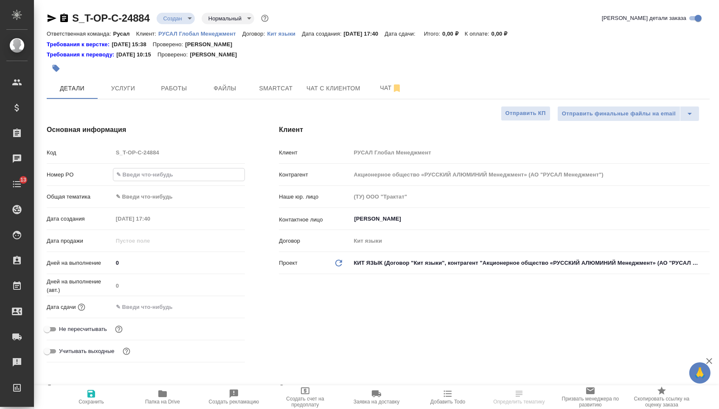
type input "Т-ОП-С-46511"
type textarea "x"
type input "Т-ОП-С-46511"
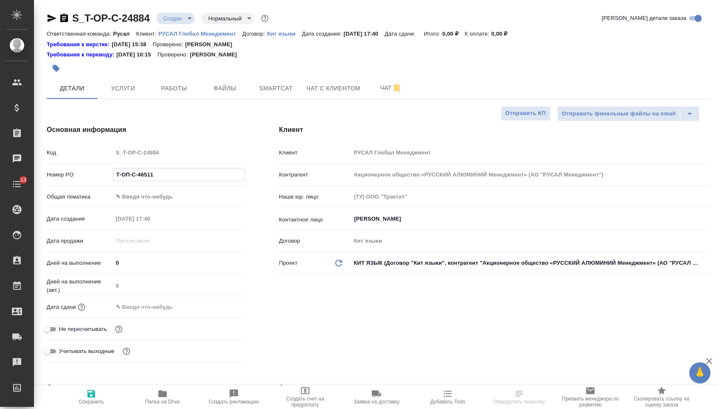
click at [163, 313] on input "text" at bounding box center [150, 307] width 74 height 12
click at [222, 312] on icon "button" at bounding box center [220, 306] width 10 height 10
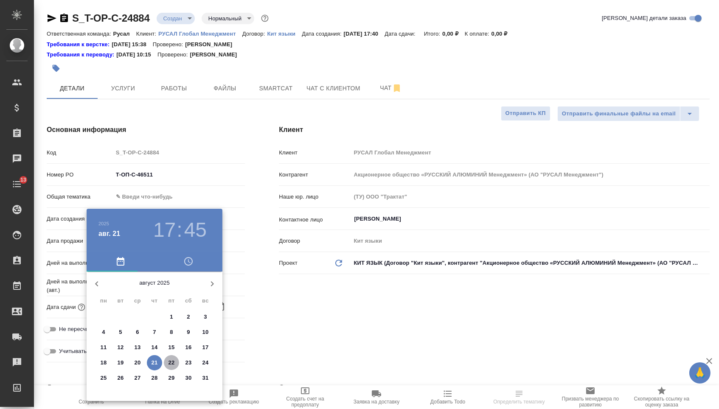
click at [171, 362] on p "22" at bounding box center [171, 363] width 6 height 8
type input "22.08.2025 17:45"
type textarea "x"
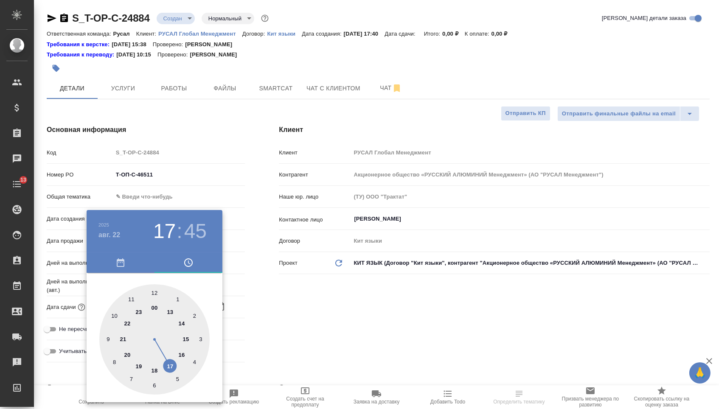
click at [183, 326] on div at bounding box center [154, 339] width 110 height 110
type input "22.08.2025 14:45"
type textarea "x"
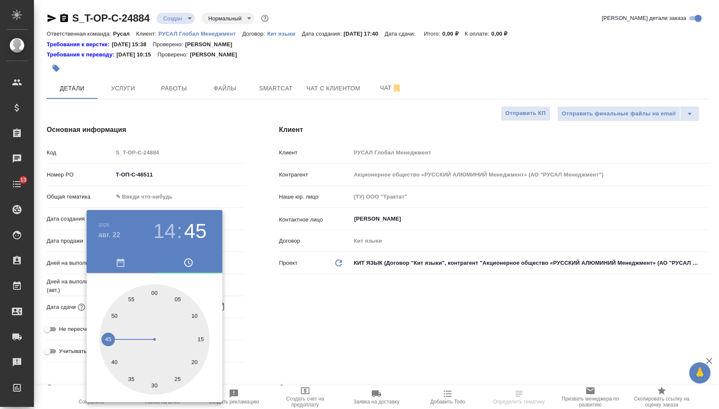
type textarea "x"
click at [157, 382] on div at bounding box center [154, 339] width 110 height 110
type input "22.08.2025 14:29"
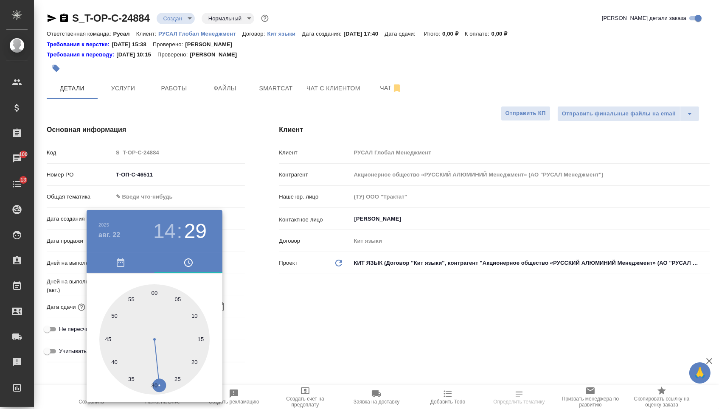
type textarea "x"
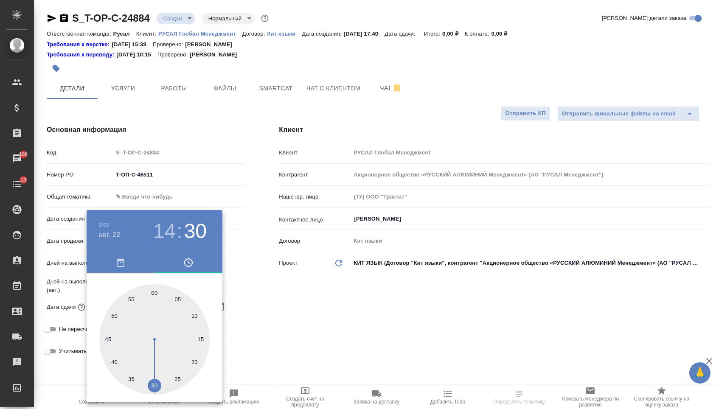
type textarea "x"
type input "22.08.2025 14:30"
click at [157, 383] on div at bounding box center [154, 339] width 110 height 110
type textarea "x"
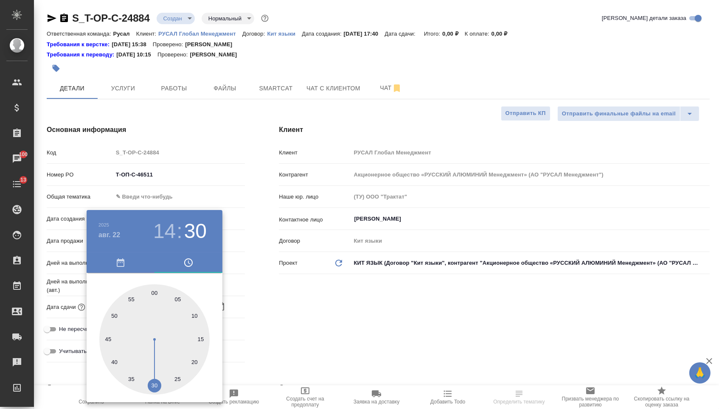
type textarea "x"
click at [287, 309] on div at bounding box center [359, 204] width 719 height 409
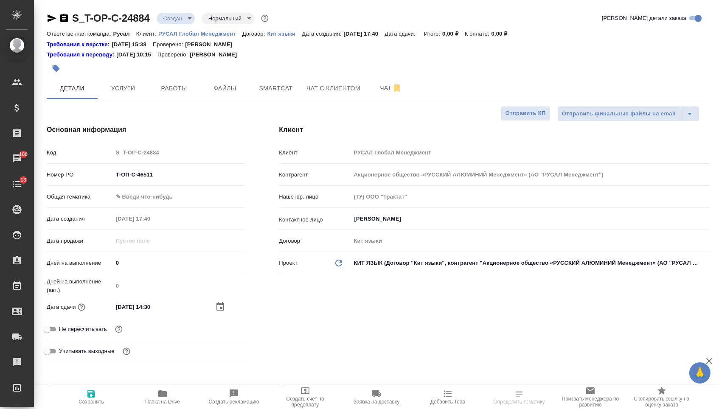
select select "RU"
type textarea "x"
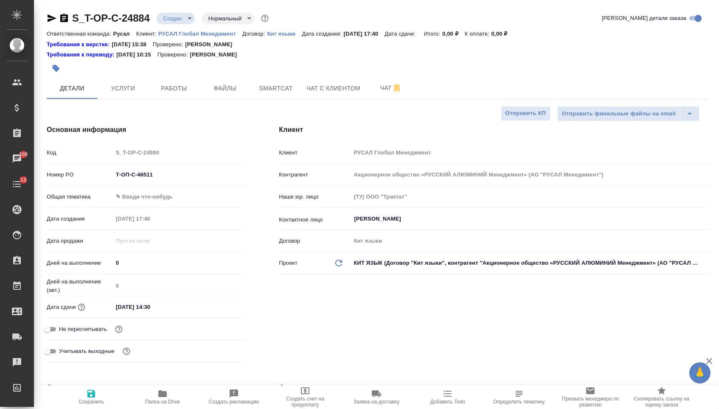
type textarea "x"
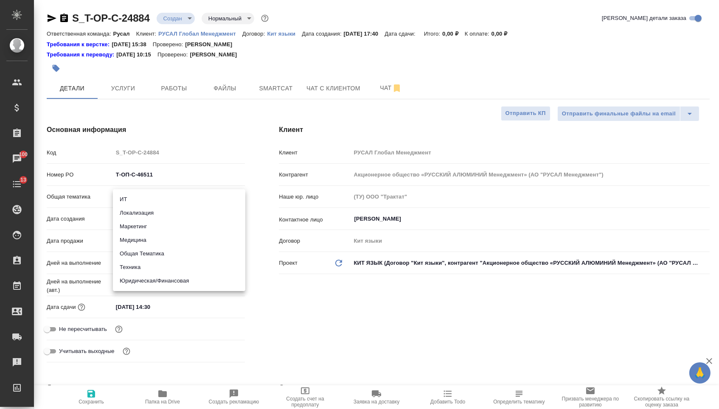
click at [142, 200] on body "🙏 .cls-1 fill:#fff; AWATERA Menshikova Aleksandra Клиенты Спецификации Заказы 1…" at bounding box center [359, 204] width 719 height 409
click at [137, 272] on li "Техника" at bounding box center [179, 268] width 132 height 14
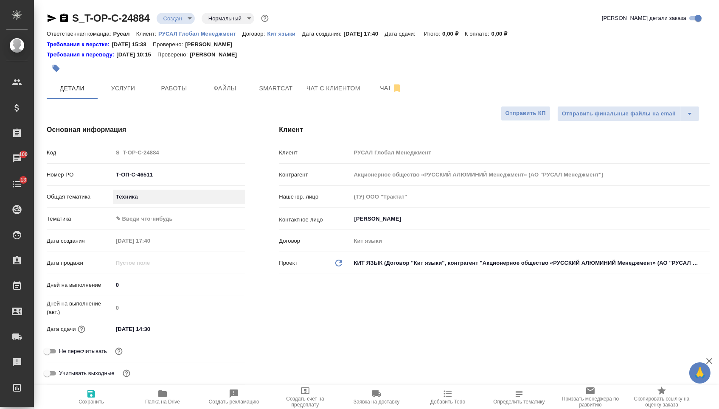
type input "tech"
type textarea "x"
click at [143, 222] on body "🙏 .cls-1 fill:#fff; AWATERA Menshikova Aleksandra Клиенты Спецификации Заказы 1…" at bounding box center [359, 204] width 719 height 409
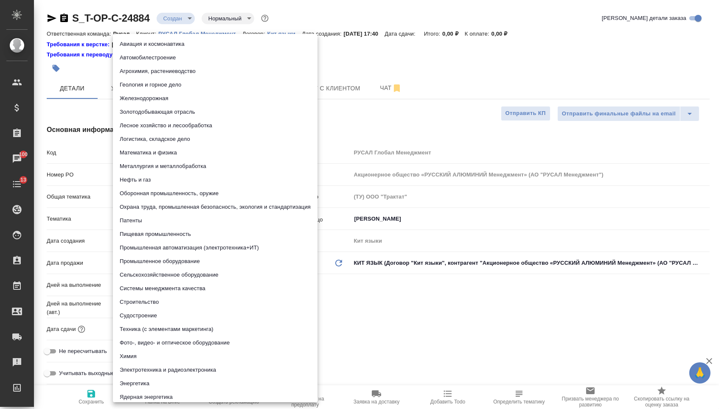
click at [143, 168] on li "Металлургия и металлобработка" at bounding box center [215, 167] width 205 height 14
type textarea "x"
type input "60014e23f7d9dc5f480a3cf8"
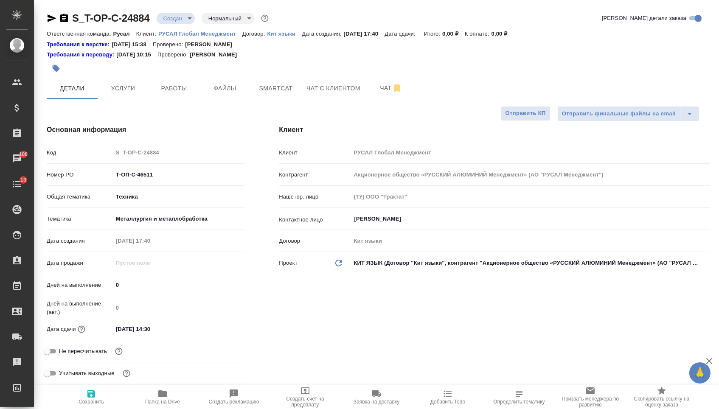
click at [81, 402] on span "Сохранить" at bounding box center [91, 402] width 25 height 6
type textarea "x"
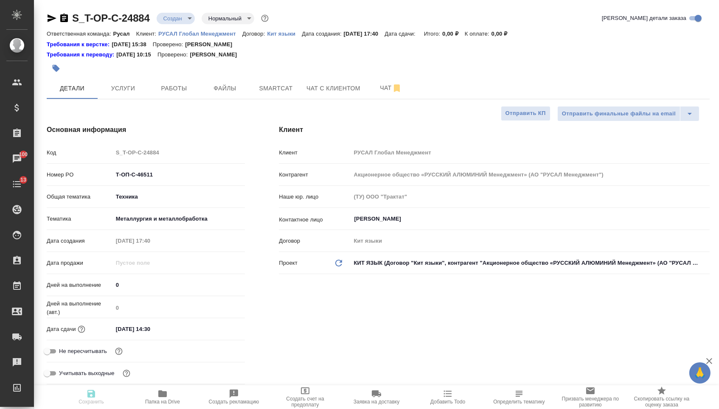
type textarea "x"
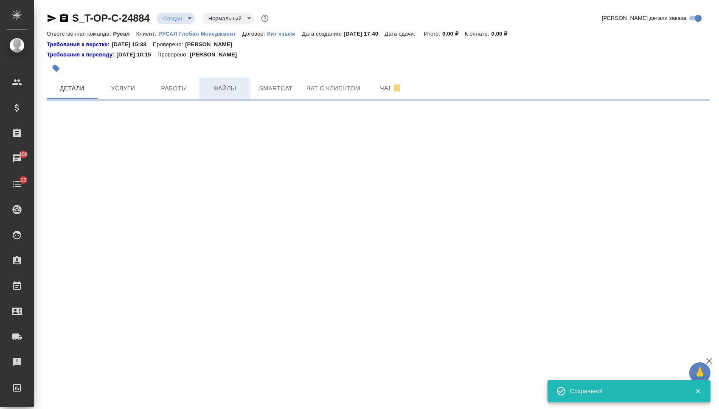
select select "RU"
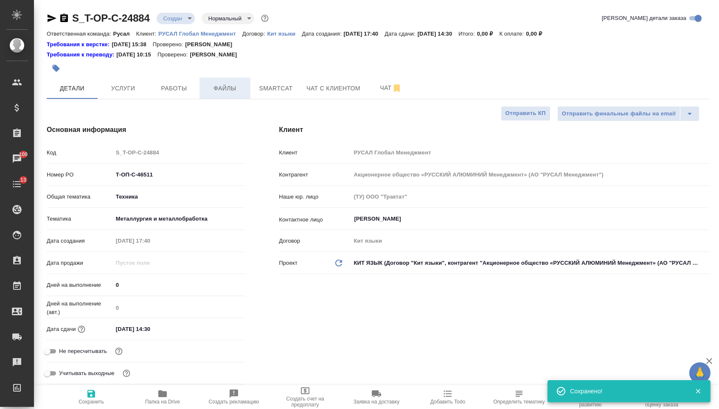
click at [219, 94] on span "Файлы" at bounding box center [225, 88] width 41 height 11
type textarea "x"
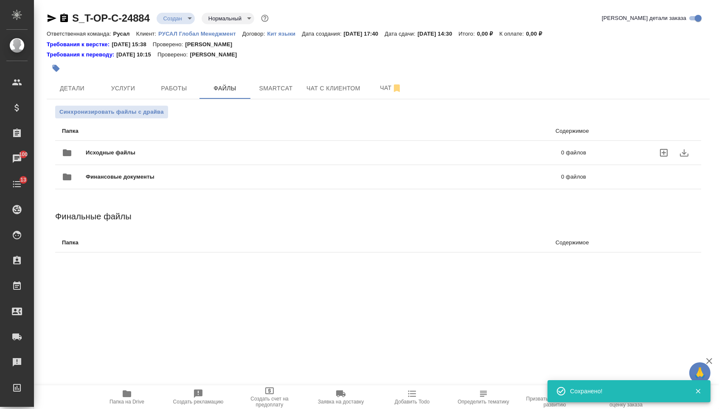
click at [140, 149] on div "Исходные файлы 0 файлов" at bounding box center [324, 153] width 524 height 20
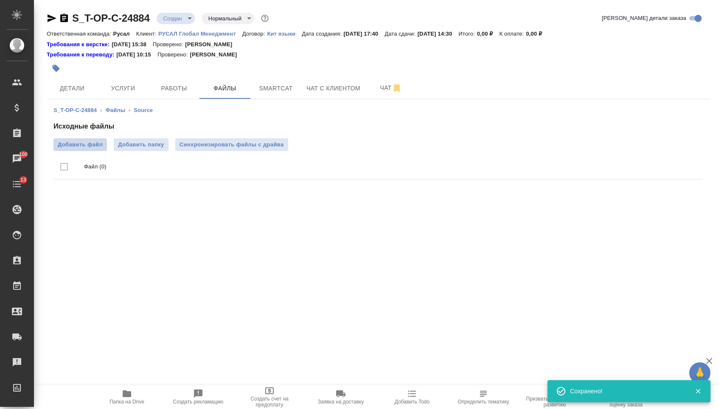
click at [80, 151] on label "Добавить файл" at bounding box center [79, 144] width 53 height 13
click at [0, 0] on input "Добавить файл" at bounding box center [0, 0] width 0 height 0
click at [114, 90] on span "Услуги" at bounding box center [123, 88] width 41 height 11
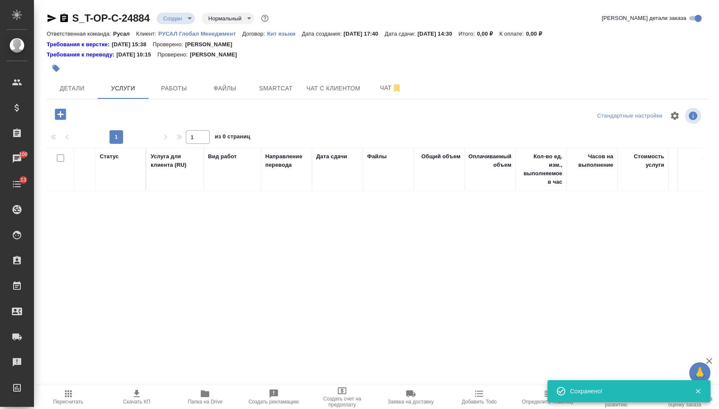
click at [63, 120] on icon "button" at bounding box center [60, 114] width 11 height 11
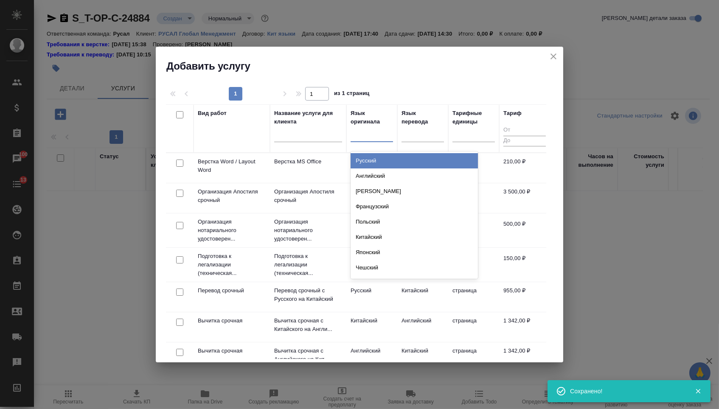
drag, startPoint x: 373, startPoint y: 141, endPoint x: 374, endPoint y: 164, distance: 23.4
click at [374, 141] on div at bounding box center [372, 134] width 42 height 16
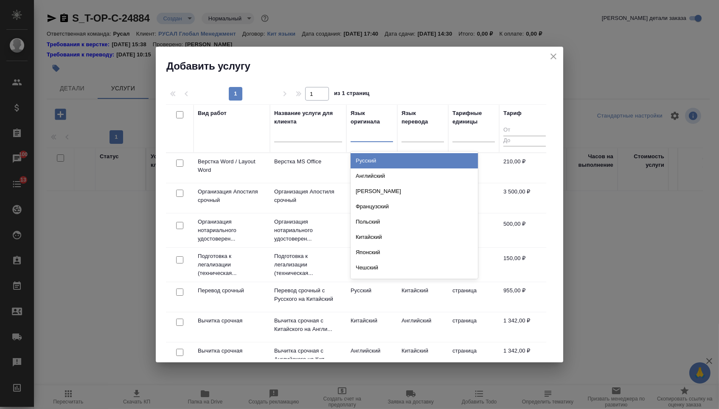
click at [374, 166] on div "Русский" at bounding box center [414, 160] width 127 height 15
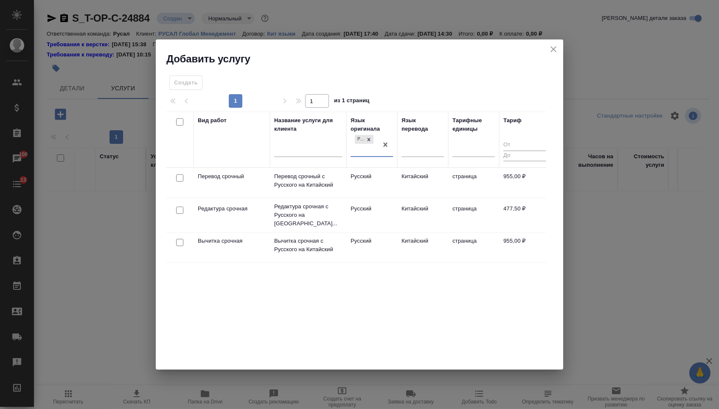
click at [183, 179] on div at bounding box center [179, 178] width 19 height 12
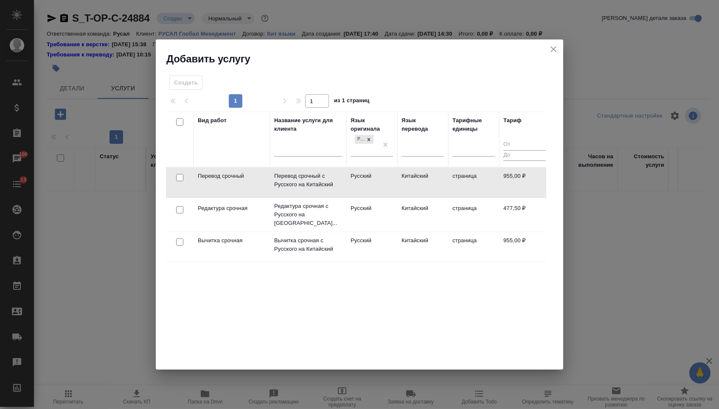
click at [179, 180] on input "checkbox" at bounding box center [179, 177] width 7 height 7
checkbox input "true"
click at [179, 197] on td at bounding box center [180, 183] width 28 height 30
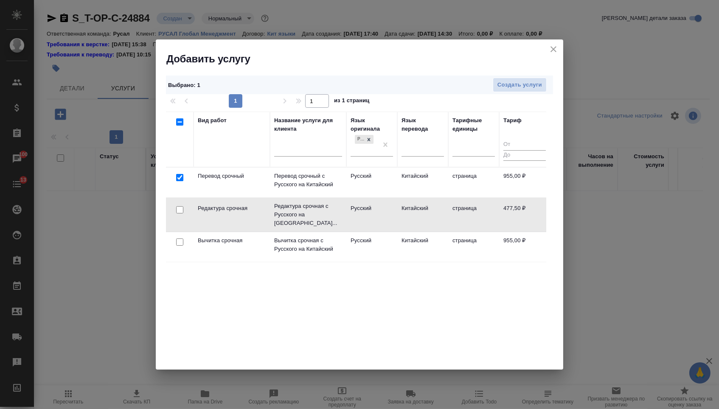
click at [179, 184] on div at bounding box center [179, 178] width 19 height 12
click at [180, 208] on input "checkbox" at bounding box center [179, 209] width 7 height 7
checkbox input "true"
click at [508, 88] on span "Создать услуги" at bounding box center [519, 85] width 45 height 10
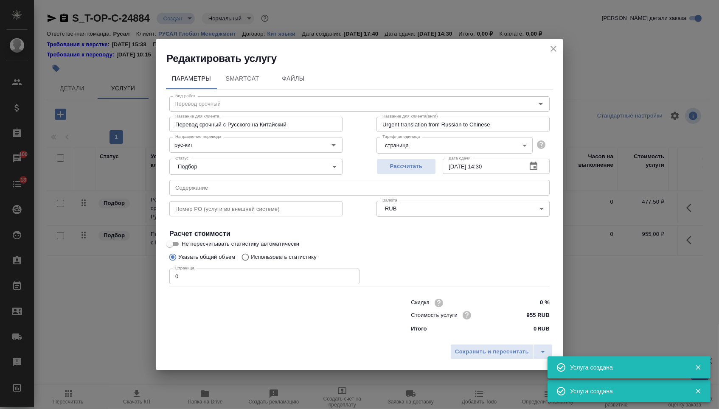
type input "Перевод срочный"
type input "Перевод срочный с Русского на Китайский"
type input "Urgent translation from Russian to Chinese"
type input "955 RUB"
click at [219, 186] on input "text" at bounding box center [359, 187] width 380 height 15
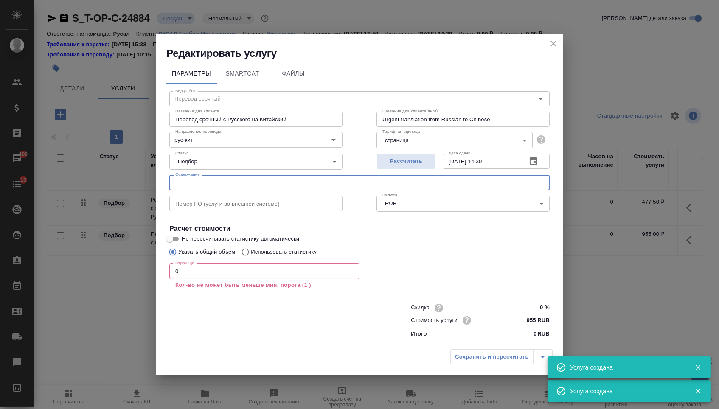
paste input "Список фраз для VR видео_Представительство Русал в Турции"
type input "Список фраз для VR видео_Представительство Русал в Турции"
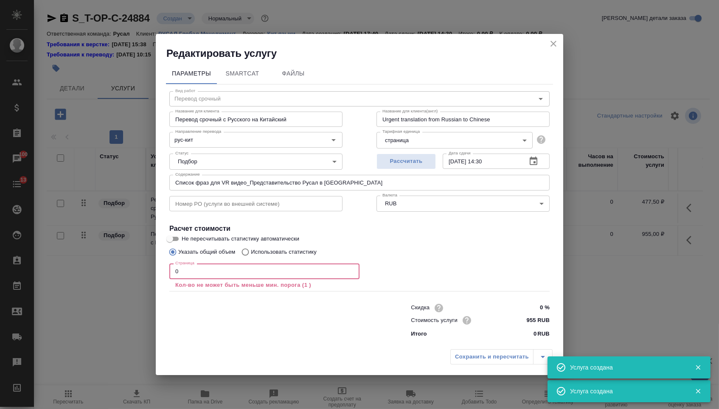
click at [197, 271] on input "0" at bounding box center [264, 271] width 190 height 15
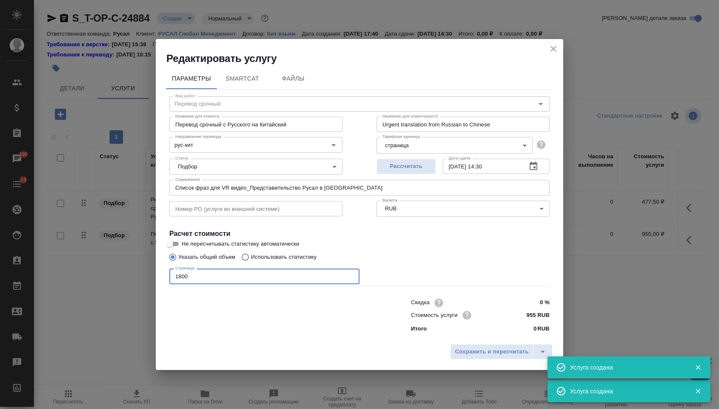
type input "1800"
click at [462, 340] on div "Параметры SmartCat Файлы Вид работ Перевод срочный Вид работ Название для клиен…" at bounding box center [359, 202] width 407 height 275
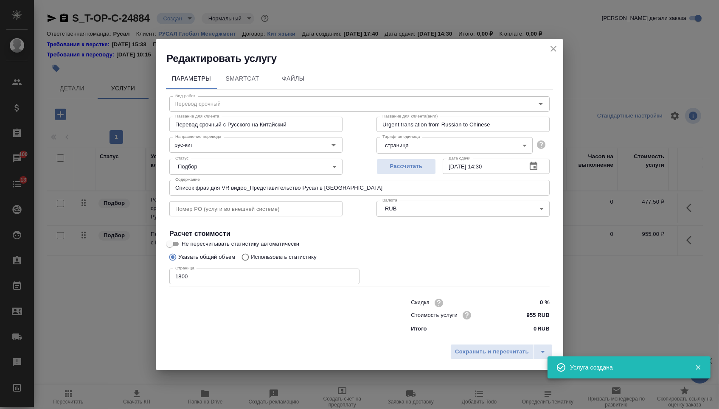
click at [462, 341] on div "Сохранить и пересчитать" at bounding box center [359, 355] width 407 height 30
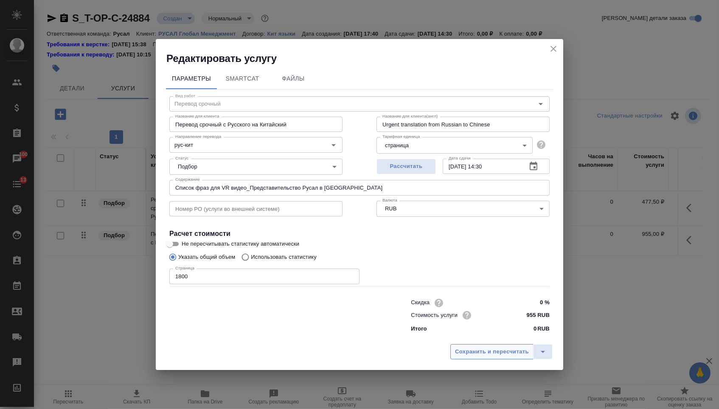
click at [463, 348] on button "Сохранить и пересчитать" at bounding box center [491, 351] width 83 height 15
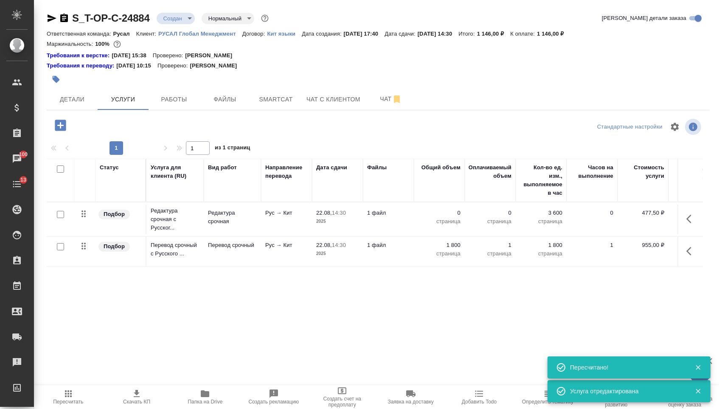
click at [452, 216] on p "0" at bounding box center [439, 213] width 42 height 8
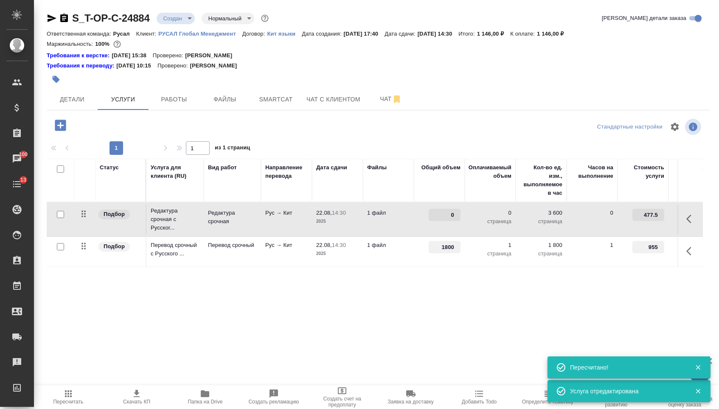
click at [449, 216] on input "0" at bounding box center [445, 215] width 32 height 12
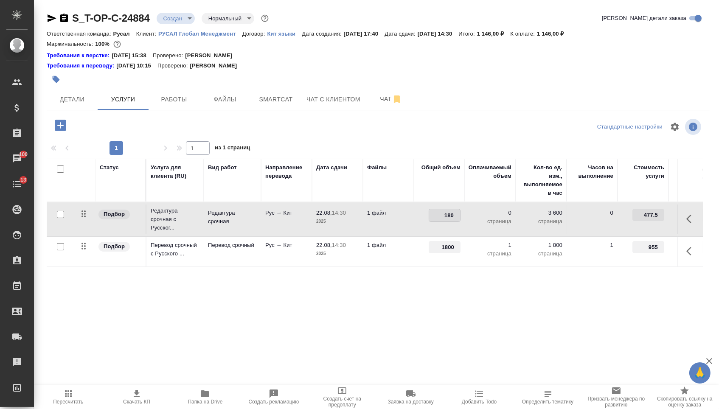
type input "1800"
click at [339, 299] on div "Статус Услуга для клиента (RU) Вид работ Направление перевода Дата сдачи Файлы …" at bounding box center [375, 250] width 656 height 183
click at [119, 121] on button "Сохранить и пересчитать" at bounding box center [120, 124] width 83 height 15
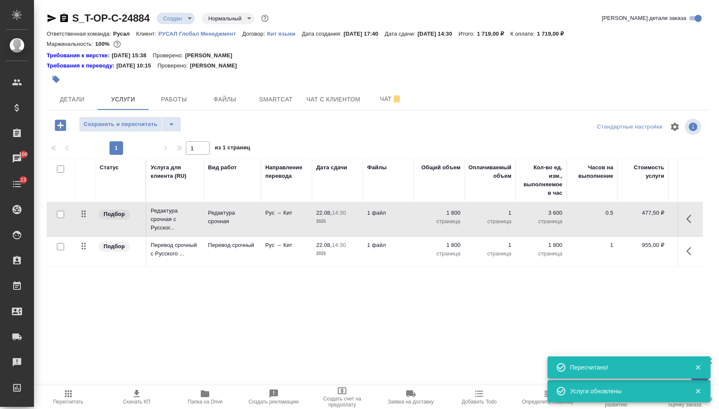
drag, startPoint x: 82, startPoint y: 219, endPoint x: 81, endPoint y: 253, distance: 34.8
click at [81, 253] on tbody "Подбор Редактура срочная с Русског... Редактура срочная Рус → Кит 22.08, 14:30 …" at bounding box center [447, 234] width 800 height 65
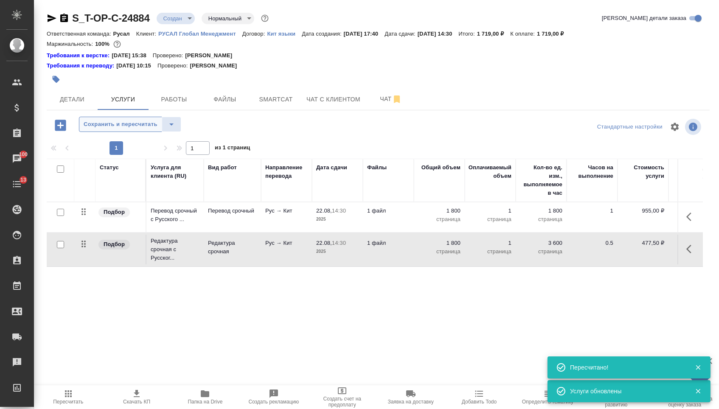
click at [128, 127] on span "Сохранить и пересчитать" at bounding box center [121, 125] width 74 height 10
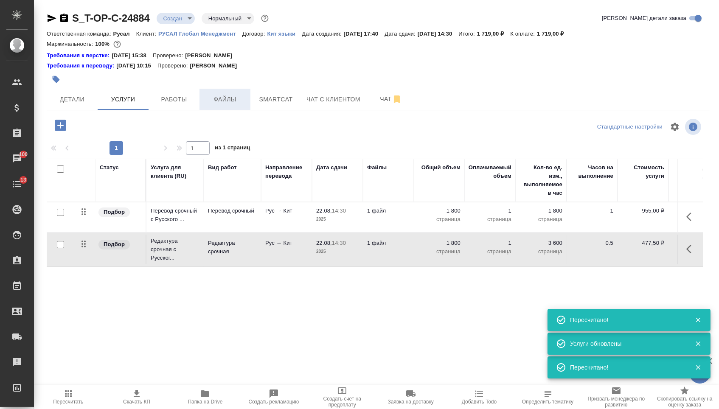
click at [244, 110] on button "Файлы" at bounding box center [224, 99] width 51 height 21
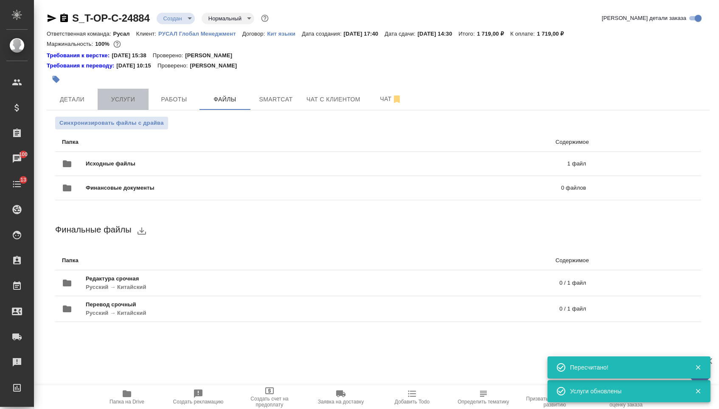
click at [112, 104] on span "Услуги" at bounding box center [123, 99] width 41 height 11
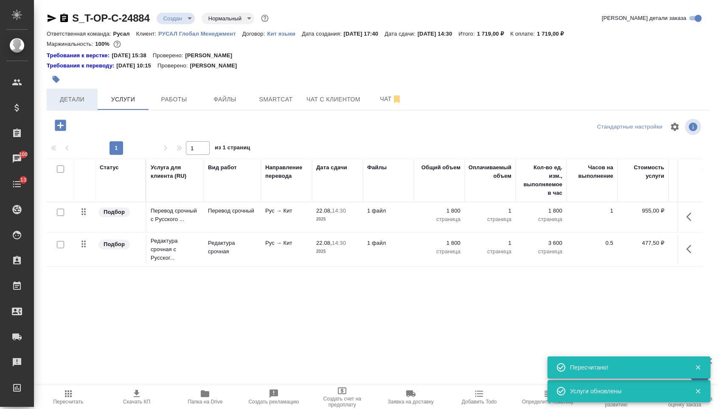
click at [67, 109] on button "Детали" at bounding box center [72, 99] width 51 height 21
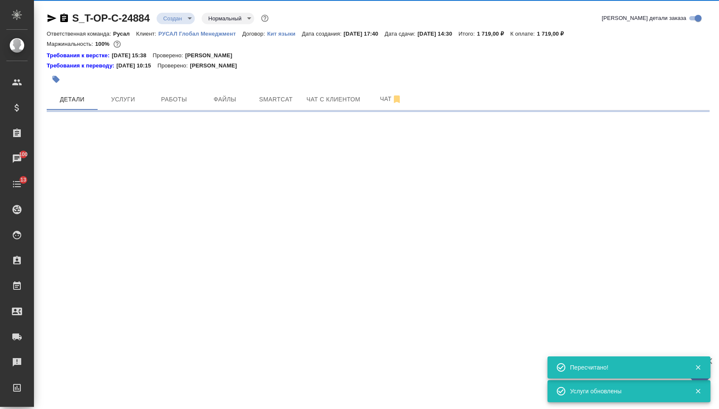
select select "RU"
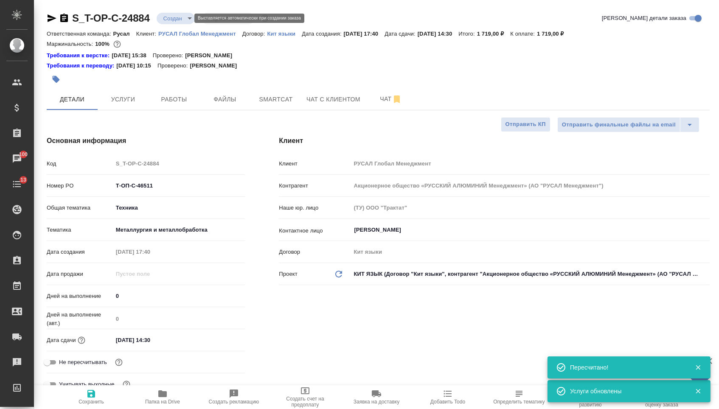
click at [178, 15] on body "🙏 .cls-1 fill:#fff; AWATERA Menshikova Aleksandra Клиенты Спецификации Заказы 1…" at bounding box center [359, 204] width 719 height 409
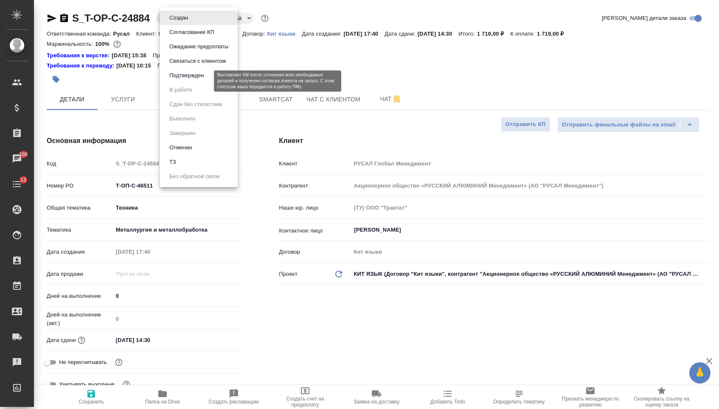
click at [180, 80] on button "Подтвержден" at bounding box center [187, 75] width 40 height 9
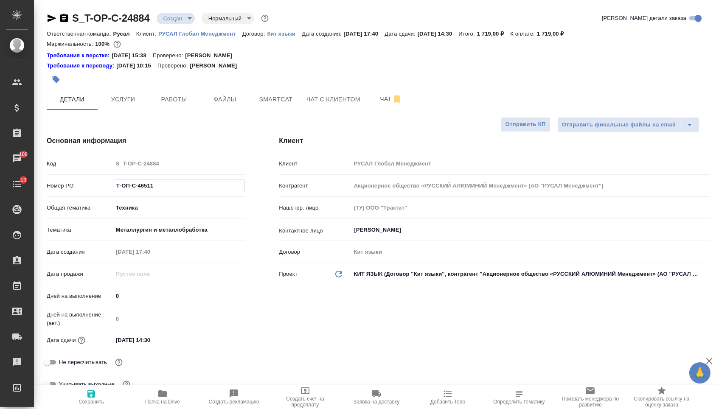
drag, startPoint x: 165, startPoint y: 190, endPoint x: 81, endPoint y: 188, distance: 84.5
click at [81, 188] on div "Номер PO Т-ОП-С-46511" at bounding box center [146, 185] width 198 height 15
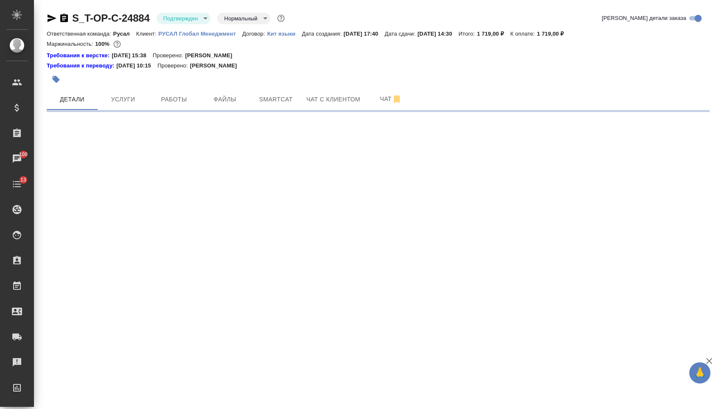
select select "RU"
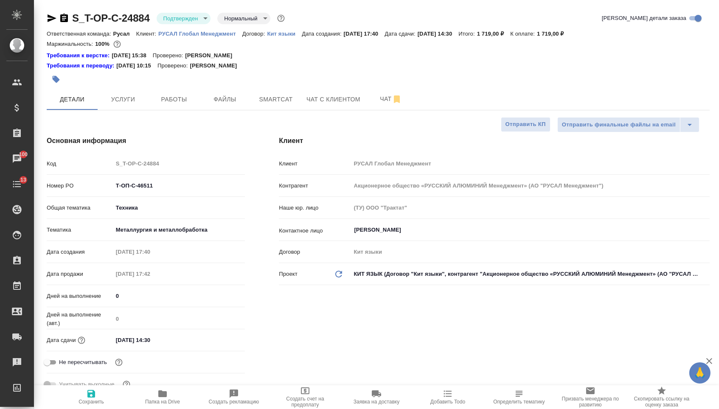
type textarea "x"
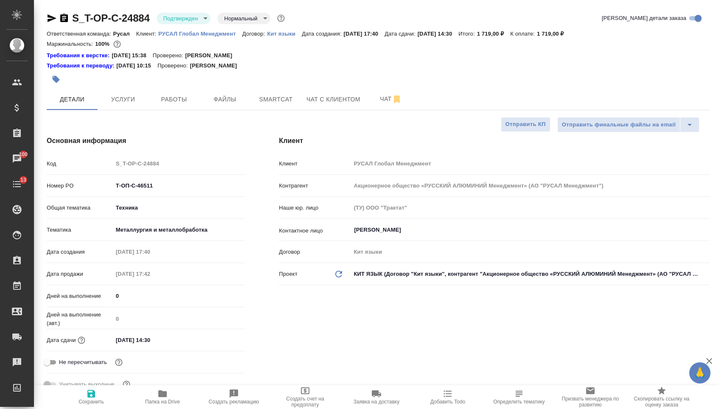
type textarea "x"
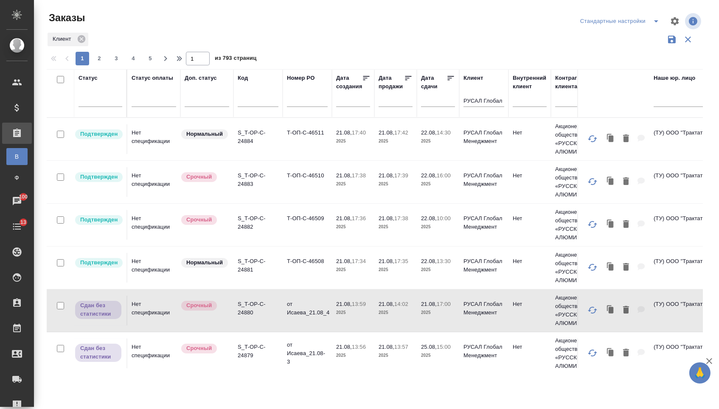
click at [296, 154] on td "Т-ОП-С-46509" at bounding box center [307, 139] width 49 height 30
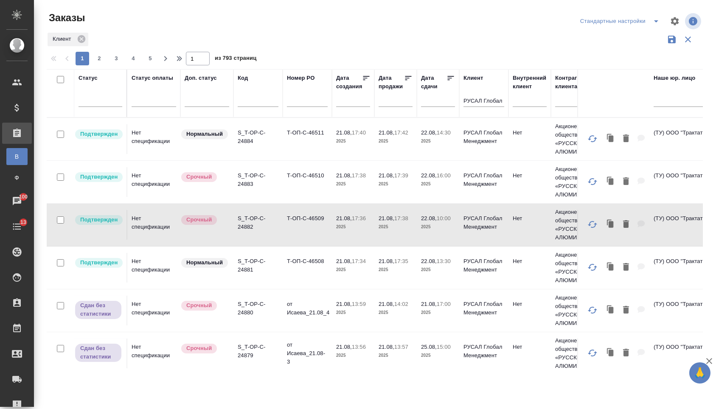
click at [296, 154] on td "Т-ОП-С-46509" at bounding box center [307, 139] width 49 height 30
click at [288, 154] on td "Т-ОП-С-46510" at bounding box center [307, 139] width 49 height 30
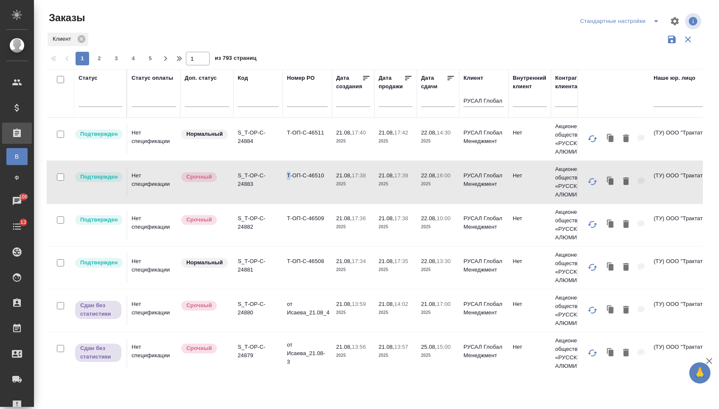
click at [288, 154] on td "Т-ОП-С-46510" at bounding box center [307, 139] width 49 height 30
click at [284, 143] on td "Т-ОП-С-46511" at bounding box center [307, 139] width 49 height 30
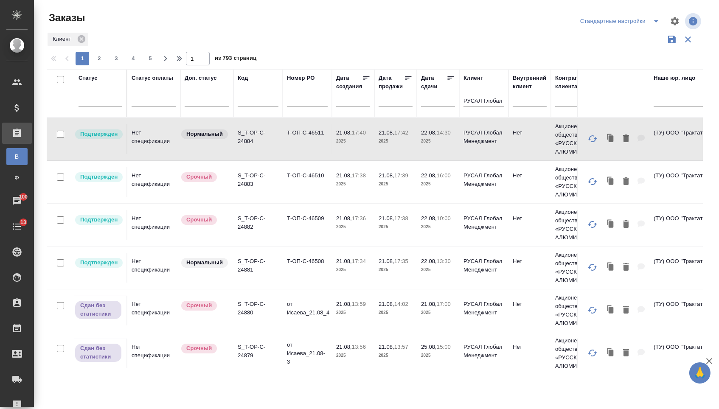
click at [284, 143] on td "Т-ОП-С-46511" at bounding box center [307, 139] width 49 height 30
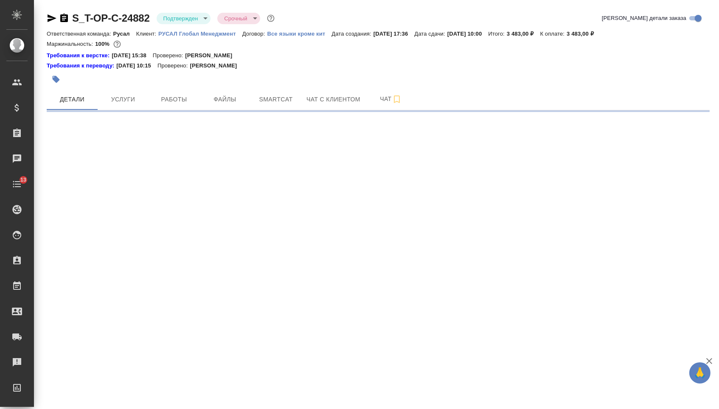
select select "RU"
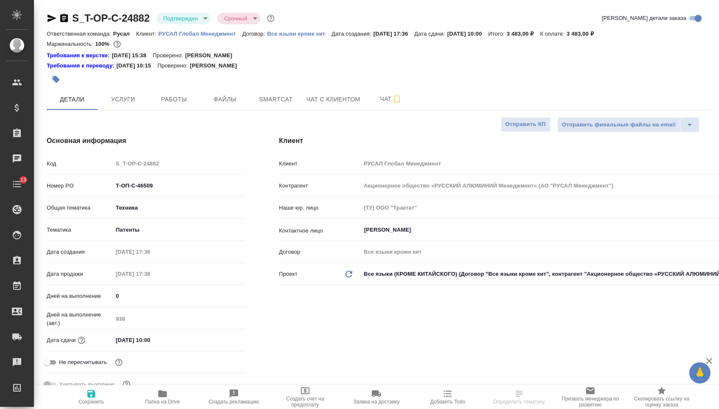
type textarea "x"
click at [67, 21] on icon "button" at bounding box center [64, 18] width 8 height 8
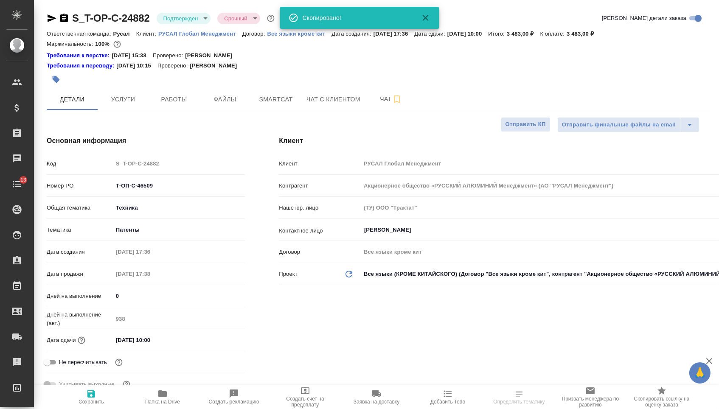
type textarea "x"
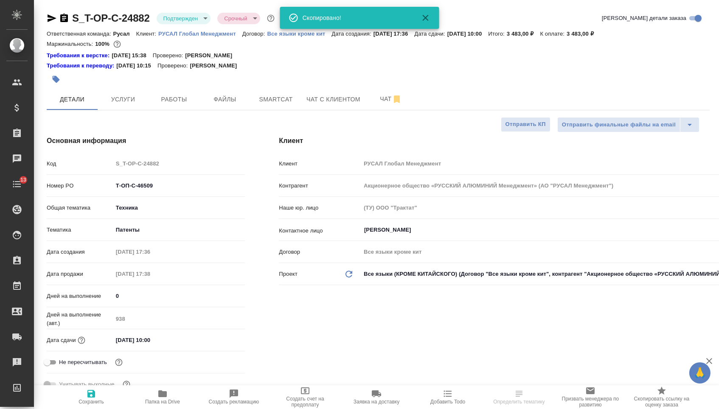
type textarea "x"
select select "RU"
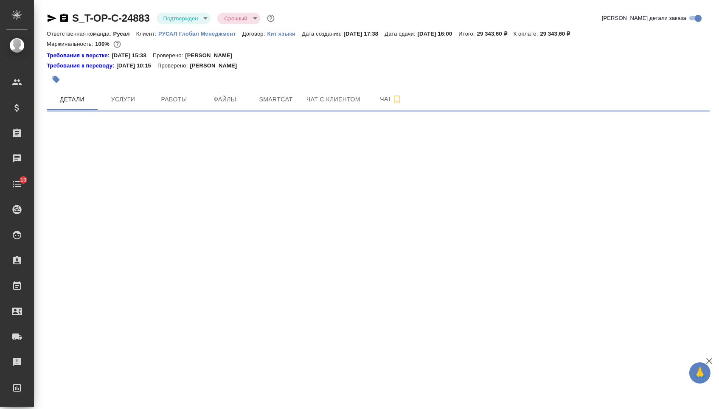
select select "RU"
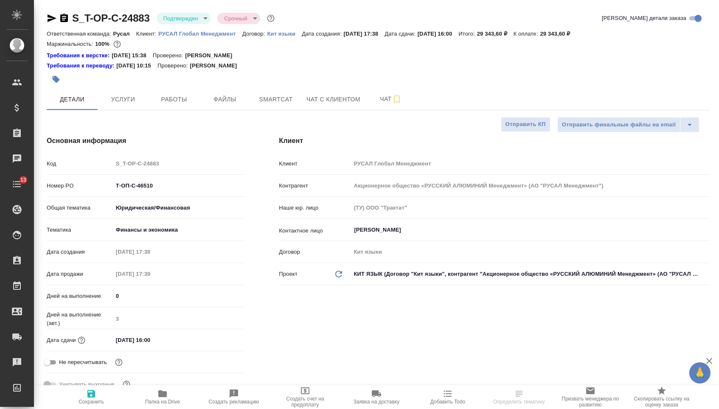
click at [67, 20] on icon "button" at bounding box center [64, 18] width 10 height 10
type textarea "x"
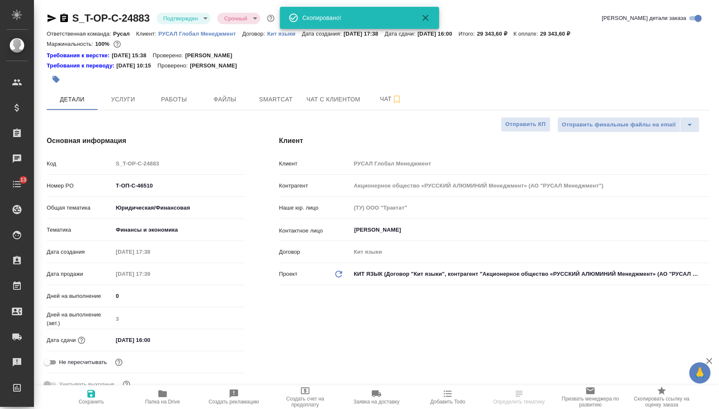
type textarea "x"
click at [68, 19] on icon "button" at bounding box center [64, 18] width 8 height 8
select select "RU"
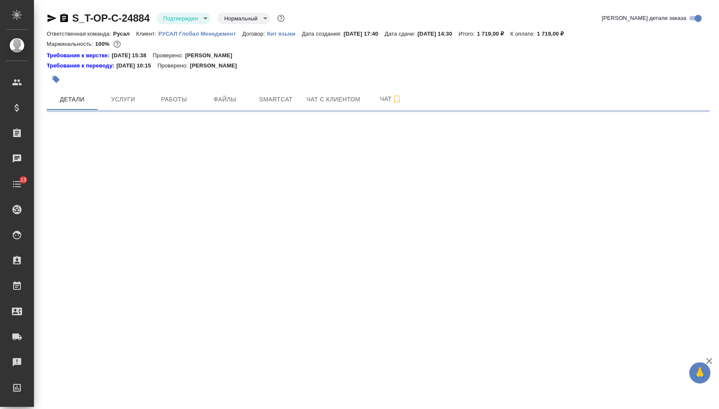
select select "RU"
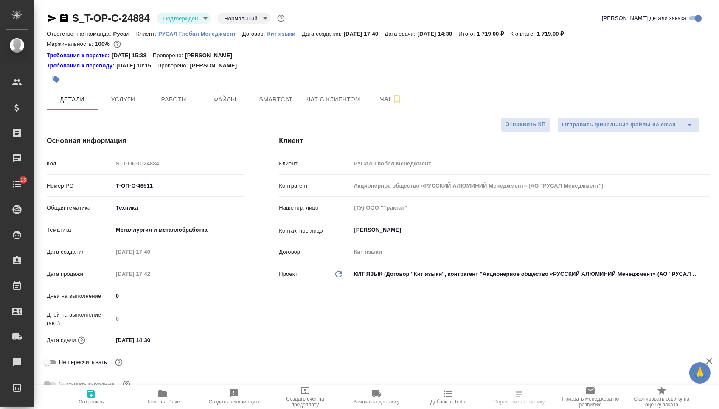
type textarea "x"
click at [67, 16] on icon "button" at bounding box center [64, 18] width 10 height 10
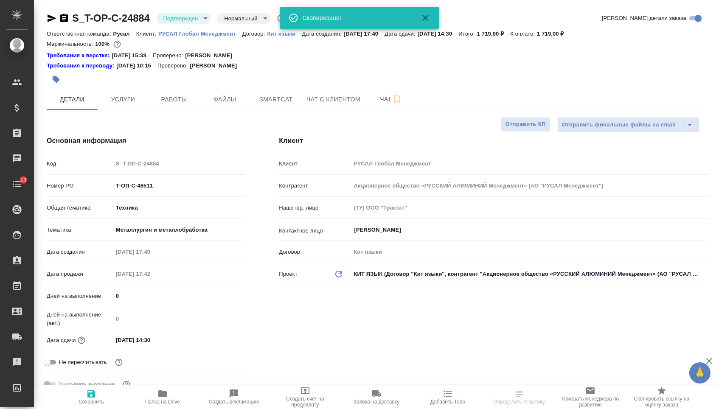
type textarea "x"
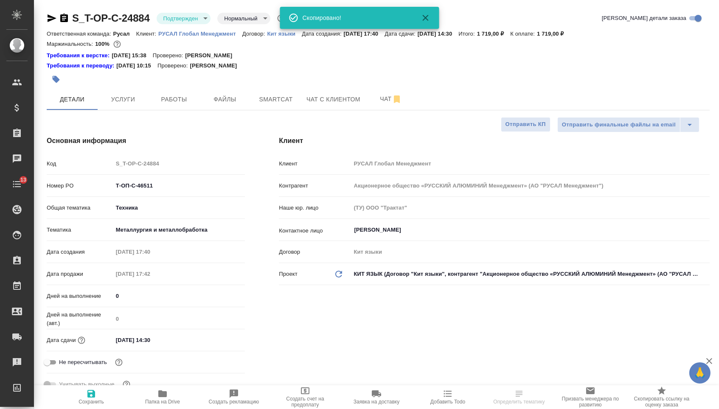
type textarea "x"
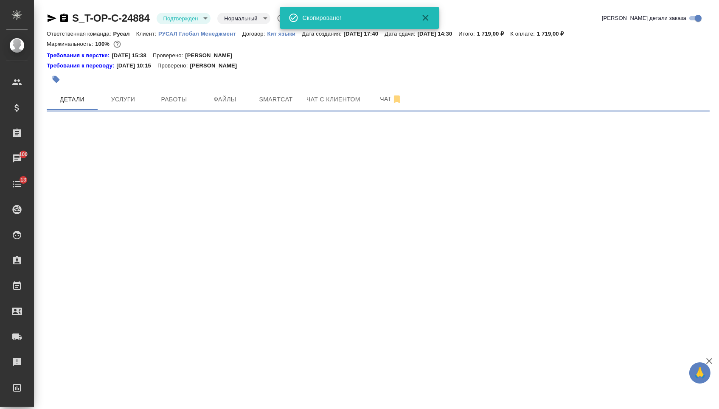
select select "RU"
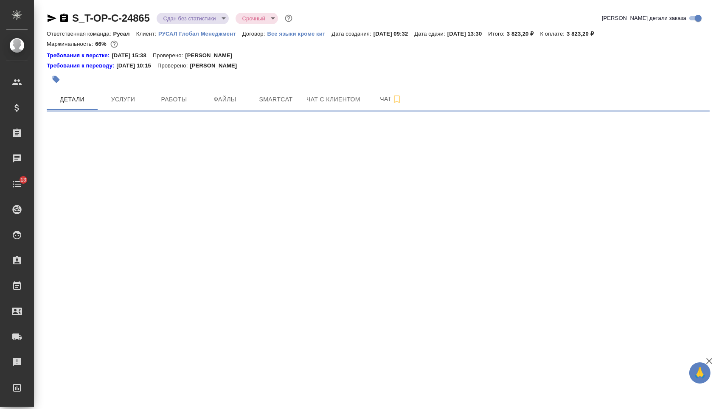
select select "RU"
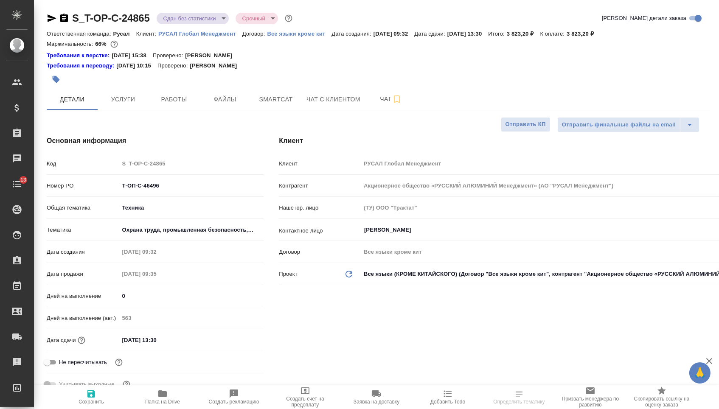
type textarea "x"
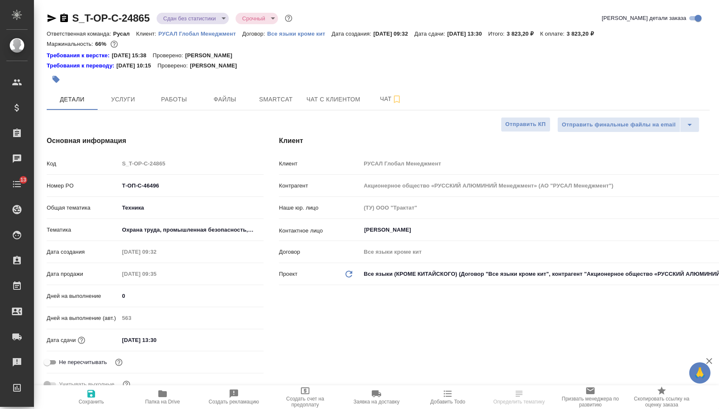
type textarea "x"
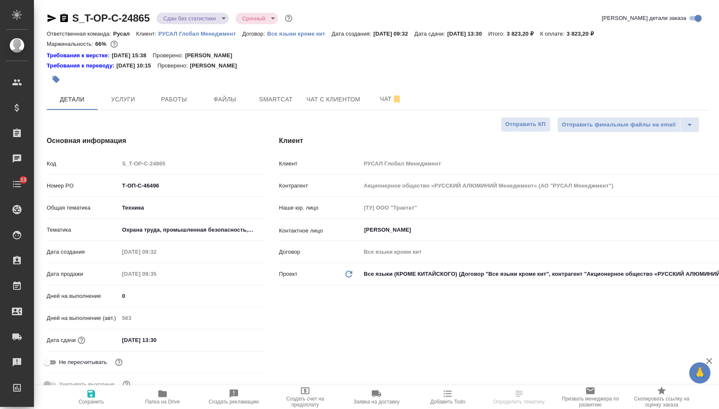
type textarea "x"
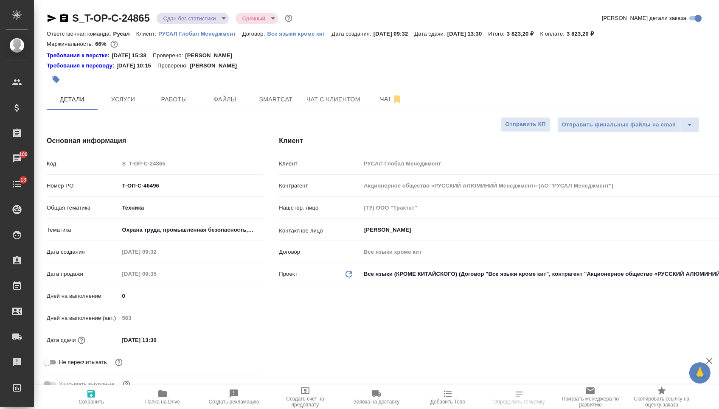
type textarea "x"
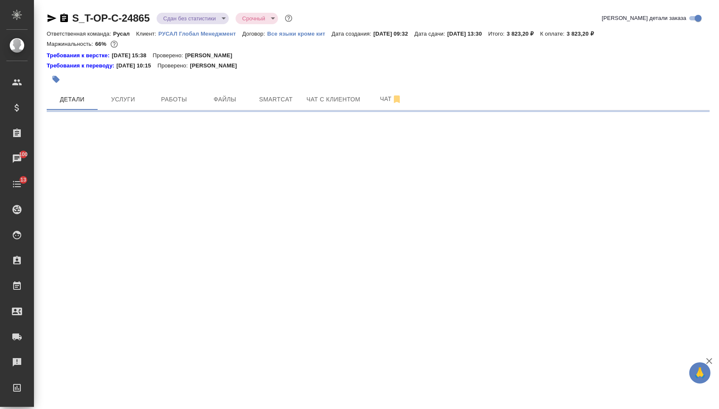
select select "RU"
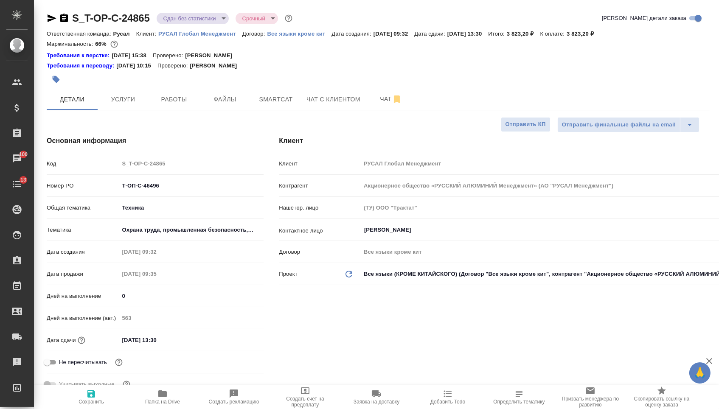
type textarea "x"
click at [126, 100] on span "Услуги" at bounding box center [123, 99] width 41 height 11
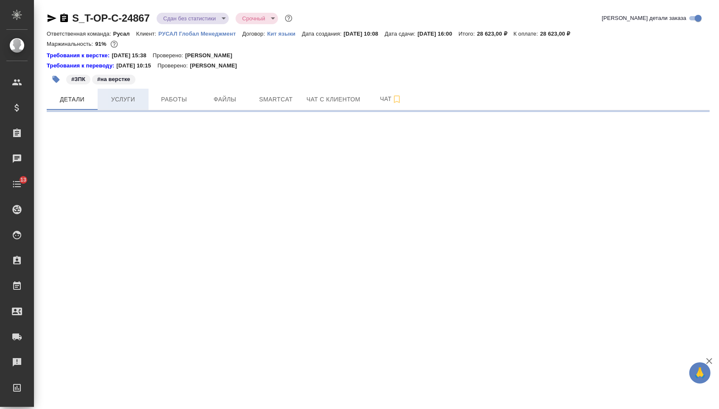
select select "RU"
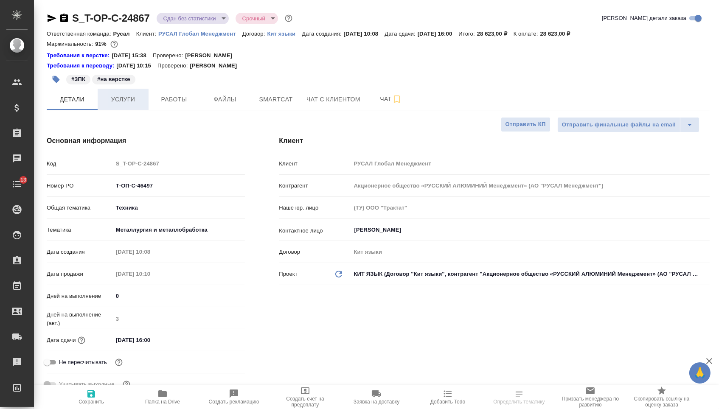
click at [112, 96] on button "Услуги" at bounding box center [123, 99] width 51 height 21
type textarea "x"
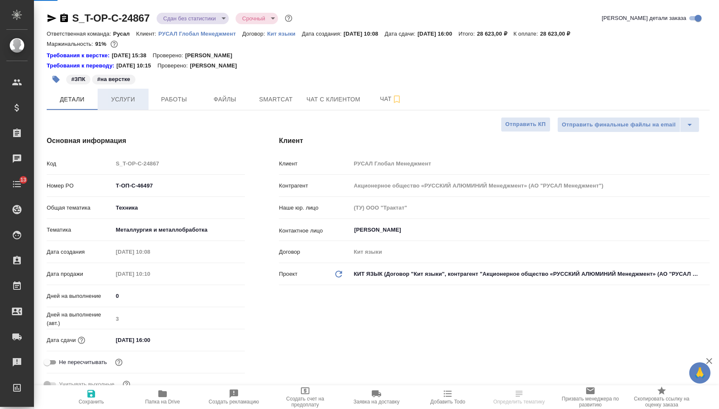
type textarea "x"
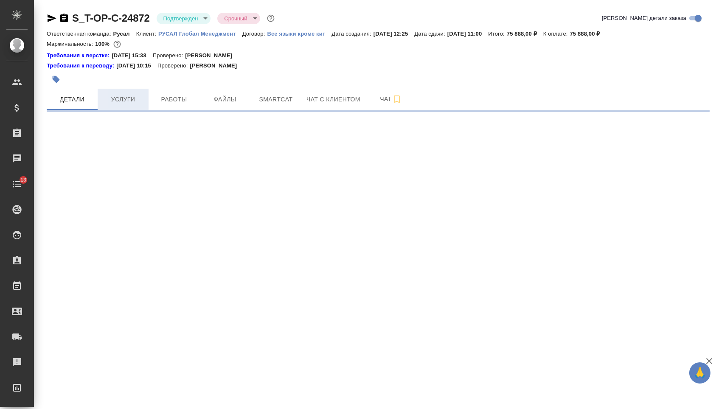
select select "RU"
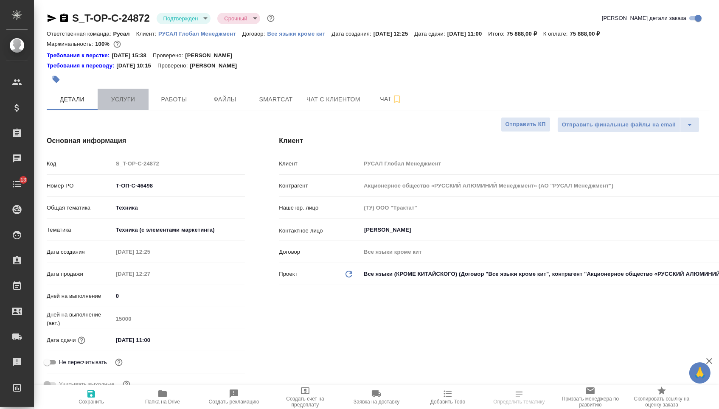
click at [117, 100] on span "Услуги" at bounding box center [123, 99] width 41 height 11
type textarea "x"
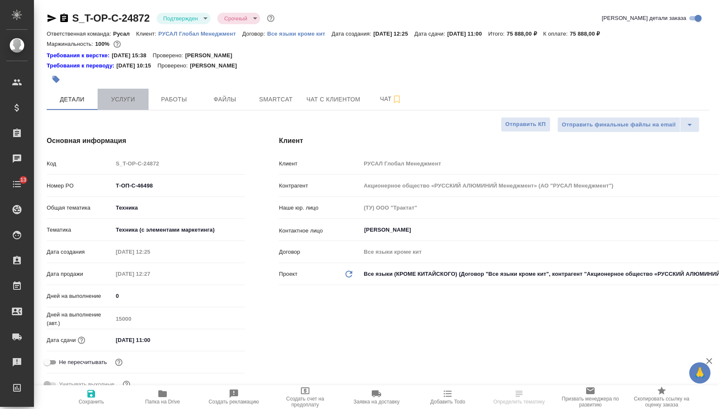
type textarea "x"
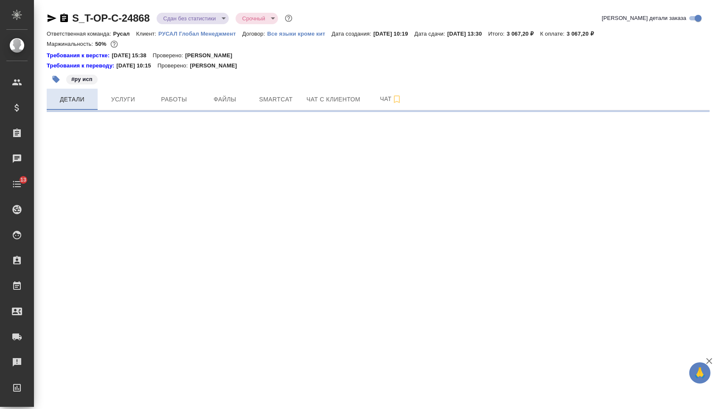
select select "RU"
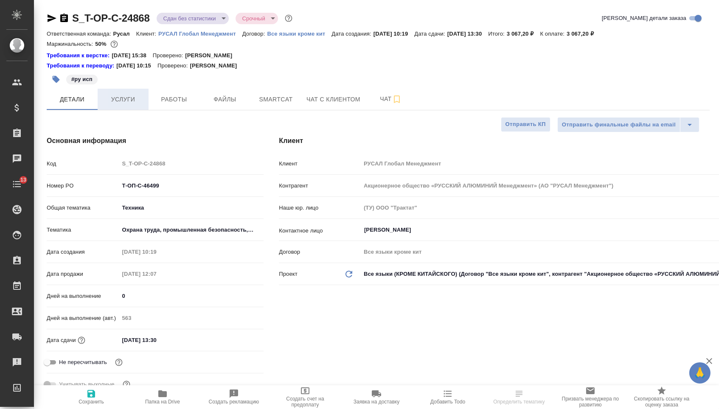
type textarea "x"
click at [120, 95] on button "Услуги" at bounding box center [123, 99] width 51 height 21
type textarea "x"
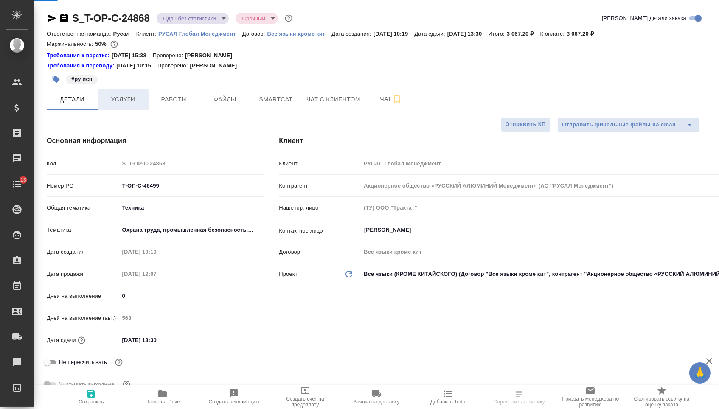
type textarea "x"
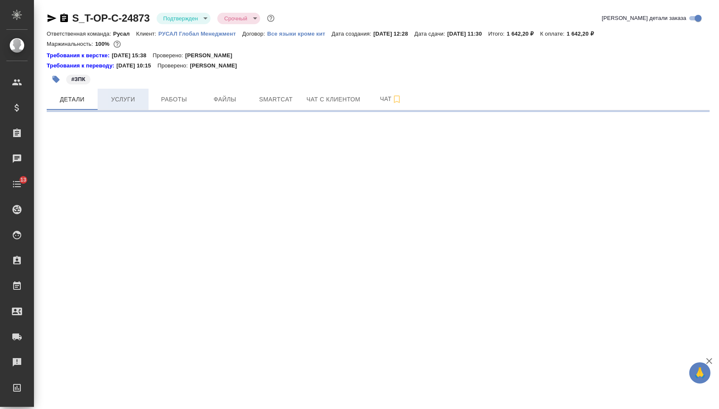
select select "RU"
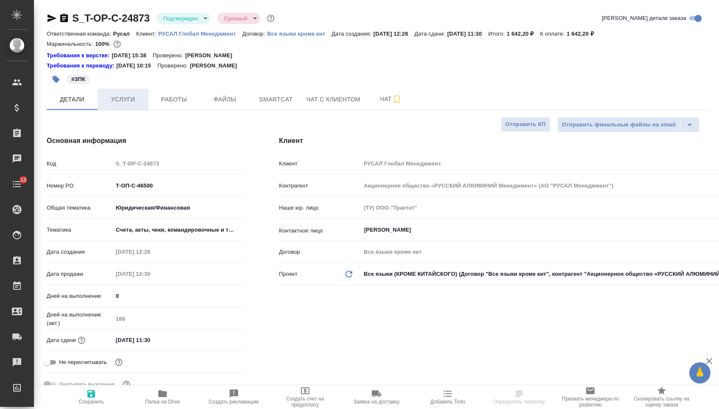
type textarea "x"
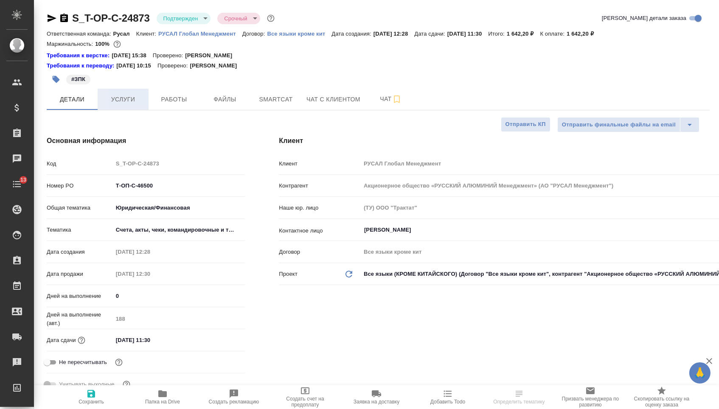
type textarea "x"
click at [123, 101] on span "Услуги" at bounding box center [123, 99] width 41 height 11
type textarea "x"
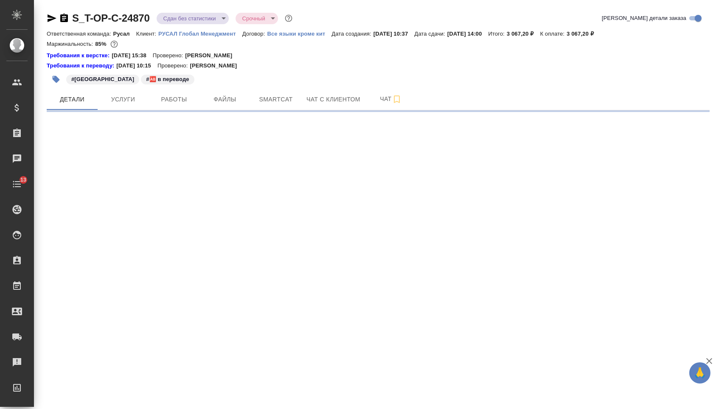
select select "RU"
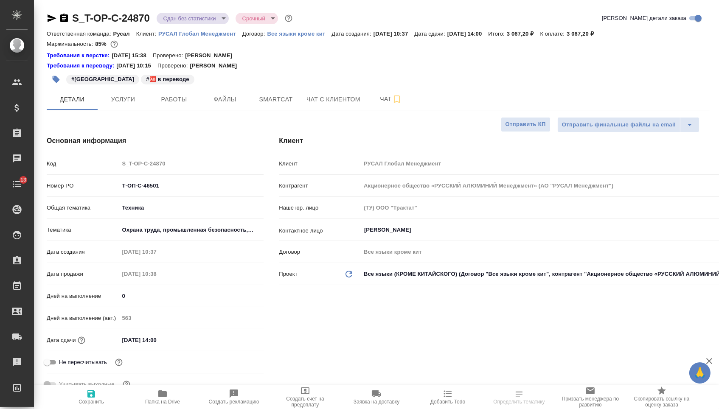
type textarea "x"
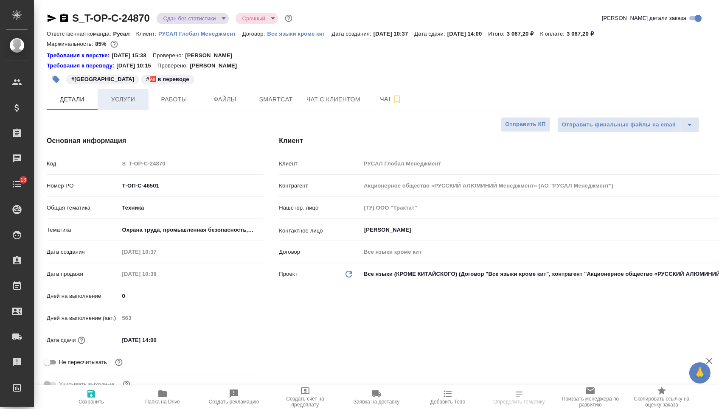
type textarea "x"
click at [122, 98] on span "Услуги" at bounding box center [123, 99] width 41 height 11
type textarea "x"
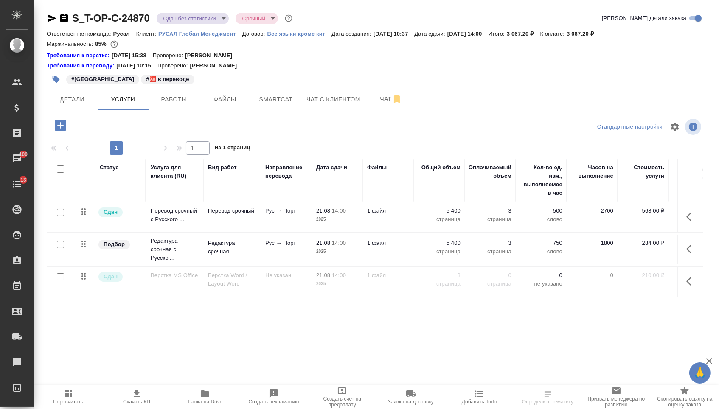
click at [58, 281] on input "checkbox" at bounding box center [60, 276] width 7 height 7
checkbox input "true"
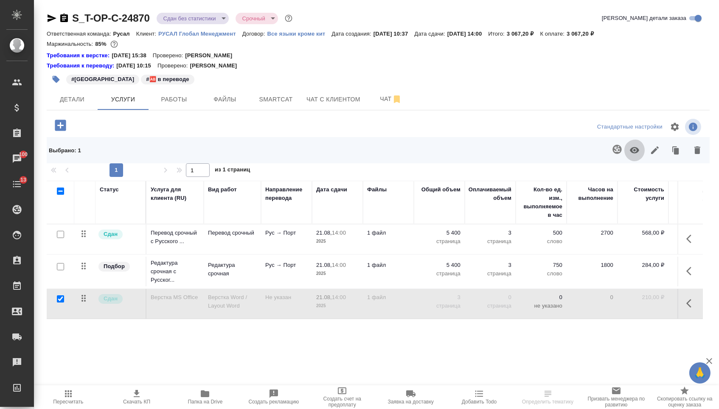
click at [630, 154] on icon "button" at bounding box center [634, 150] width 9 height 6
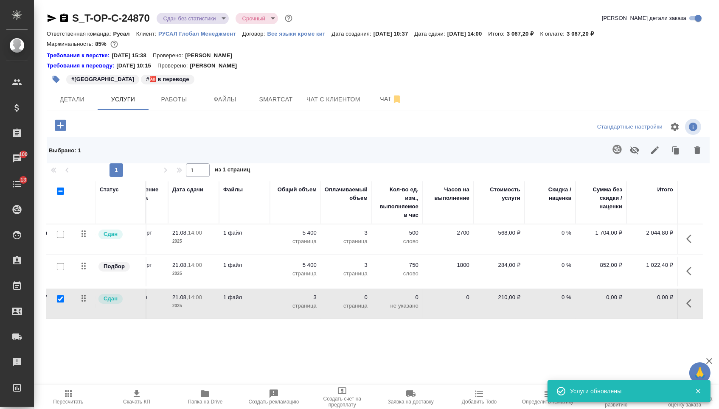
scroll to position [0, 143]
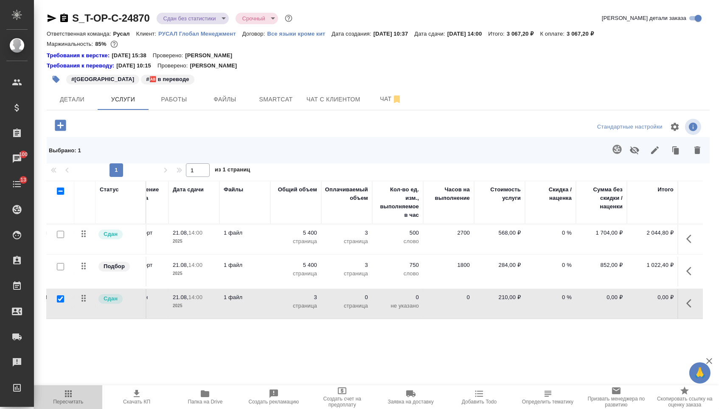
click at [52, 408] on button "Пересчитать" at bounding box center [68, 397] width 68 height 24
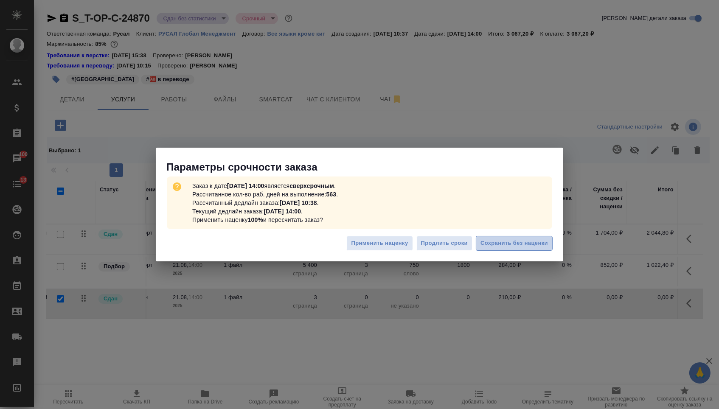
click at [507, 238] on button "Сохранить без наценки" at bounding box center [514, 243] width 77 height 15
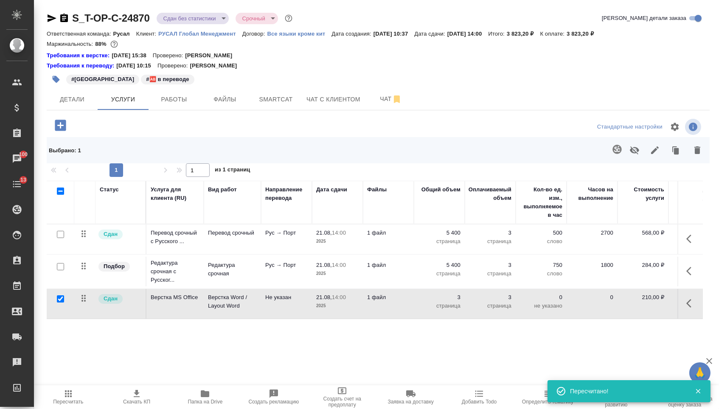
scroll to position [0, 0]
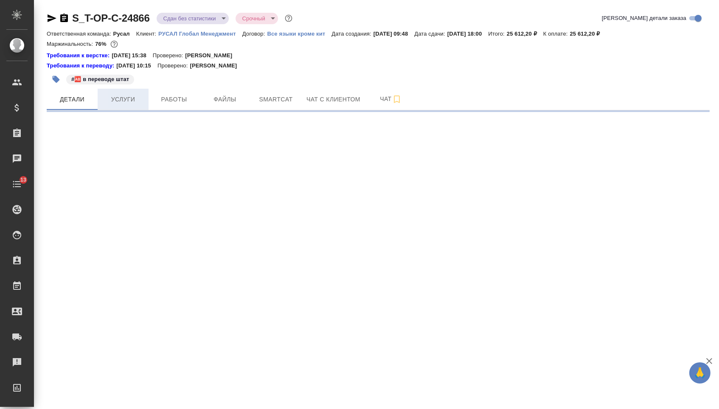
click at [108, 91] on button "Услуги" at bounding box center [123, 99] width 51 height 21
select select "RU"
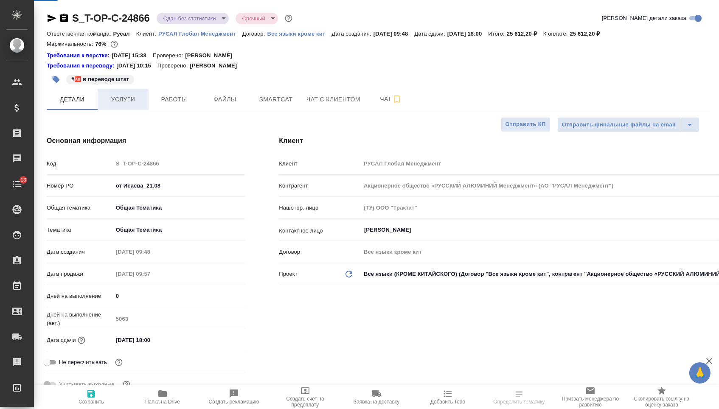
type textarea "x"
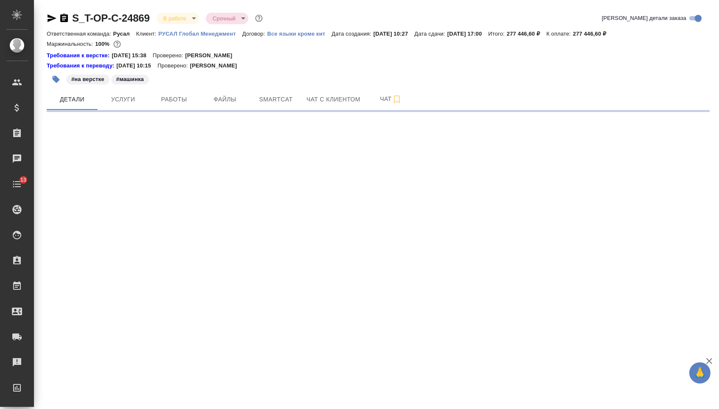
select select "RU"
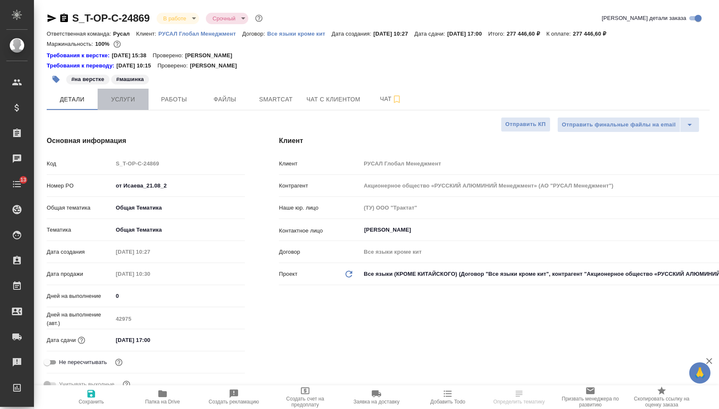
type textarea "x"
click at [123, 105] on span "Услуги" at bounding box center [123, 99] width 41 height 11
type textarea "x"
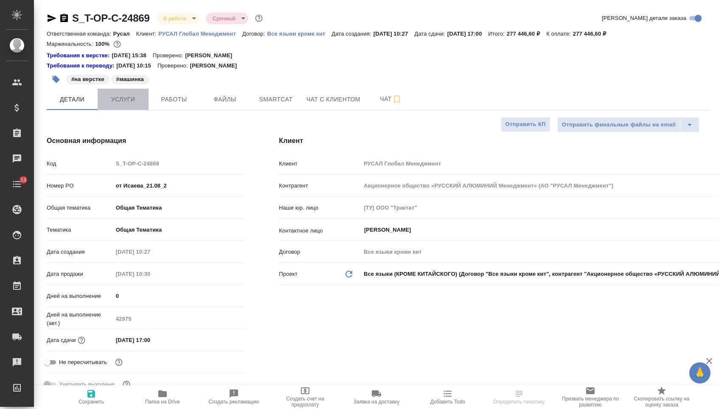
type textarea "x"
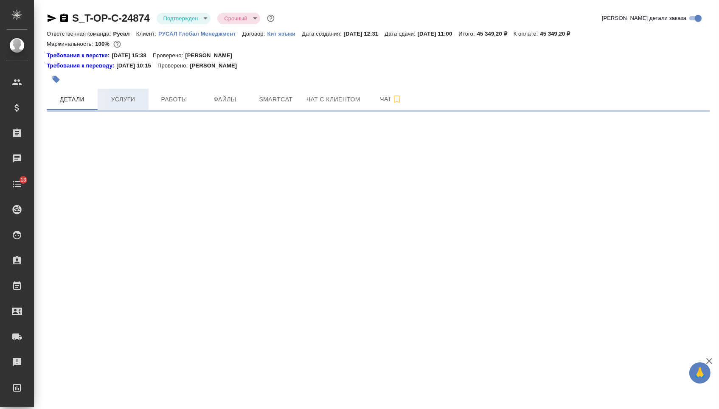
select select "RU"
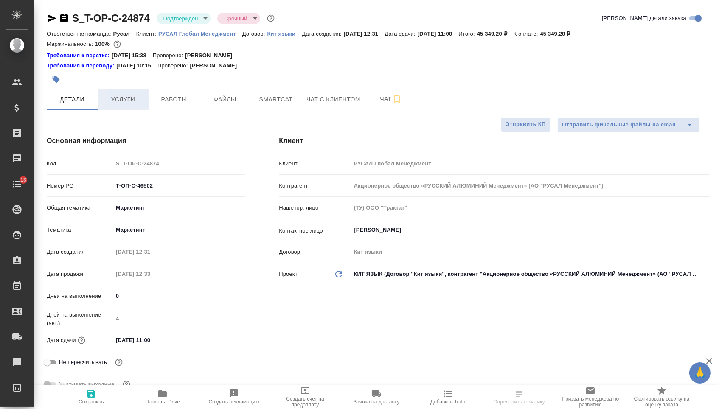
click at [129, 101] on span "Услуги" at bounding box center [123, 99] width 41 height 11
type textarea "x"
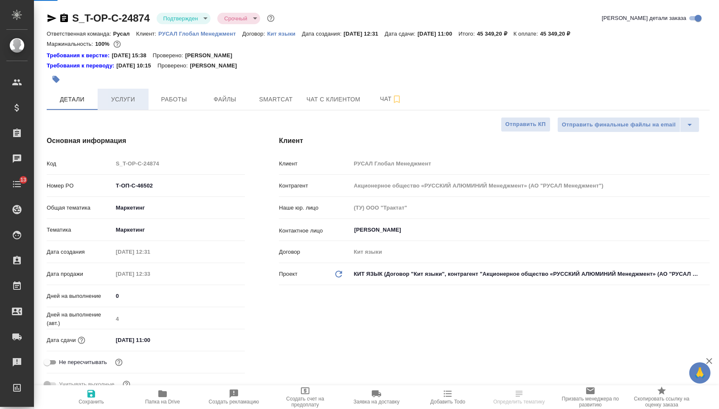
type textarea "x"
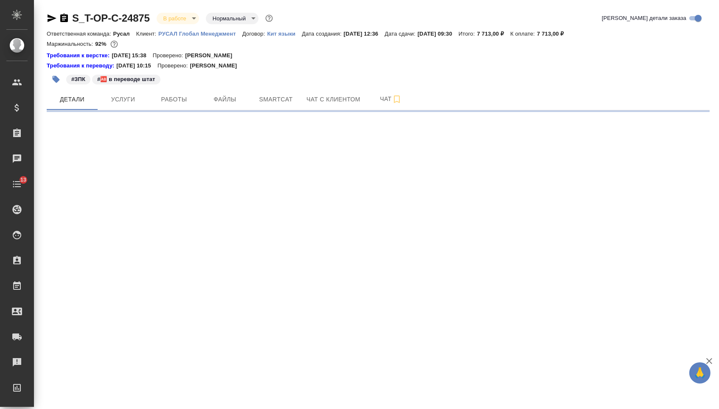
select select "RU"
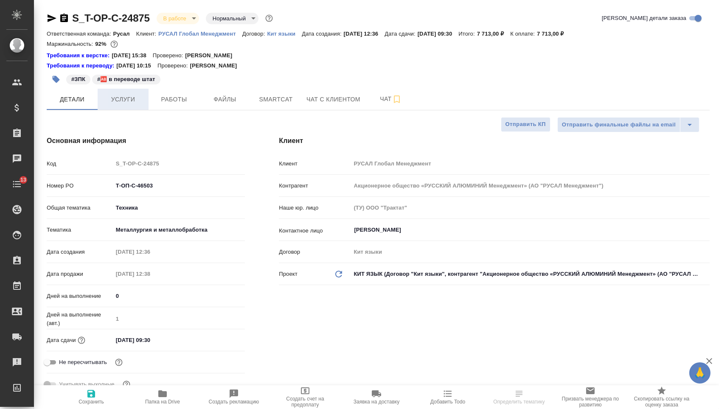
type textarea "x"
click at [114, 101] on span "Услуги" at bounding box center [123, 99] width 41 height 11
type textarea "x"
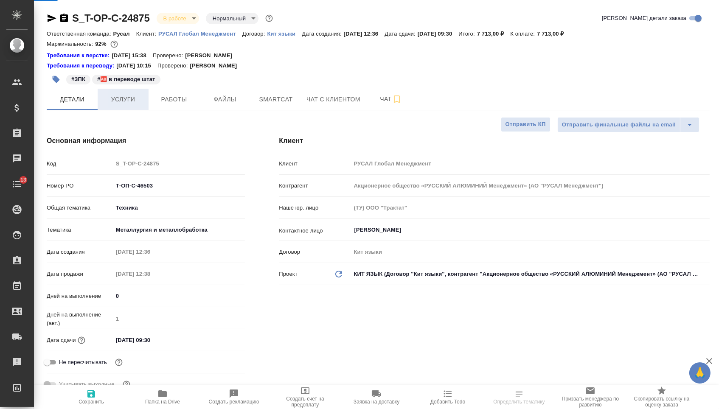
type textarea "x"
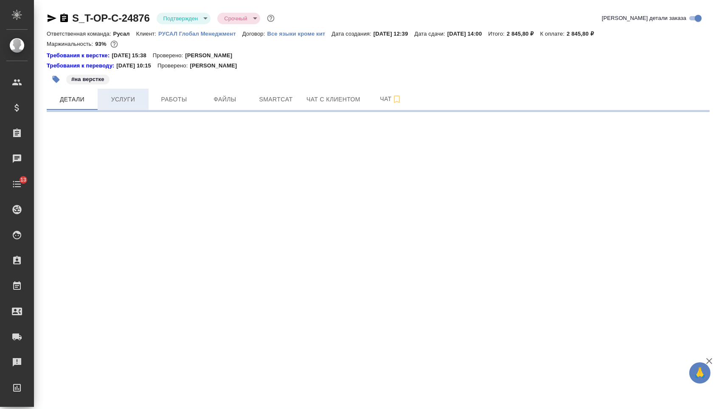
select select "RU"
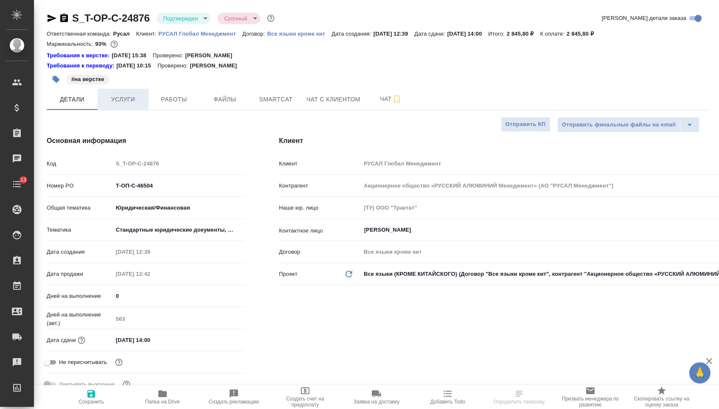
click at [110, 102] on span "Услуги" at bounding box center [123, 99] width 41 height 11
type textarea "x"
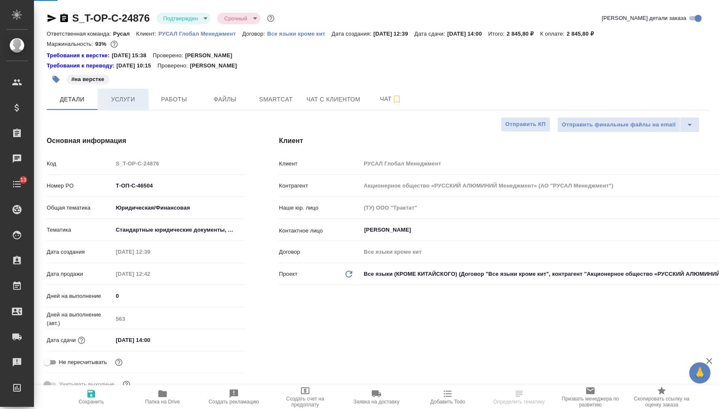
type textarea "x"
select select "RU"
type textarea "x"
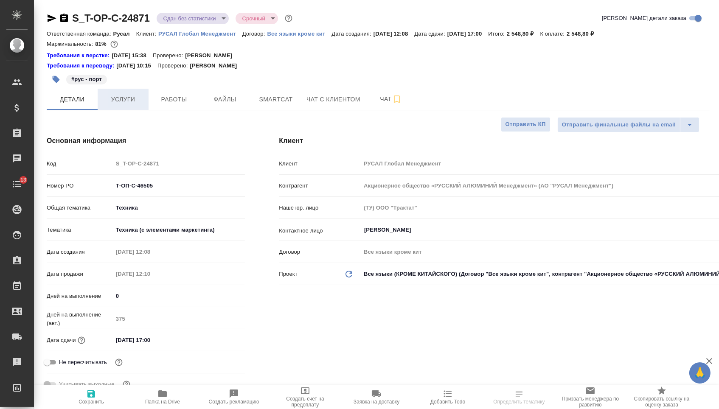
type textarea "x"
click at [108, 102] on span "Услуги" at bounding box center [123, 99] width 41 height 11
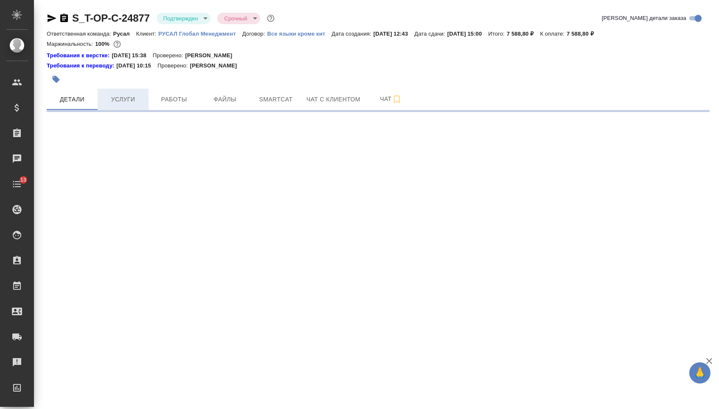
select select "RU"
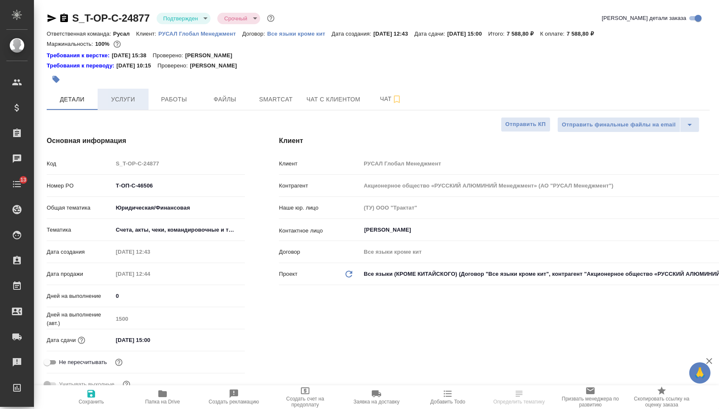
click at [122, 107] on button "Услуги" at bounding box center [123, 99] width 51 height 21
type textarea "x"
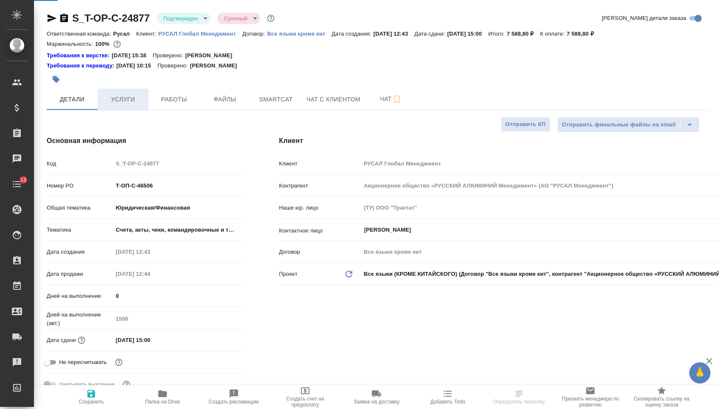
type textarea "x"
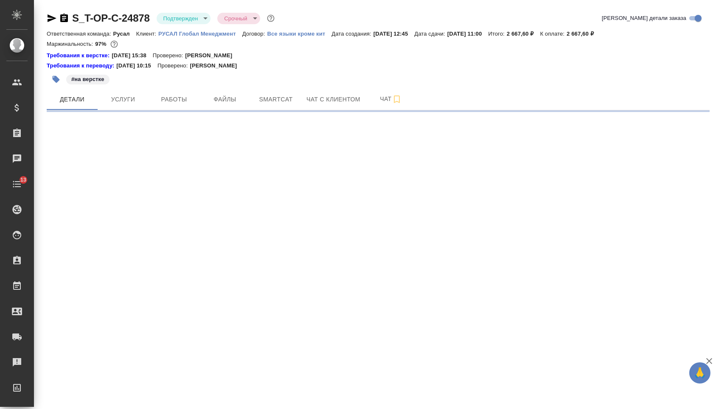
select select "RU"
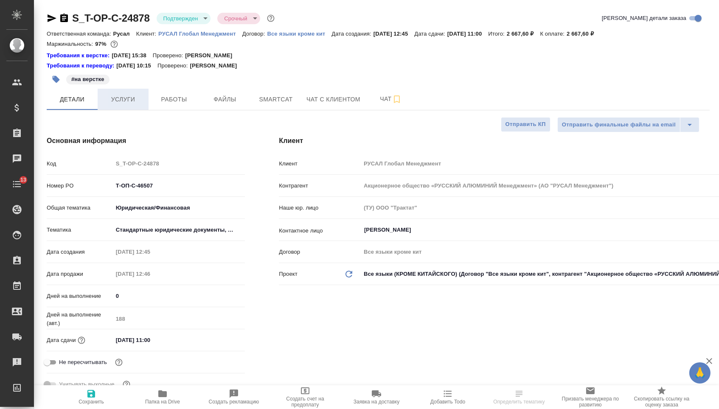
type textarea "x"
click at [128, 110] on button "Услуги" at bounding box center [123, 99] width 51 height 21
type textarea "x"
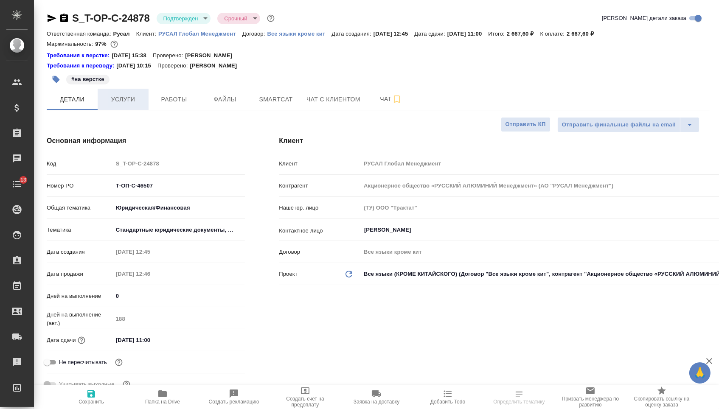
type textarea "x"
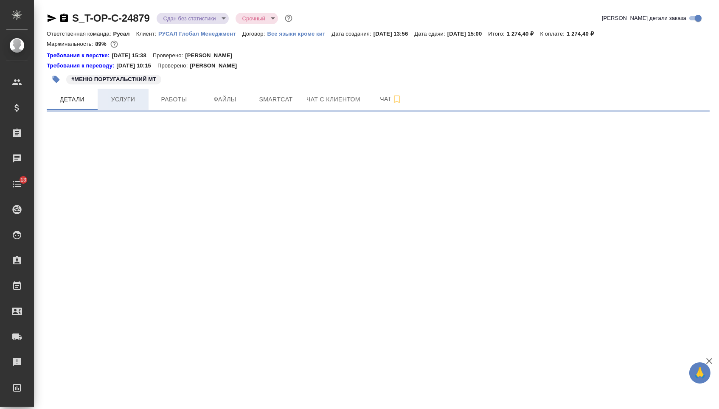
select select "RU"
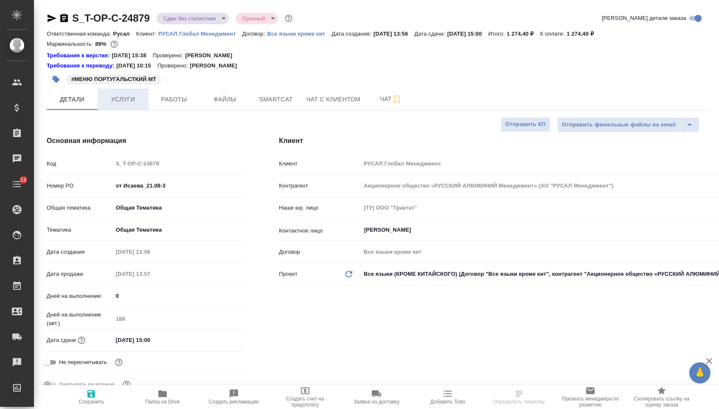
click at [121, 103] on span "Услуги" at bounding box center [123, 99] width 41 height 11
type textarea "x"
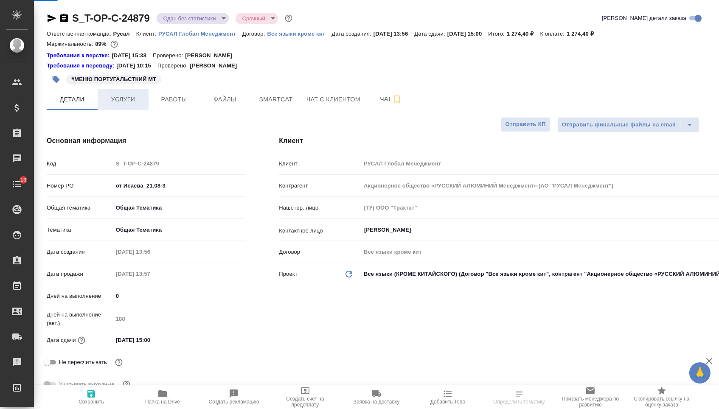
type textarea "x"
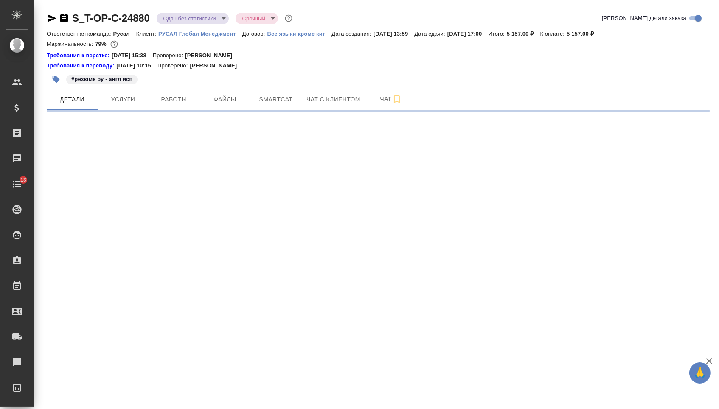
select select "RU"
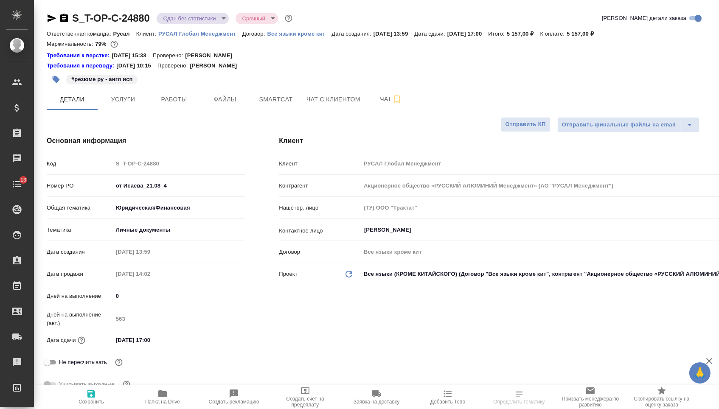
type textarea "x"
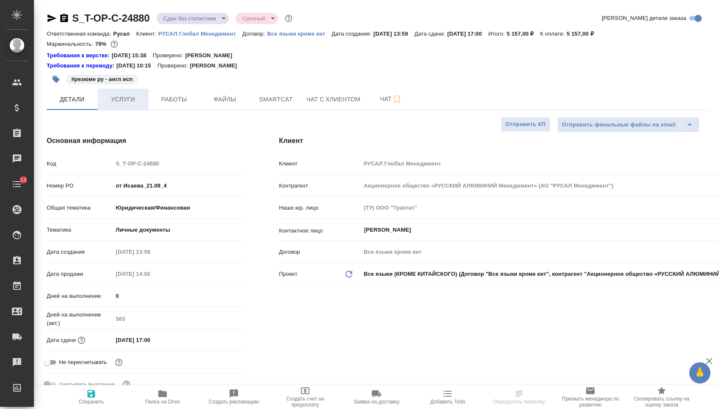
type textarea "x"
click at [127, 99] on span "Услуги" at bounding box center [123, 99] width 41 height 11
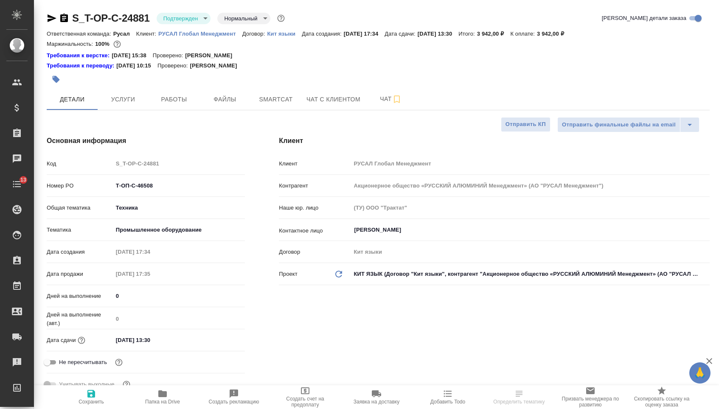
select select "RU"
type textarea "x"
drag, startPoint x: 0, startPoint y: 0, endPoint x: 118, endPoint y: 108, distance: 159.5
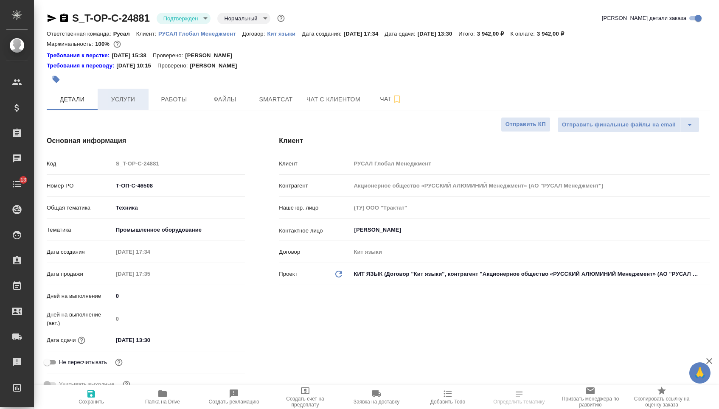
click at [112, 108] on button "Услуги" at bounding box center [123, 99] width 51 height 21
type textarea "x"
click at [118, 108] on button "Услуги" at bounding box center [123, 99] width 51 height 21
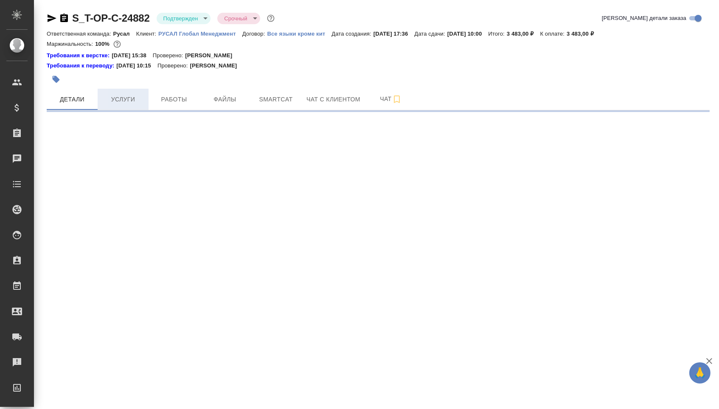
select select "RU"
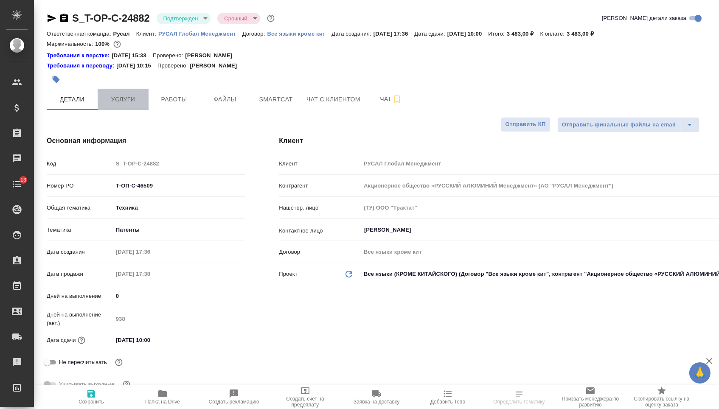
click at [110, 100] on span "Услуги" at bounding box center [123, 99] width 41 height 11
type textarea "x"
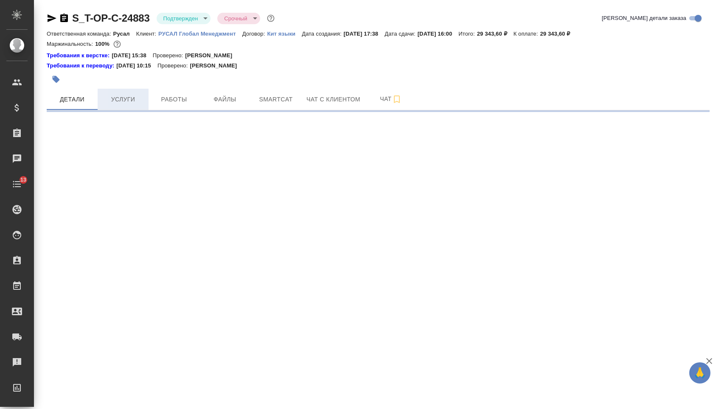
select select "RU"
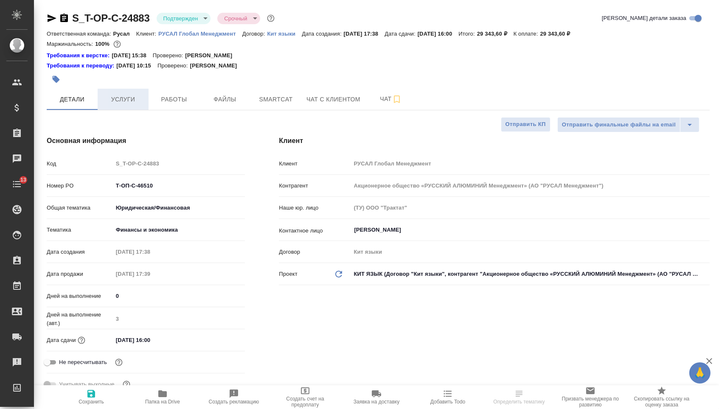
type textarea "x"
click at [118, 109] on button "Услуги" at bounding box center [123, 99] width 51 height 21
type textarea "x"
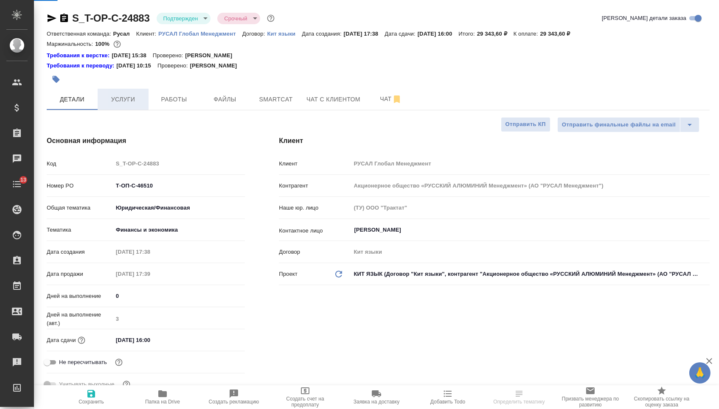
type textarea "x"
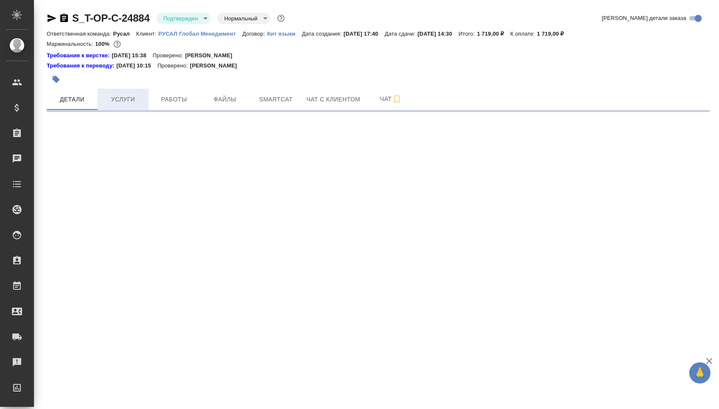
select select "RU"
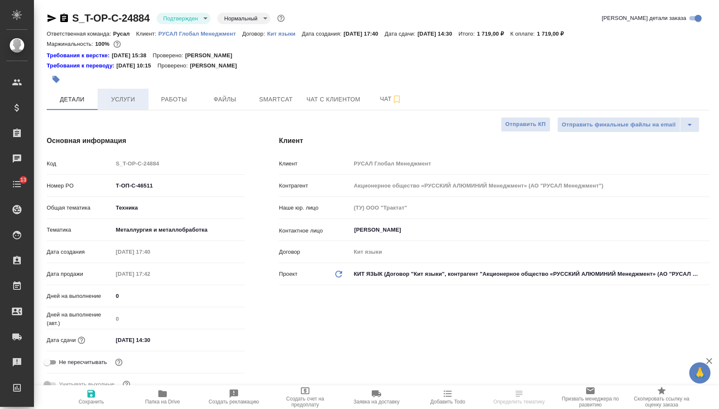
type textarea "x"
click at [123, 105] on span "Услуги" at bounding box center [123, 99] width 41 height 11
type textarea "x"
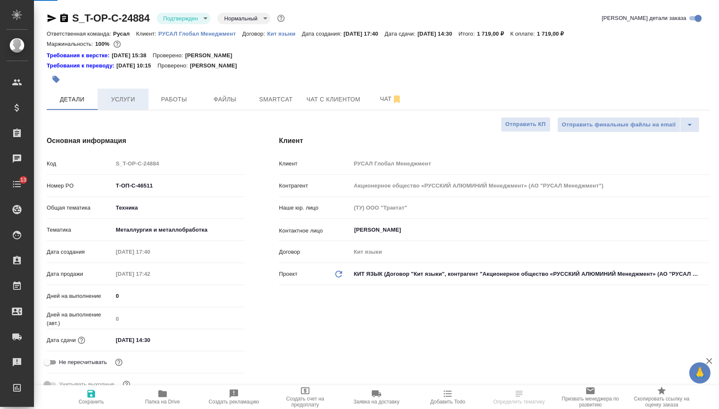
type textarea "x"
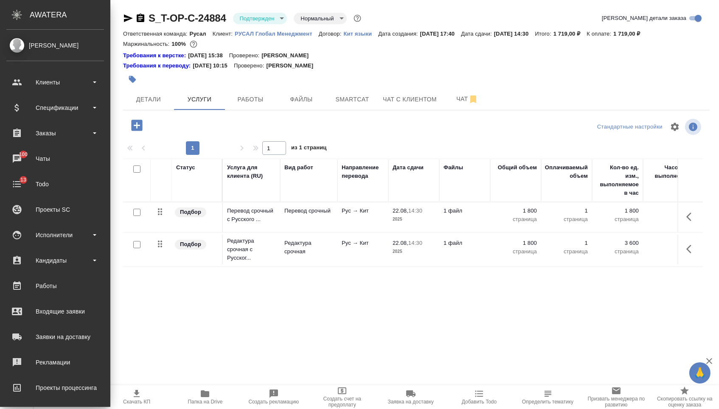
click at [75, 95] on ul "Клиенты Спецификации Заказы 100 Чаты 13 Todo Проекты SC Исполнители Кандидаты Р…" at bounding box center [55, 258] width 110 height 382
click at [74, 108] on div "Спецификации" at bounding box center [55, 107] width 98 height 13
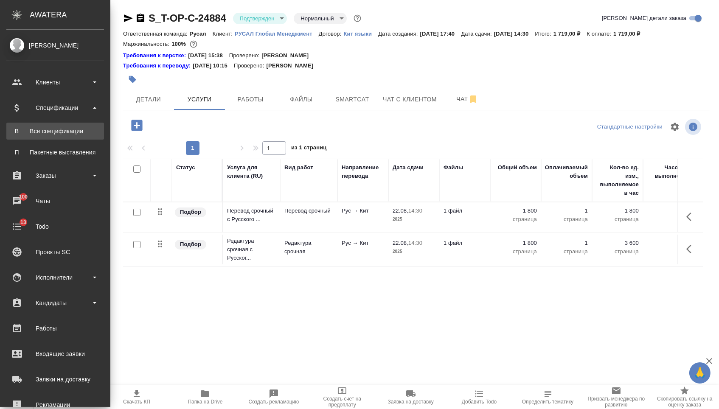
click at [74, 123] on link "В Все спецификации" at bounding box center [55, 131] width 98 height 17
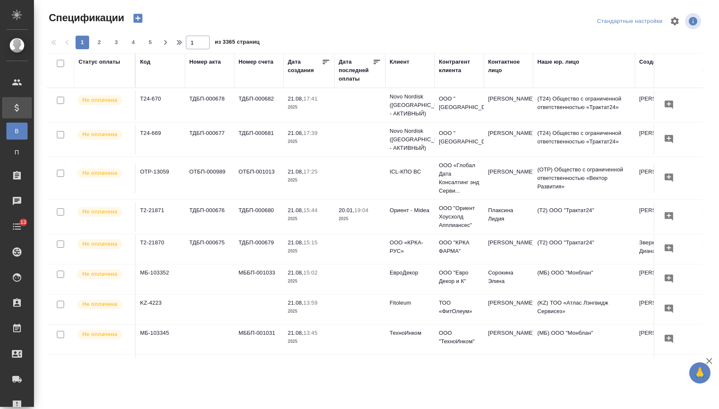
click at [135, 18] on icon "button" at bounding box center [137, 18] width 9 height 9
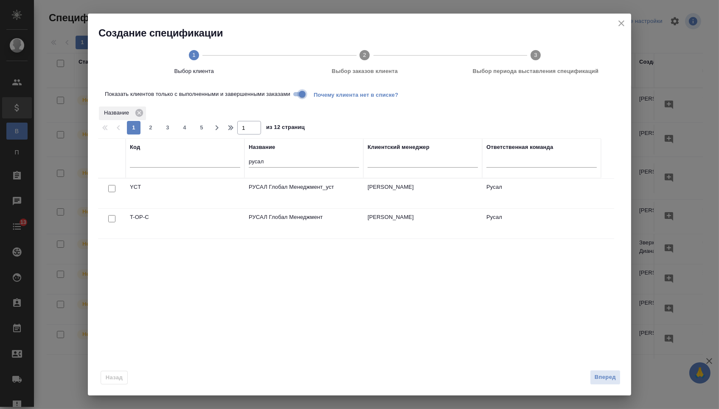
click at [298, 95] on input "Показать клиентов только с выполненными и завершенными заказами" at bounding box center [302, 94] width 31 height 10
click at [112, 191] on input "checkbox" at bounding box center [111, 188] width 7 height 7
checkbox input "true"
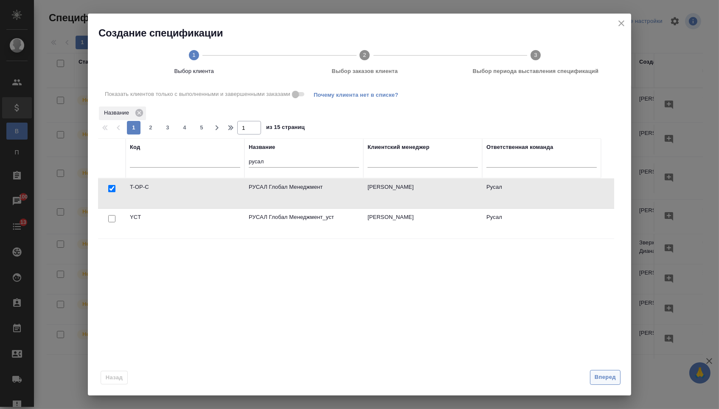
click at [598, 380] on span "Вперед" at bounding box center [605, 378] width 21 height 10
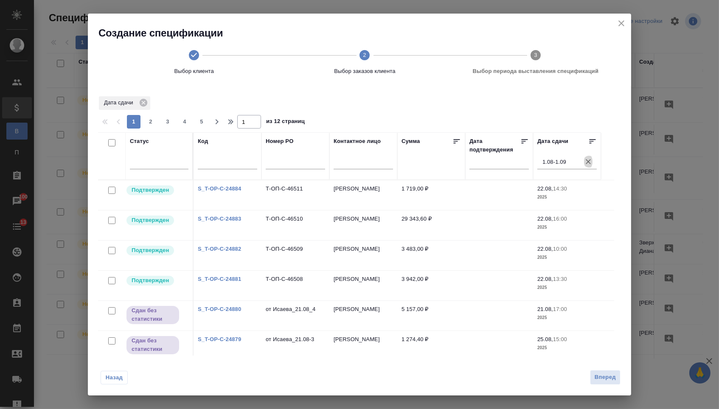
click at [589, 164] on icon "button" at bounding box center [588, 161] width 8 height 8
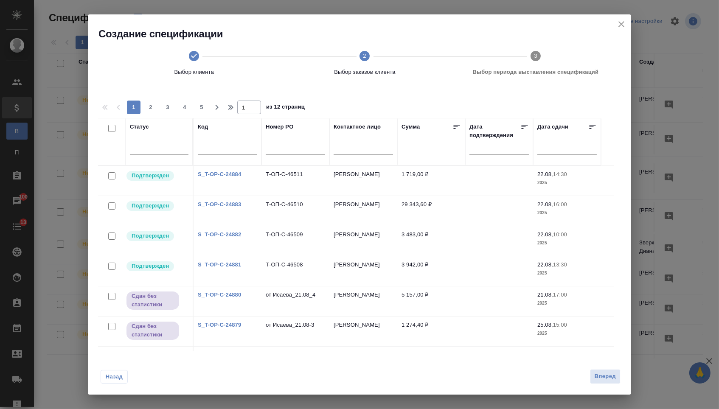
click at [497, 149] on input "text" at bounding box center [502, 148] width 54 height 12
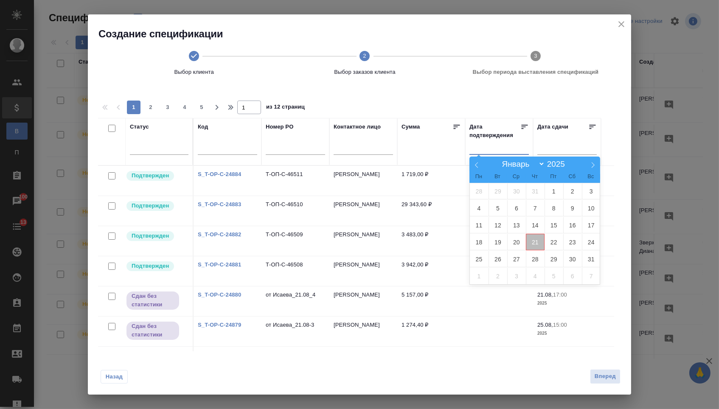
click at [531, 247] on span "21" at bounding box center [535, 242] width 19 height 17
type div "2025-08-20T21:00:00.000Z"
click at [548, 247] on span "22" at bounding box center [554, 242] width 19 height 17
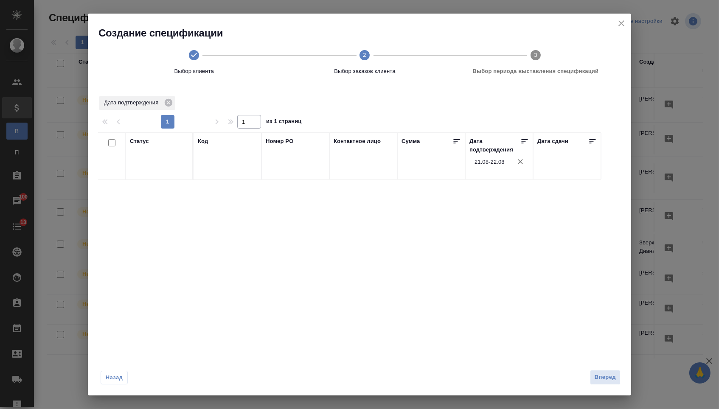
click at [522, 163] on icon "button" at bounding box center [520, 161] width 5 height 5
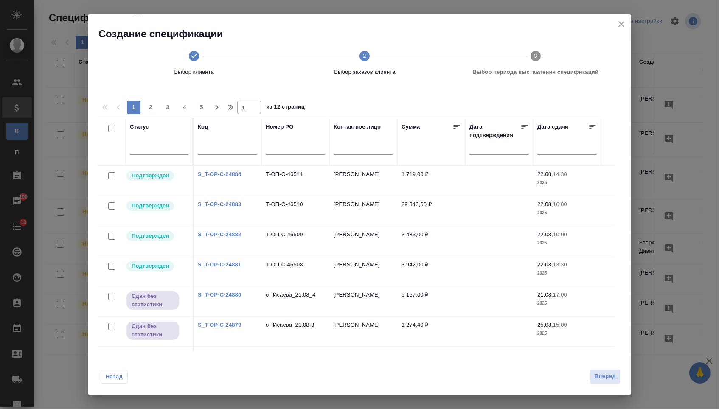
click at [487, 148] on input "text" at bounding box center [502, 148] width 54 height 12
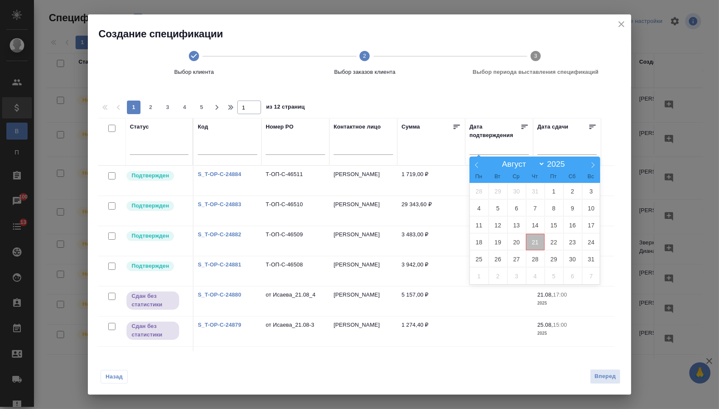
click at [532, 240] on span "21" at bounding box center [535, 242] width 19 height 17
type div "2025-08-20T21:00:00.000Z"
click at [532, 241] on span "21" at bounding box center [535, 242] width 19 height 17
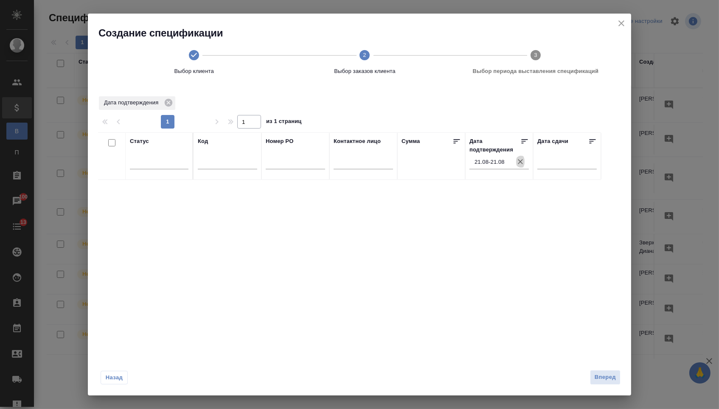
click at [519, 164] on icon "button" at bounding box center [520, 161] width 5 height 5
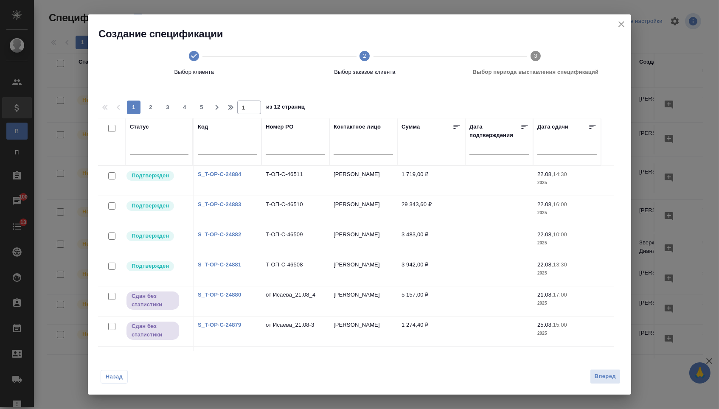
click at [112, 130] on input "checkbox" at bounding box center [111, 128] width 7 height 7
checkbox input "true"
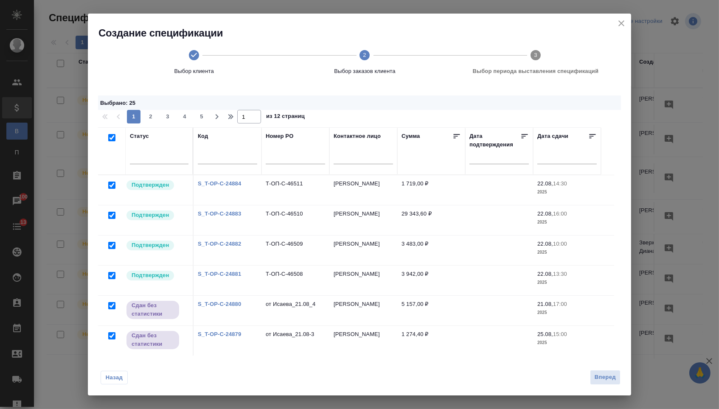
checkbox input "true"
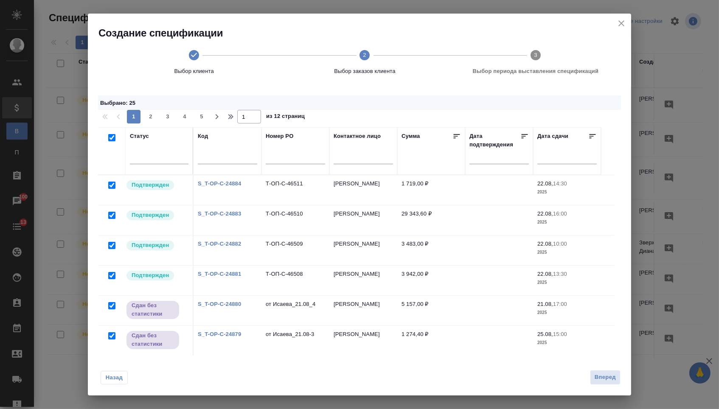
checkbox input "true"
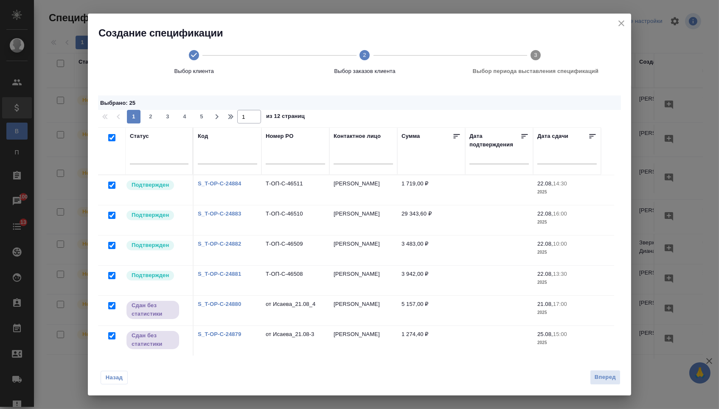
checkbox input "true"
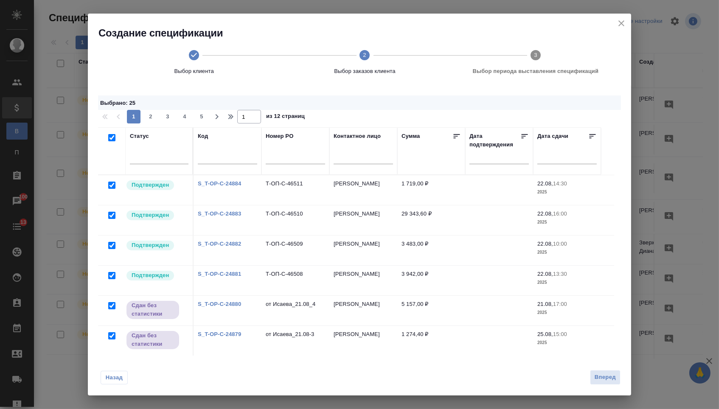
checkbox input "true"
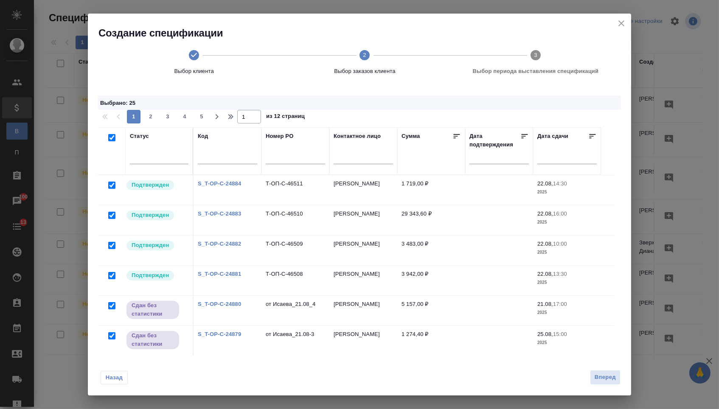
checkbox input "true"
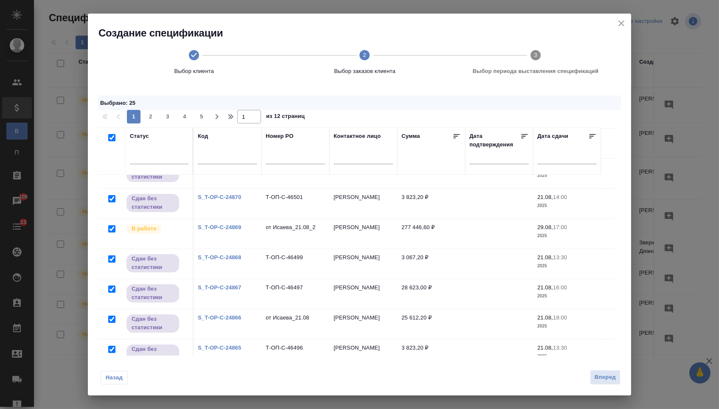
scroll to position [406, 0]
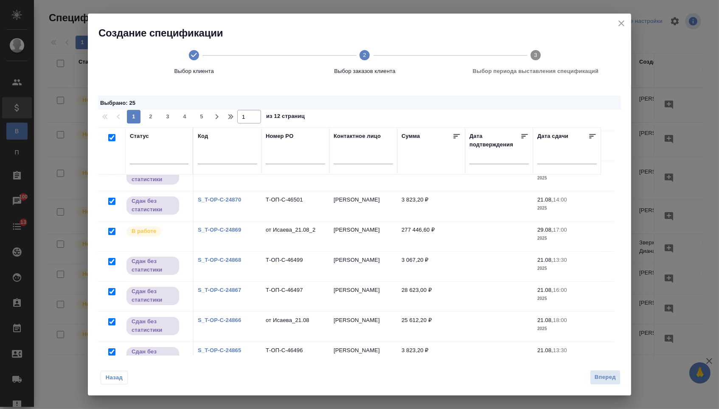
click at [111, 233] on input "checkbox" at bounding box center [111, 231] width 7 height 7
checkbox input "false"
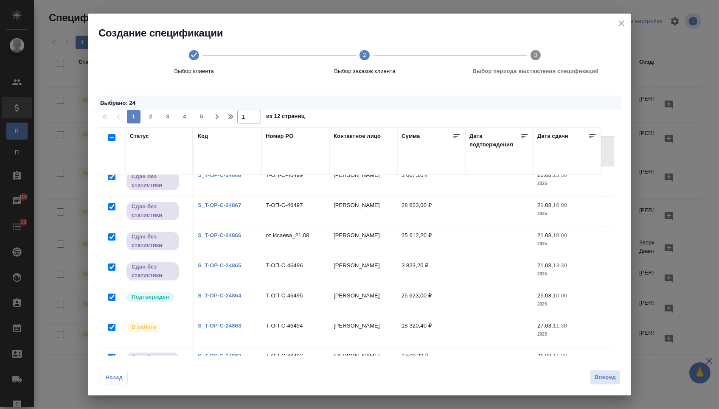
scroll to position [522, 0]
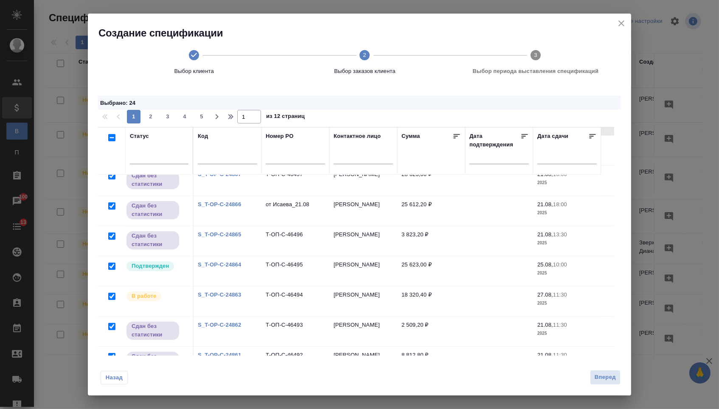
click at [110, 270] on input "checkbox" at bounding box center [111, 266] width 7 height 7
checkbox input "false"
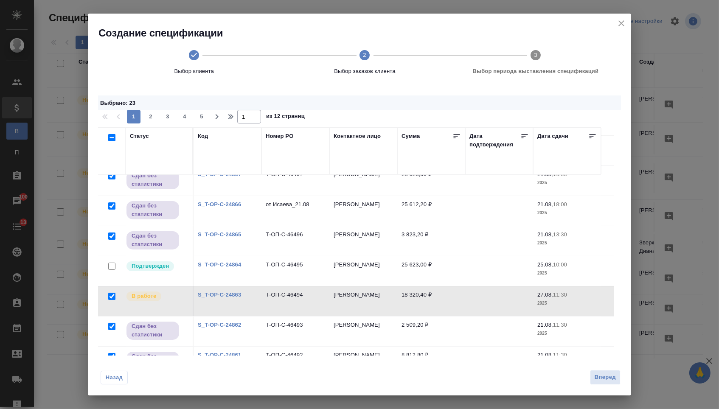
click at [111, 296] on input "checkbox" at bounding box center [111, 296] width 7 height 7
checkbox input "false"
click at [112, 329] on input "checkbox" at bounding box center [111, 326] width 7 height 7
checkbox input "false"
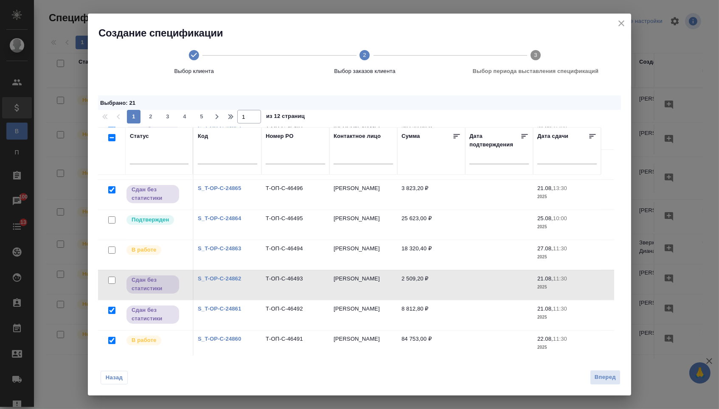
scroll to position [570, 0]
click at [114, 312] on input "checkbox" at bounding box center [111, 310] width 7 height 7
checkbox input "false"
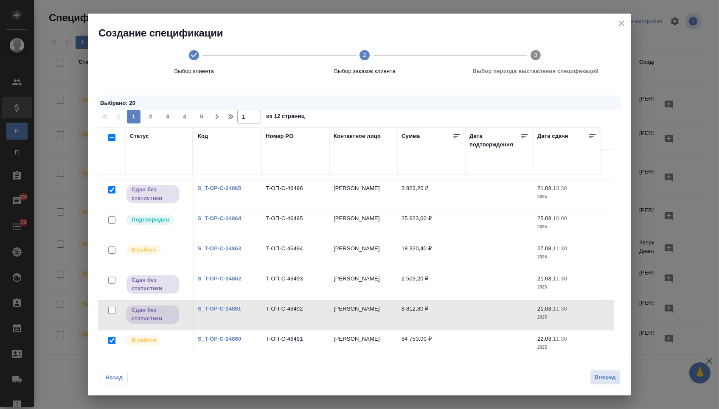
click at [112, 343] on input "checkbox" at bounding box center [111, 340] width 7 height 7
checkbox input "false"
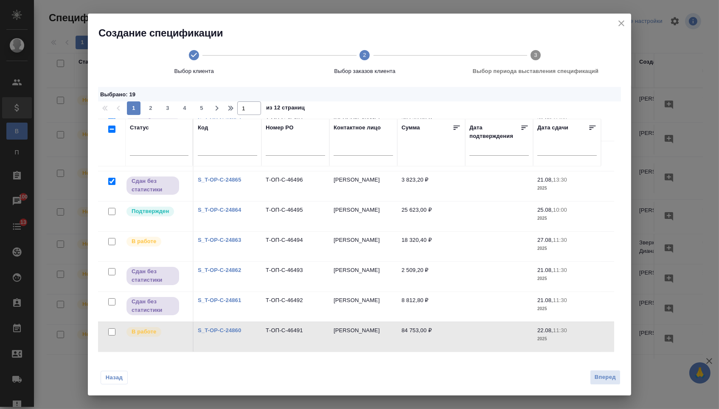
scroll to position [9, 0]
click at [598, 380] on span "Вперед" at bounding box center [605, 378] width 21 height 10
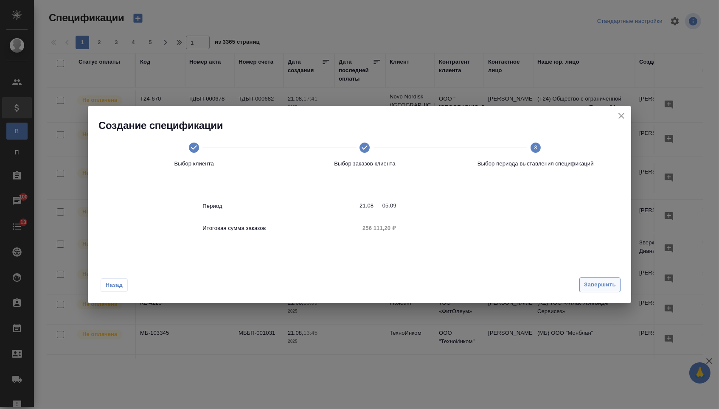
scroll to position [0, 0]
click at [621, 117] on icon "close" at bounding box center [621, 116] width 10 height 10
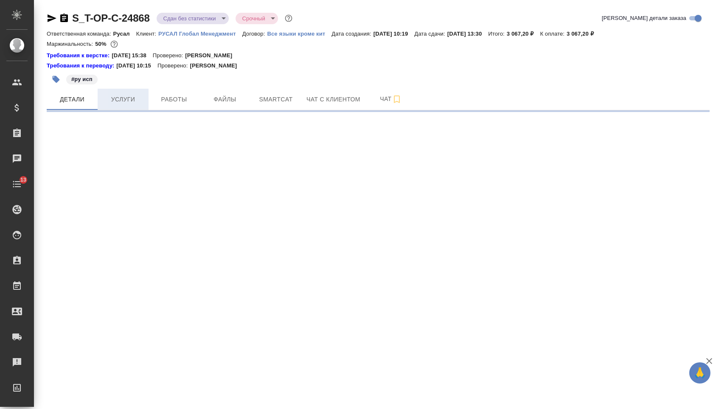
select select "RU"
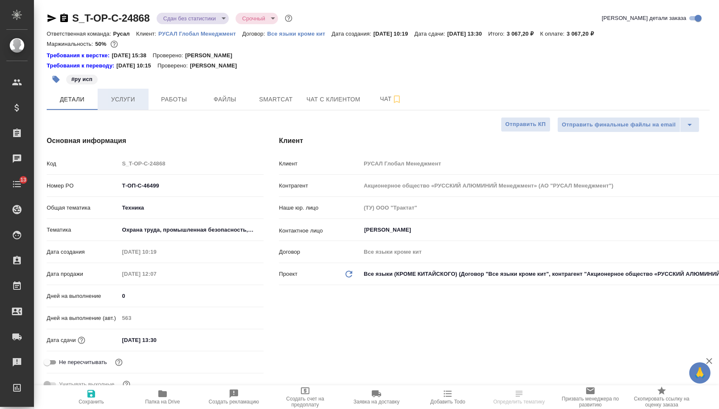
type textarea "x"
click at [135, 101] on span "Услуги" at bounding box center [123, 99] width 41 height 11
type textarea "x"
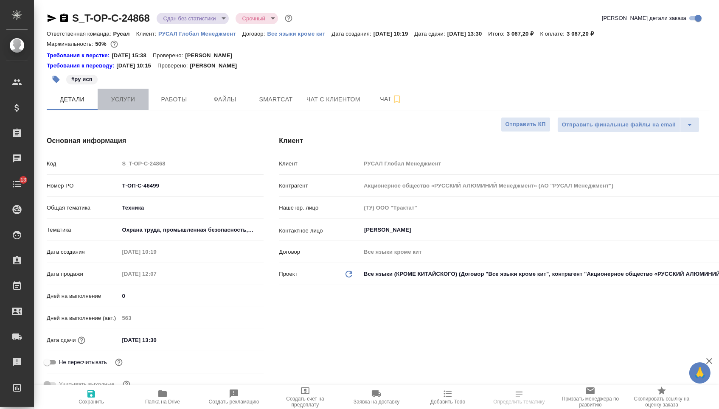
type textarea "x"
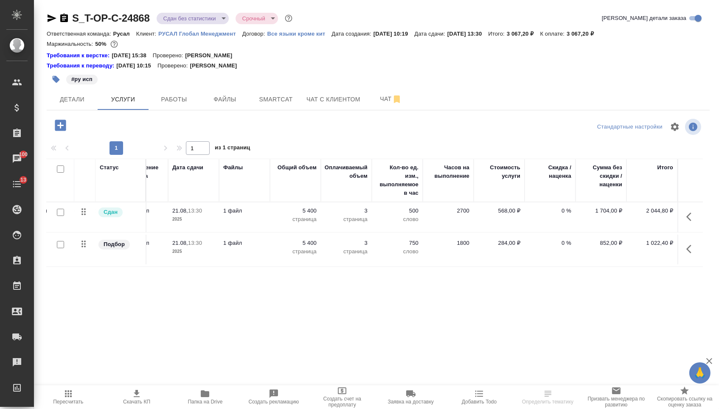
scroll to position [0, 143]
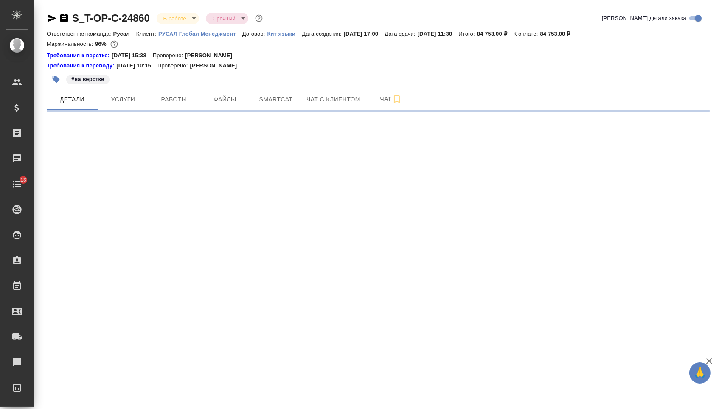
select select "RU"
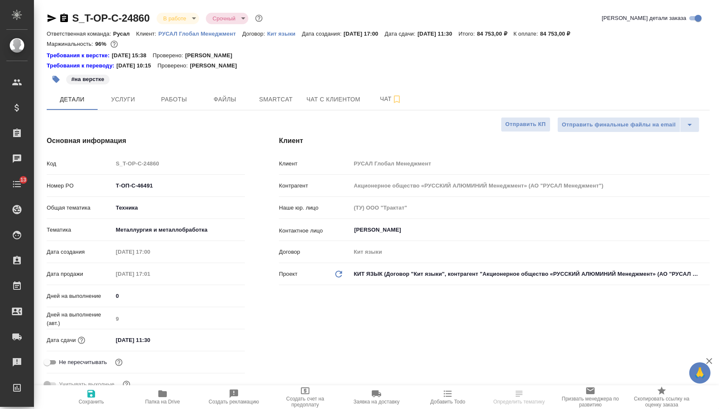
type input "[PERSON_NAME]"
type textarea "x"
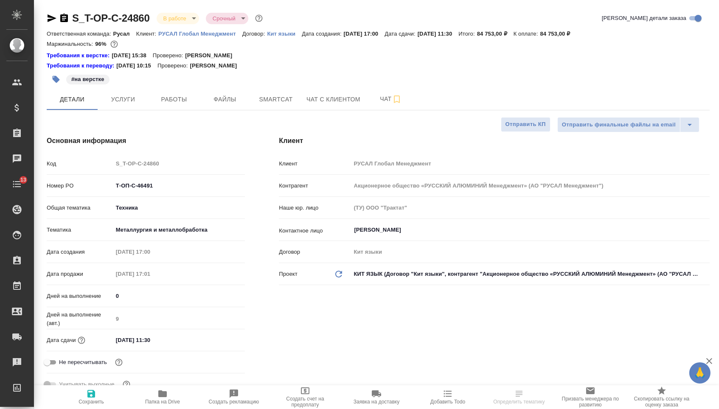
type textarea "x"
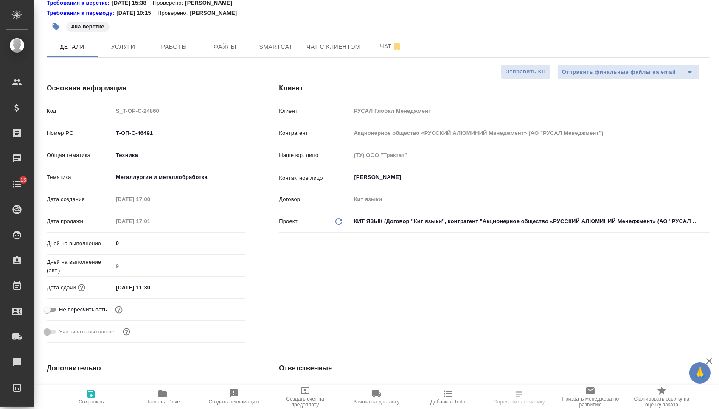
scroll to position [0, 0]
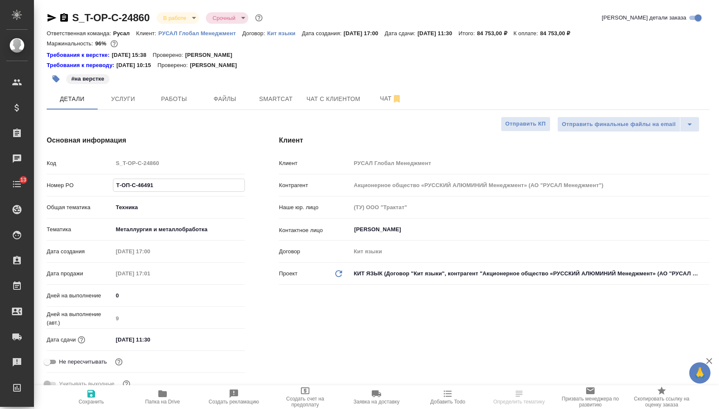
drag, startPoint x: 165, startPoint y: 188, endPoint x: 69, endPoint y: 186, distance: 95.9
click at [70, 187] on div "Номер PO Т-ОП-С-46491" at bounding box center [146, 185] width 198 height 15
type textarea "x"
